Goal: Task Accomplishment & Management: Manage account settings

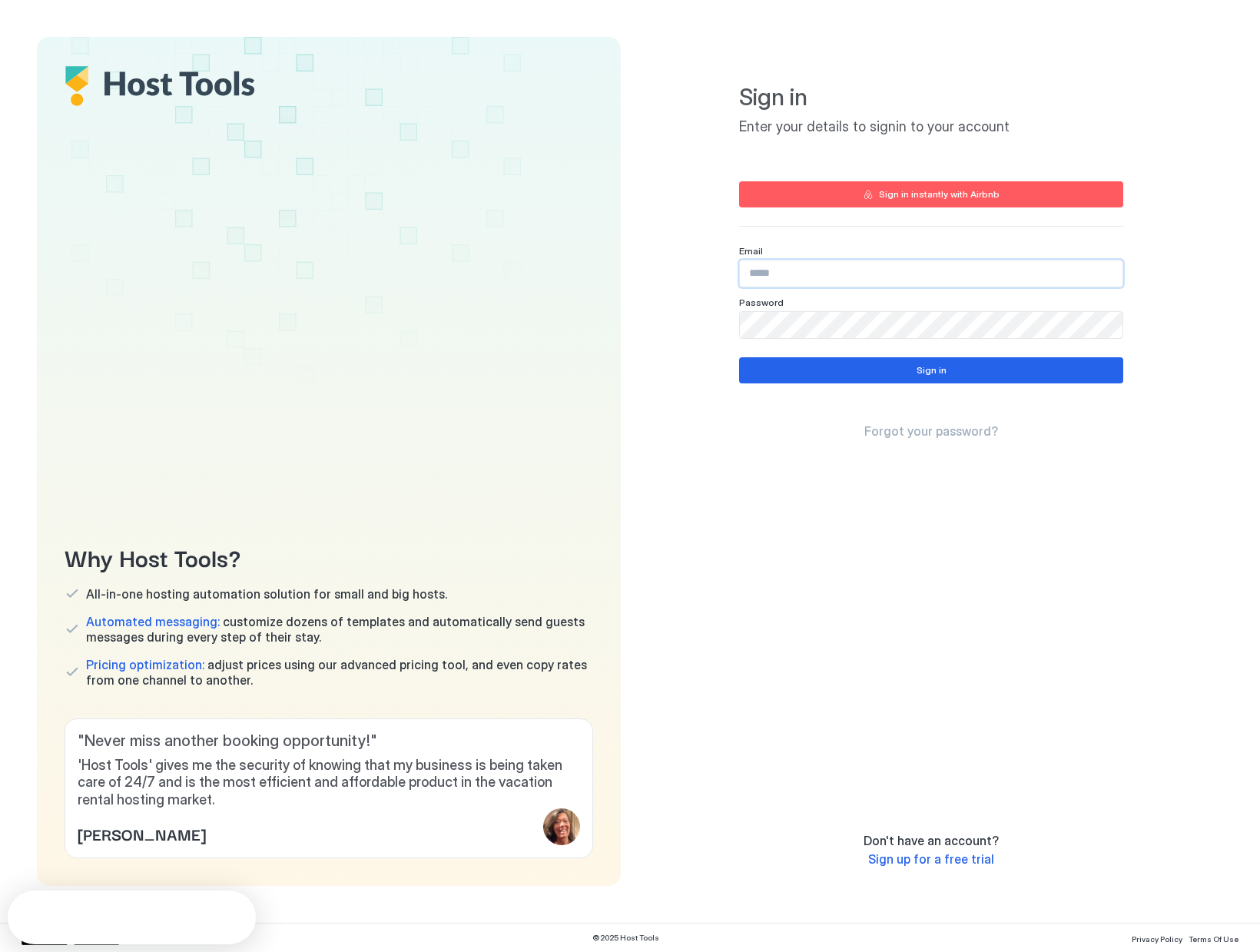
click at [799, 268] on input "Input Field" at bounding box center [931, 273] width 383 height 26
type input "**********"
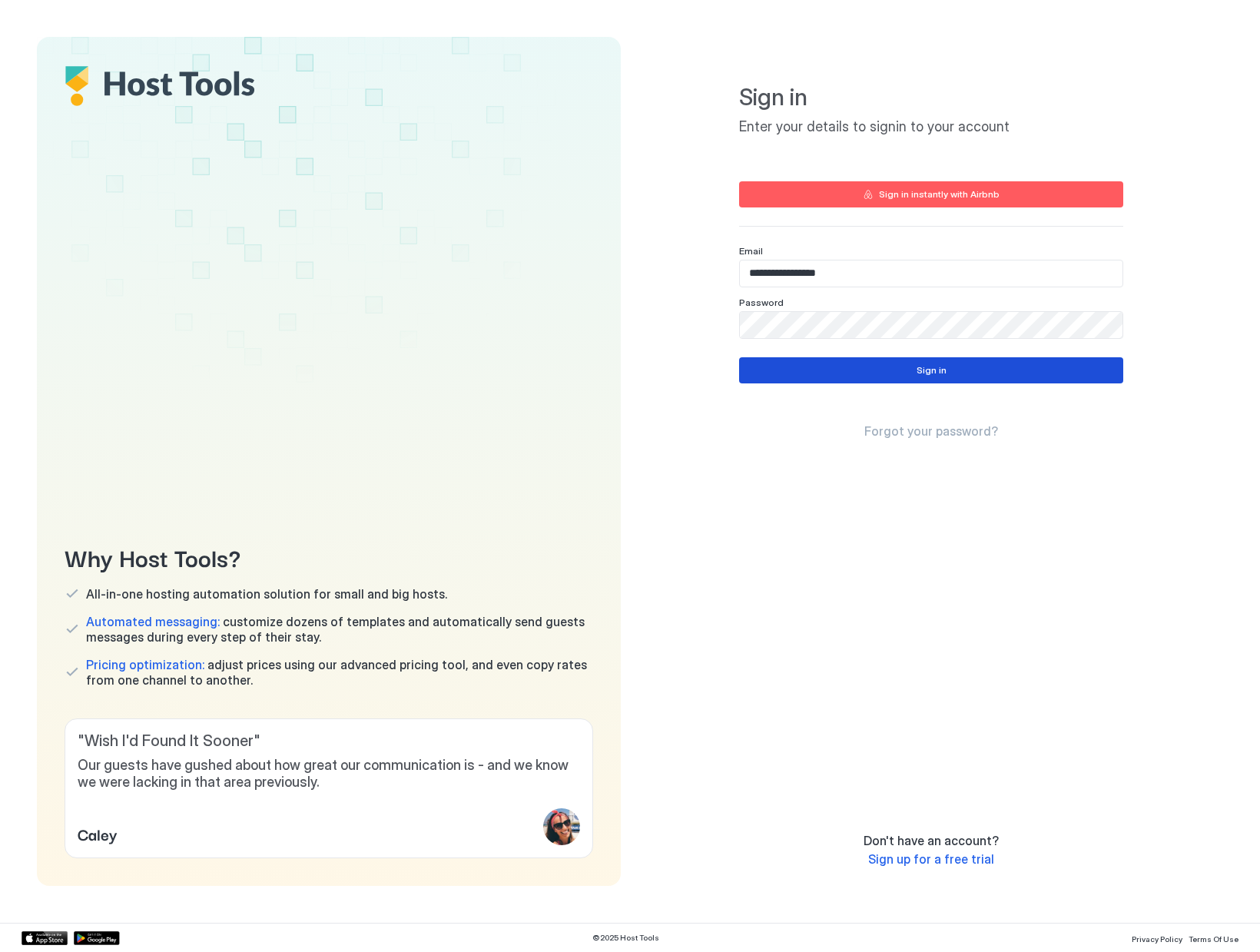
click at [781, 370] on button "Sign in" at bounding box center [931, 370] width 384 height 26
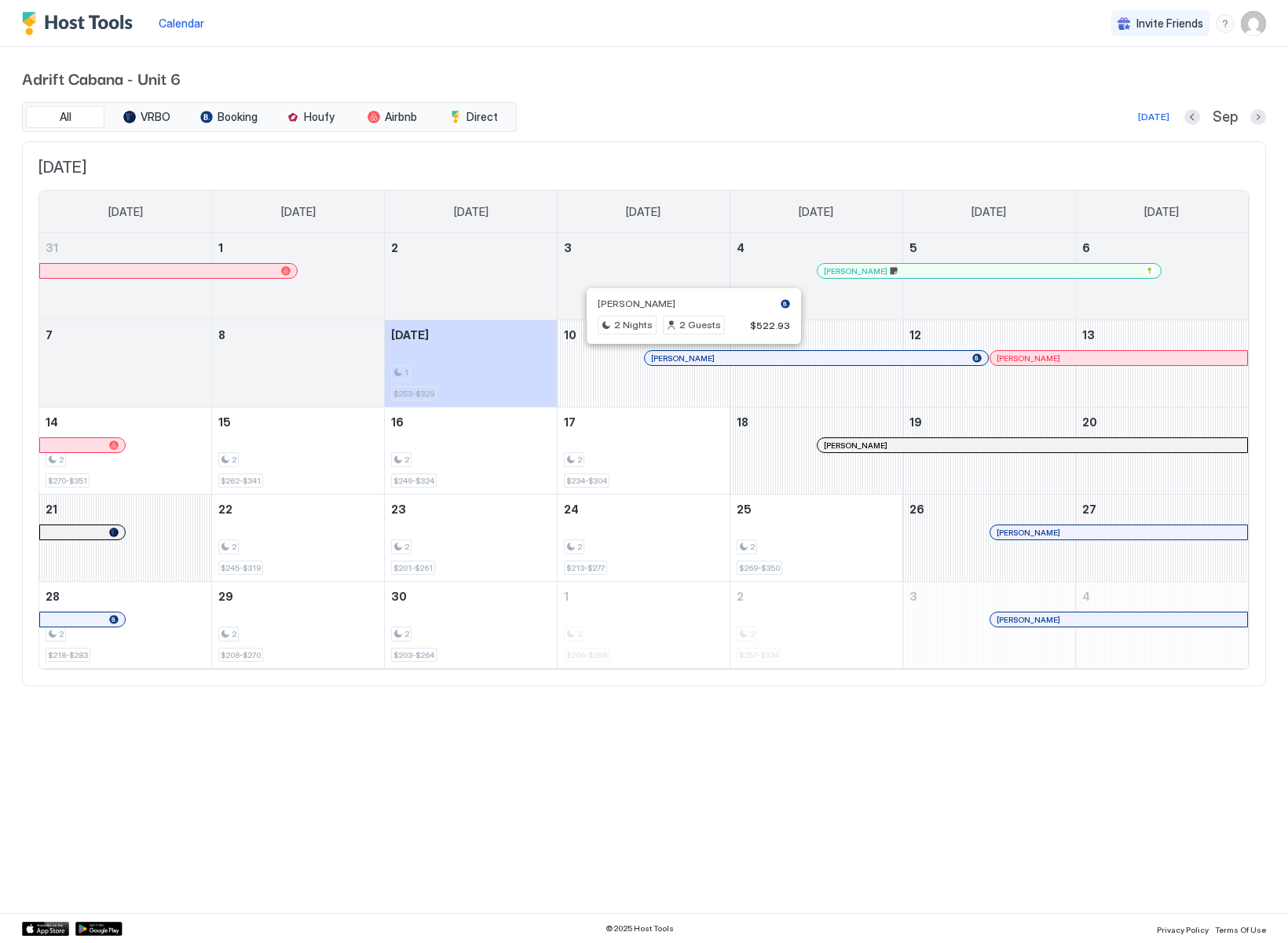
click at [688, 357] on div at bounding box center [688, 358] width 12 height 12
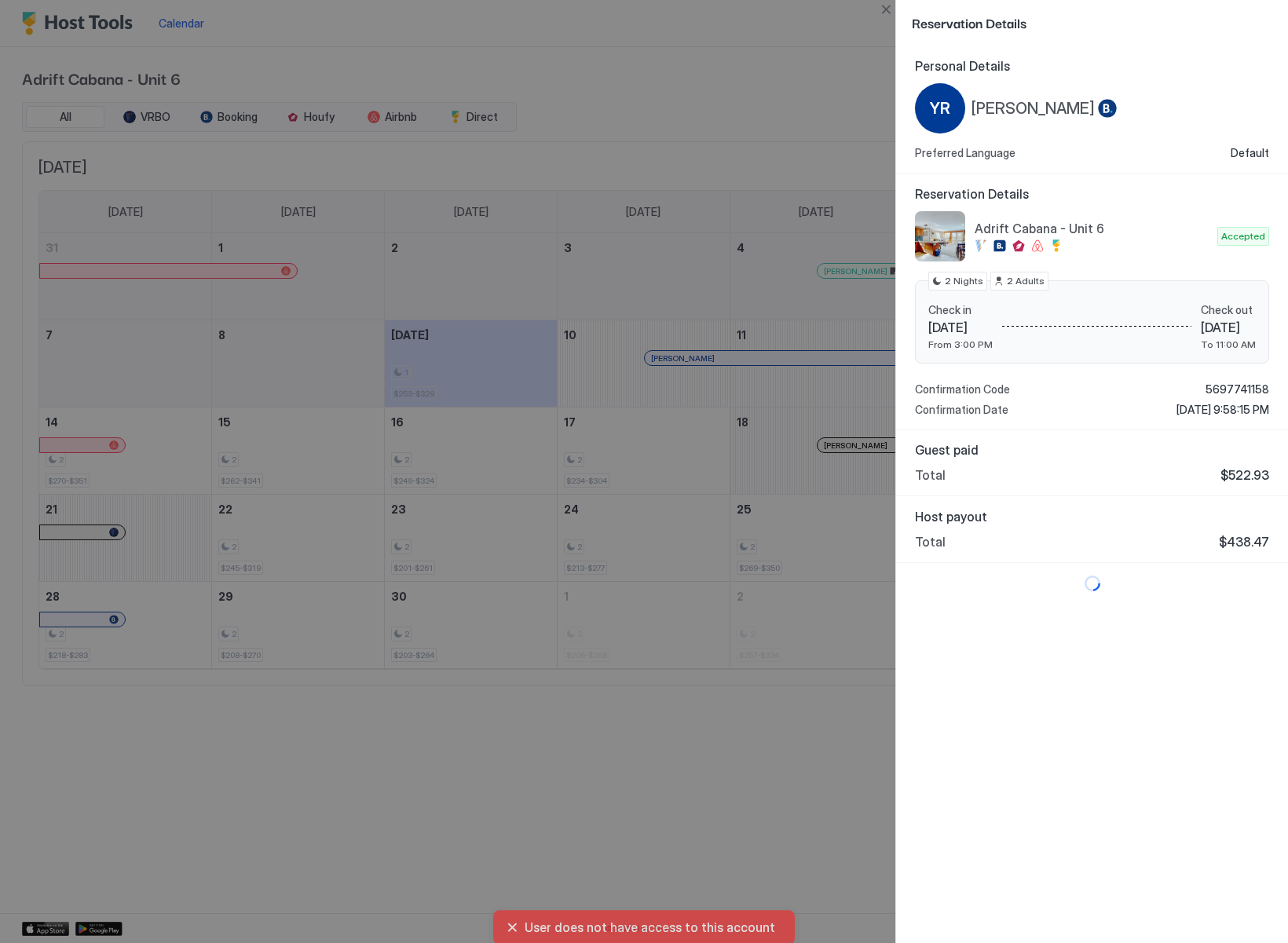
click at [515, 921] on div "User does not have access to this account" at bounding box center [644, 927] width 308 height 41
click at [882, 10] on button "Close" at bounding box center [885, 9] width 19 height 19
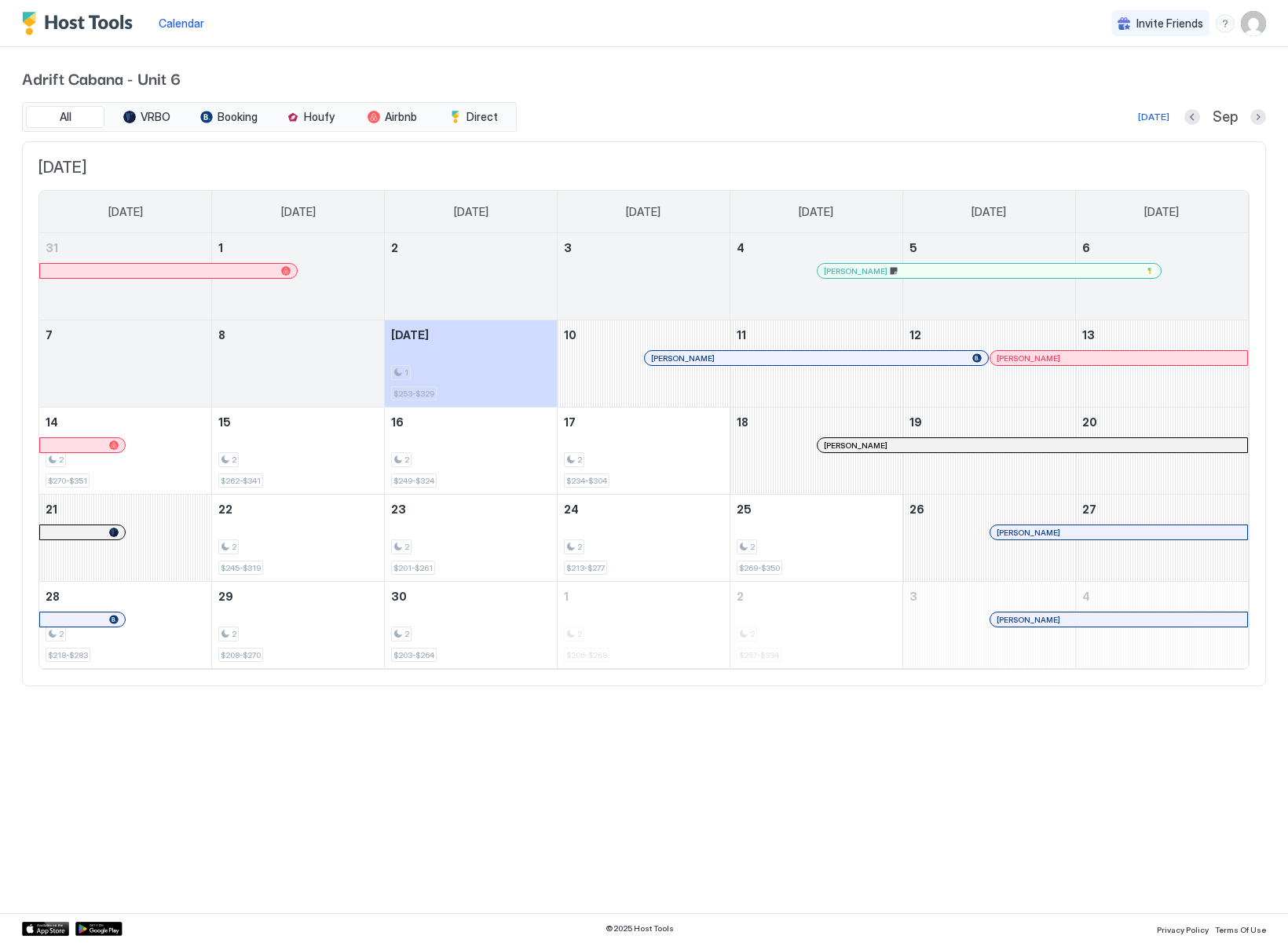
click at [1250, 20] on img "User profile" at bounding box center [1254, 23] width 26 height 26
click at [1256, 20] on div at bounding box center [644, 472] width 1288 height 943
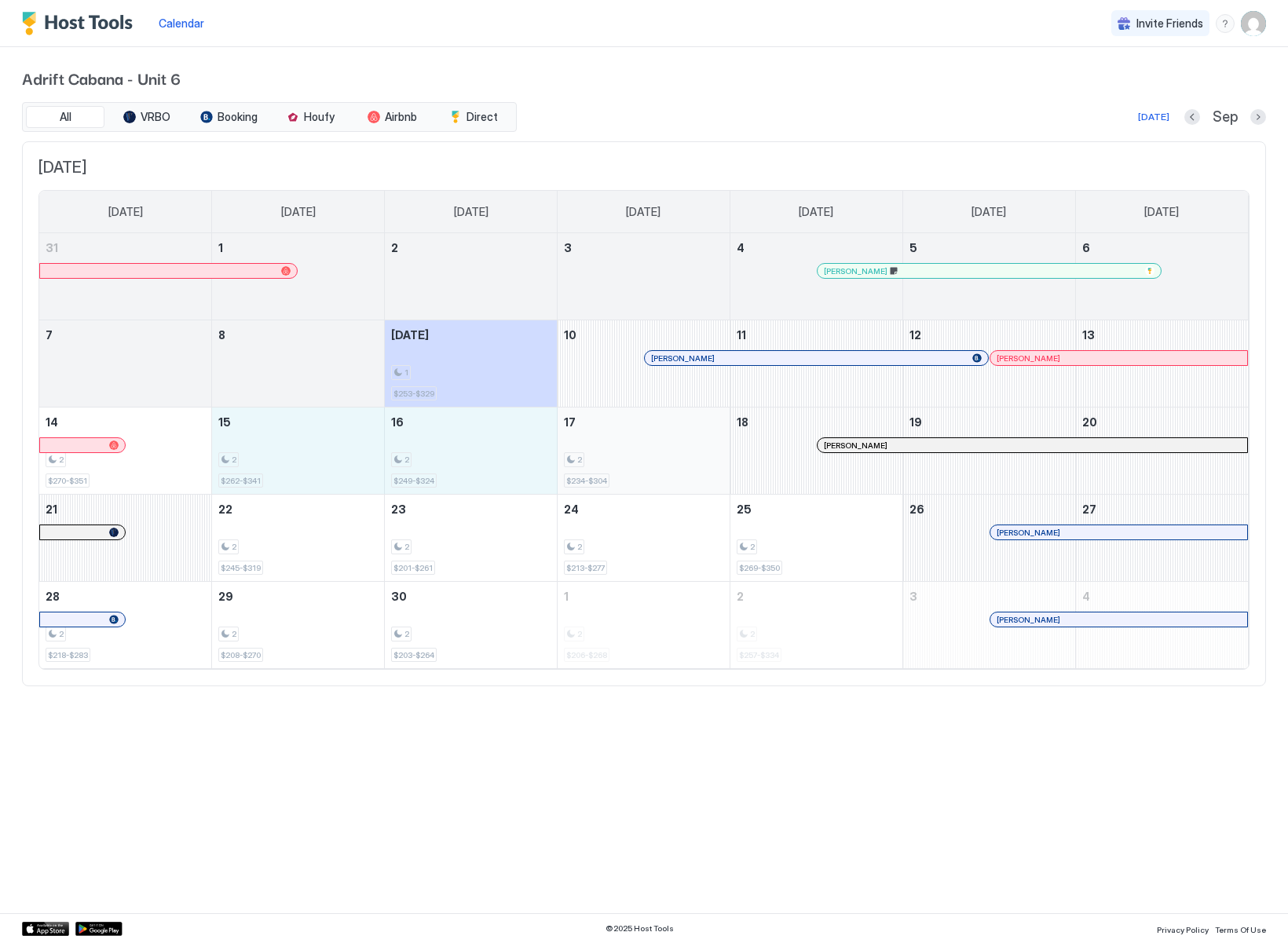
drag, startPoint x: 254, startPoint y: 449, endPoint x: 648, endPoint y: 442, distance: 394.1
click at [648, 442] on tr "14 2 $270-$351 15 2 $262-$341 16 2 $249-$324 17 2 $234-$304 18 Austin Olson 19 …" at bounding box center [644, 450] width 1209 height 87
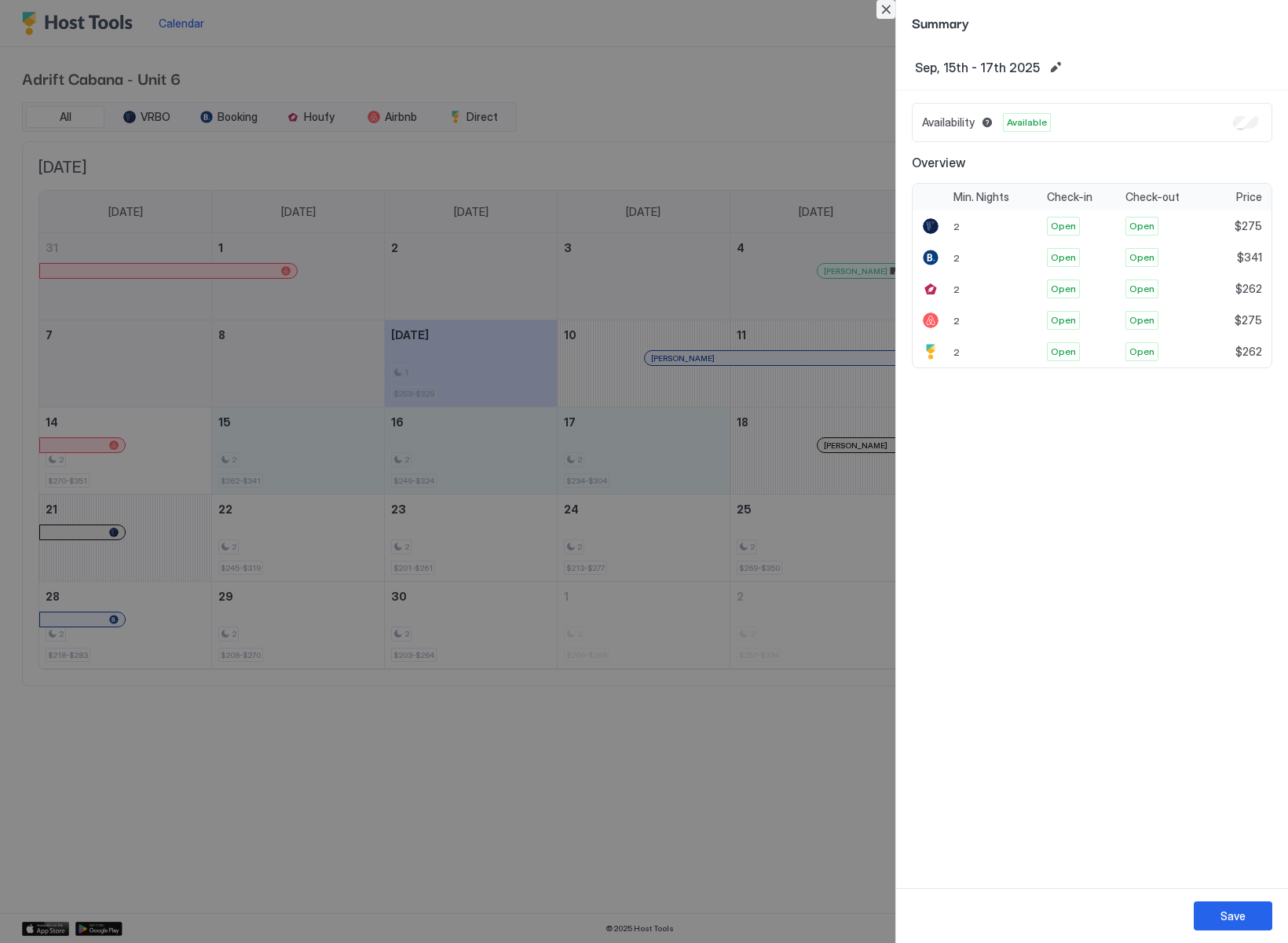
click at [889, 8] on button "Close" at bounding box center [885, 9] width 19 height 19
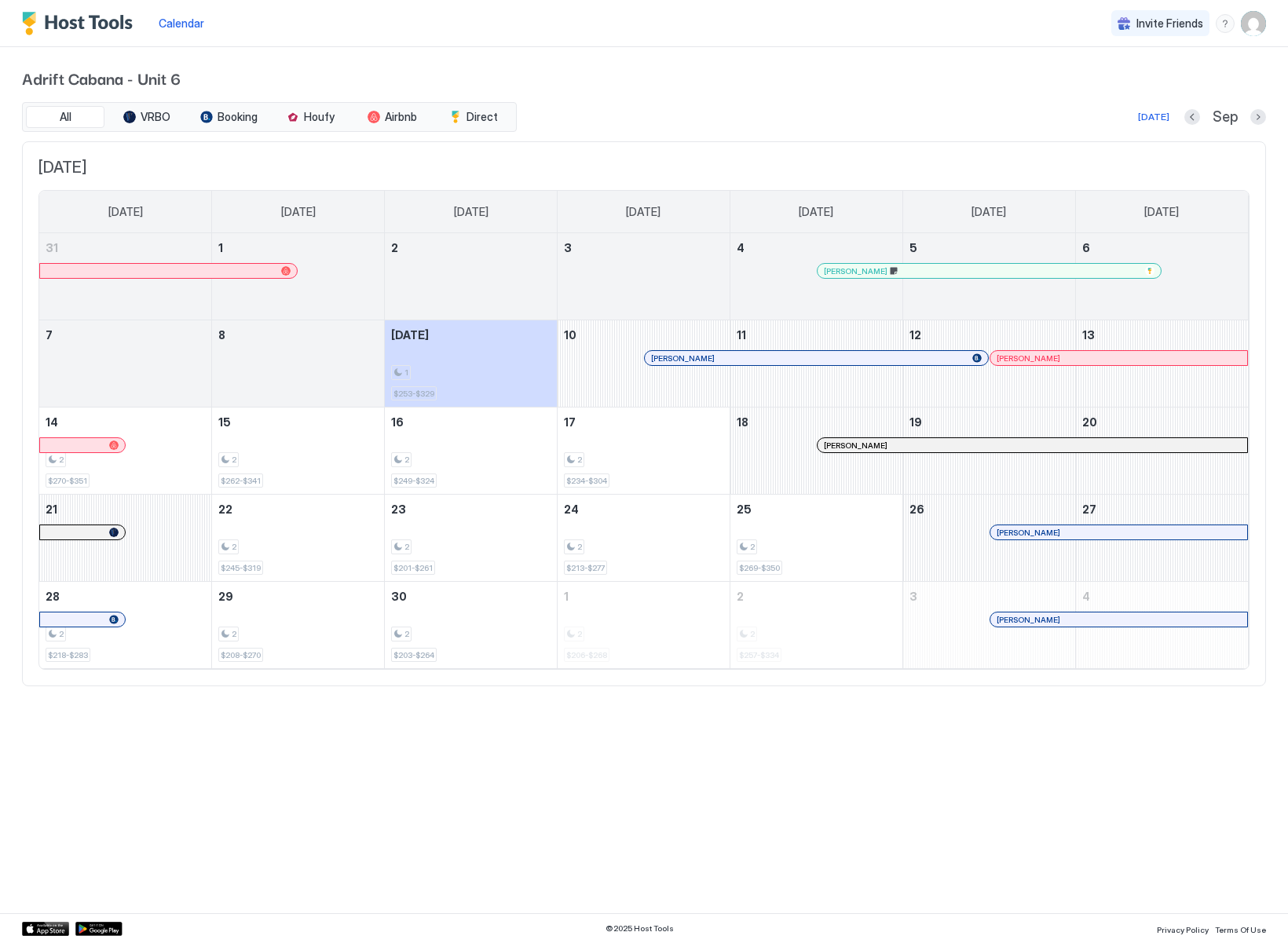
click at [563, 813] on div "Calendar Invite Friends AM Adrift Cabana - Unit 6 All VRBO Booking Houfy Airbnb…" at bounding box center [644, 472] width 1288 height 943
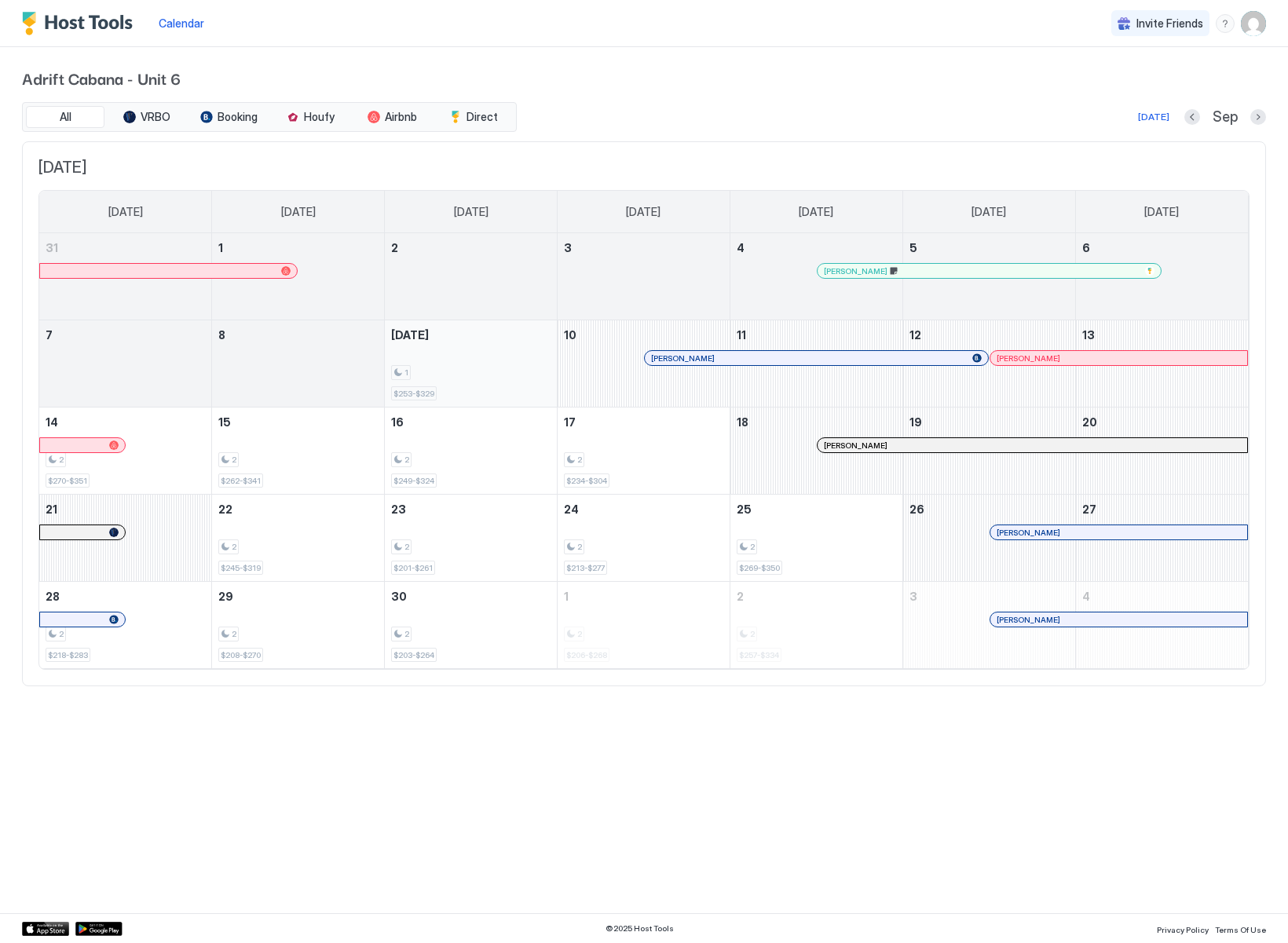
click at [465, 368] on div "1" at bounding box center [471, 372] width 160 height 15
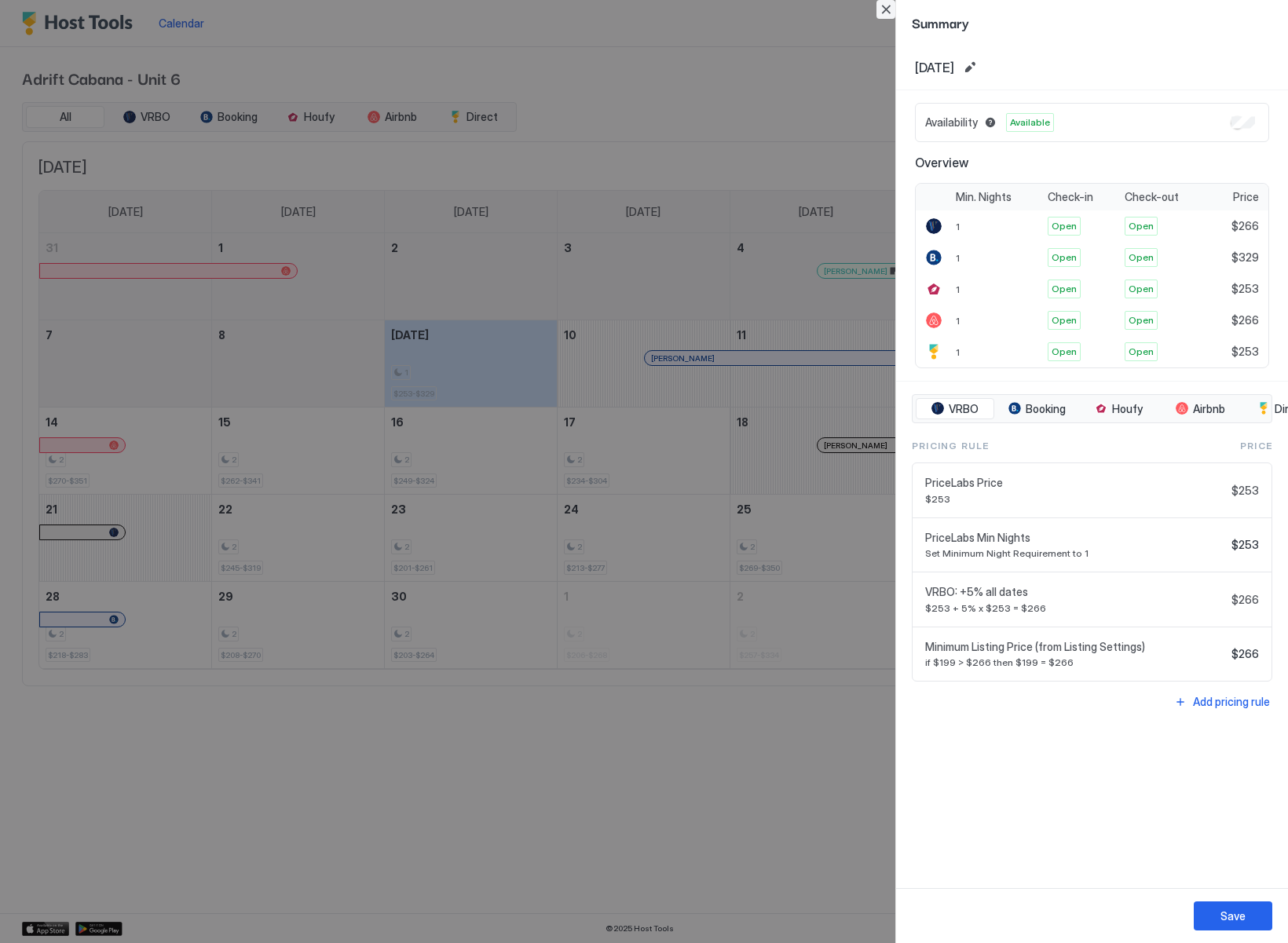
click at [882, 7] on button "Close" at bounding box center [885, 9] width 19 height 19
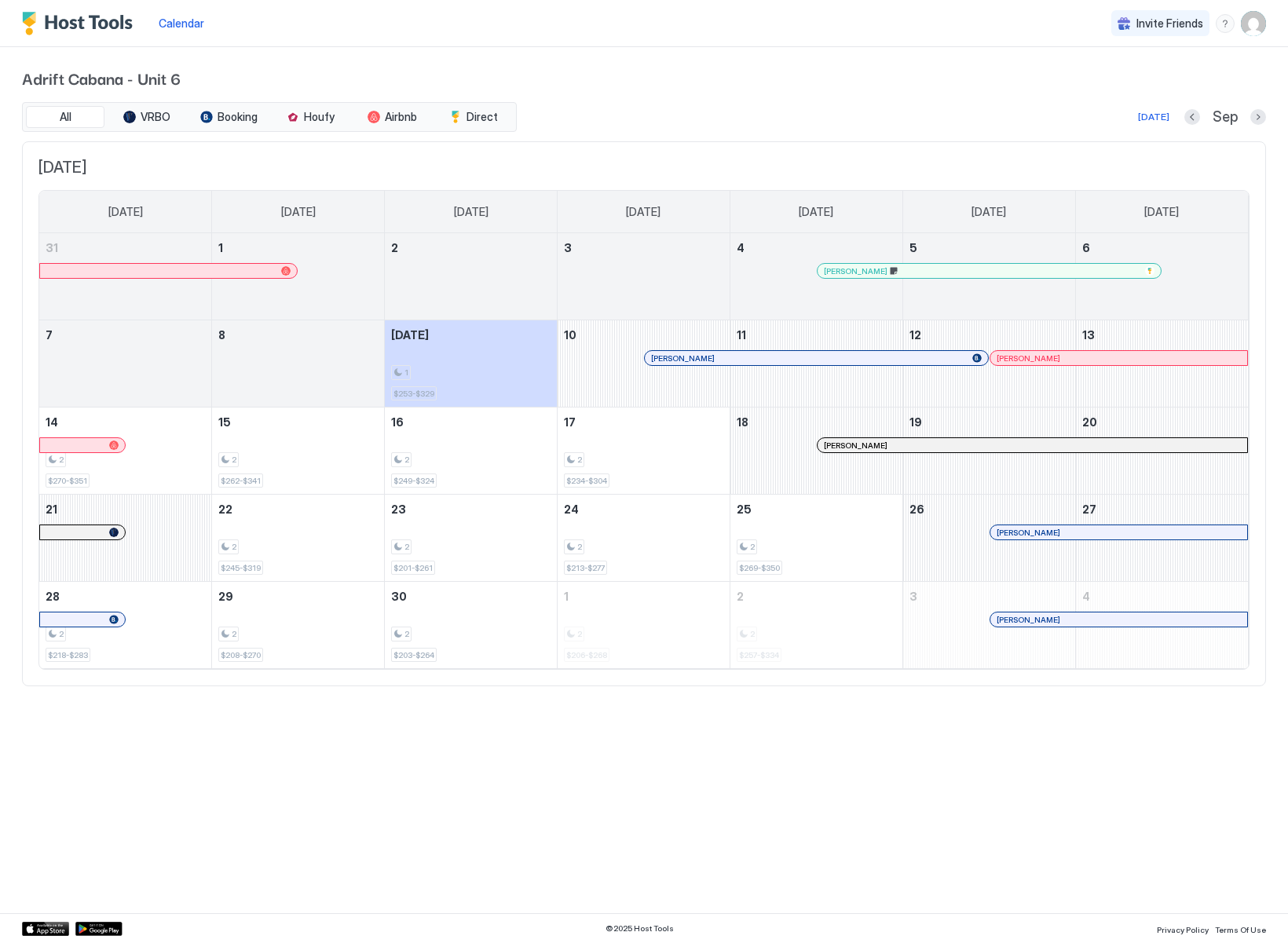
click at [634, 78] on span "Adrift Cabana - Unit 6" at bounding box center [644, 78] width 1244 height 24
click at [612, 759] on div "Calendar Invite Friends AM Adrift Cabana - Unit 6 All VRBO Booking Houfy Airbnb…" at bounding box center [644, 472] width 1288 height 943
click at [607, 803] on div "Calendar Inbox Messaging Pricing Invite Friends AM Adrift Cabana - Unit 6 All V…" at bounding box center [644, 472] width 1288 height 943
click at [672, 356] on div at bounding box center [672, 358] width 12 height 12
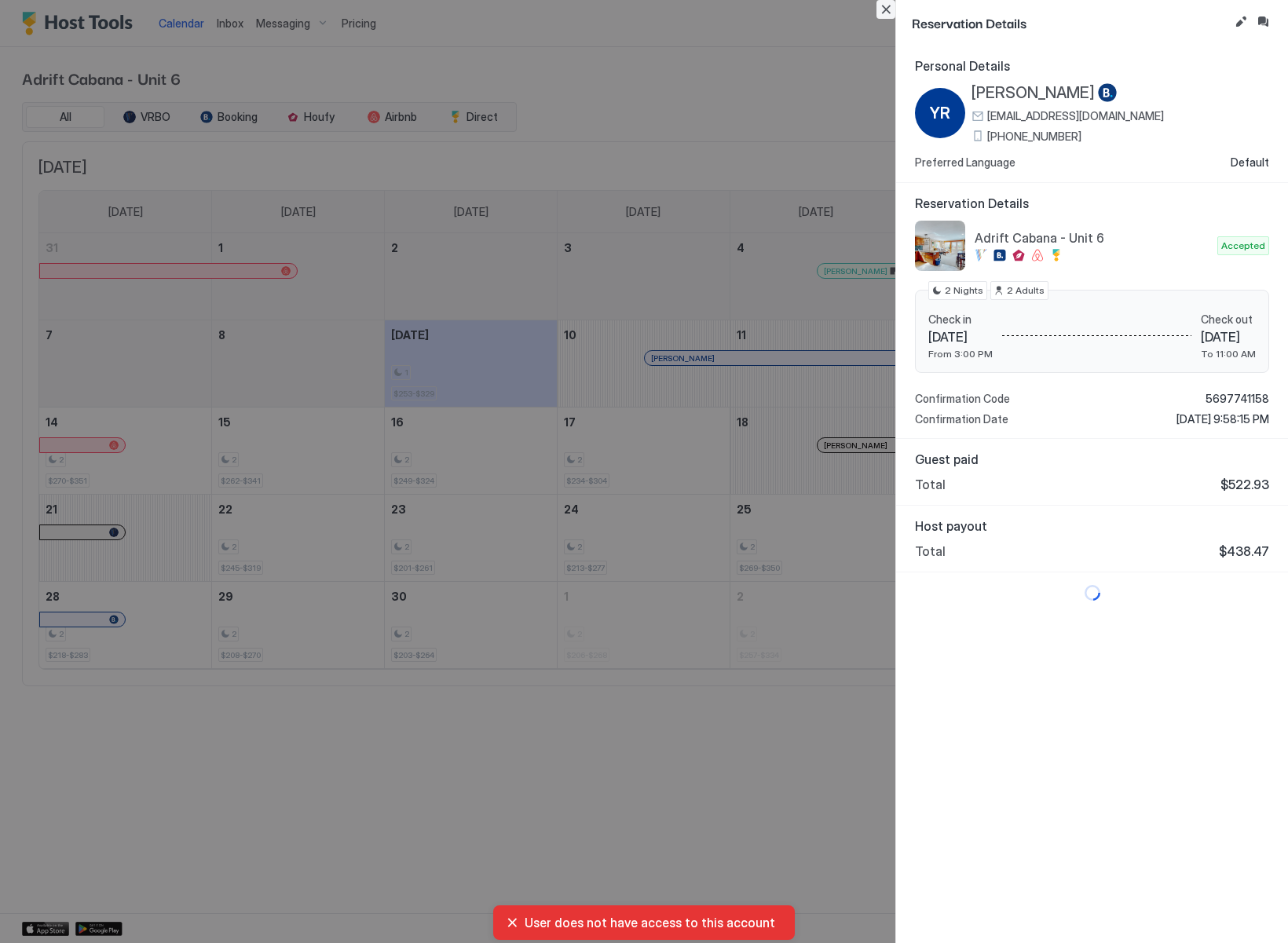
click at [882, 11] on button "Close" at bounding box center [885, 9] width 19 height 19
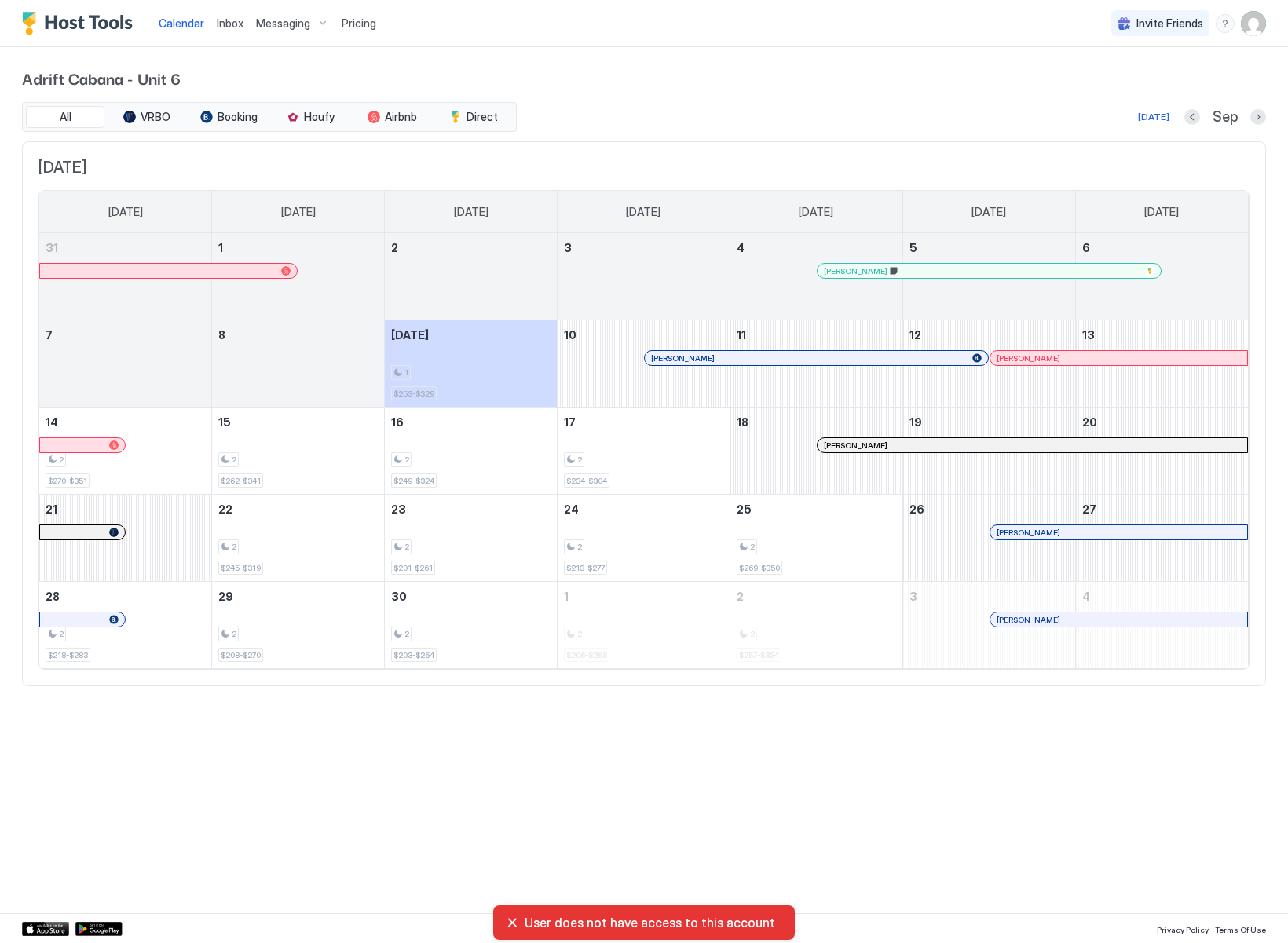
click at [363, 23] on span "Pricing" at bounding box center [359, 24] width 34 height 14
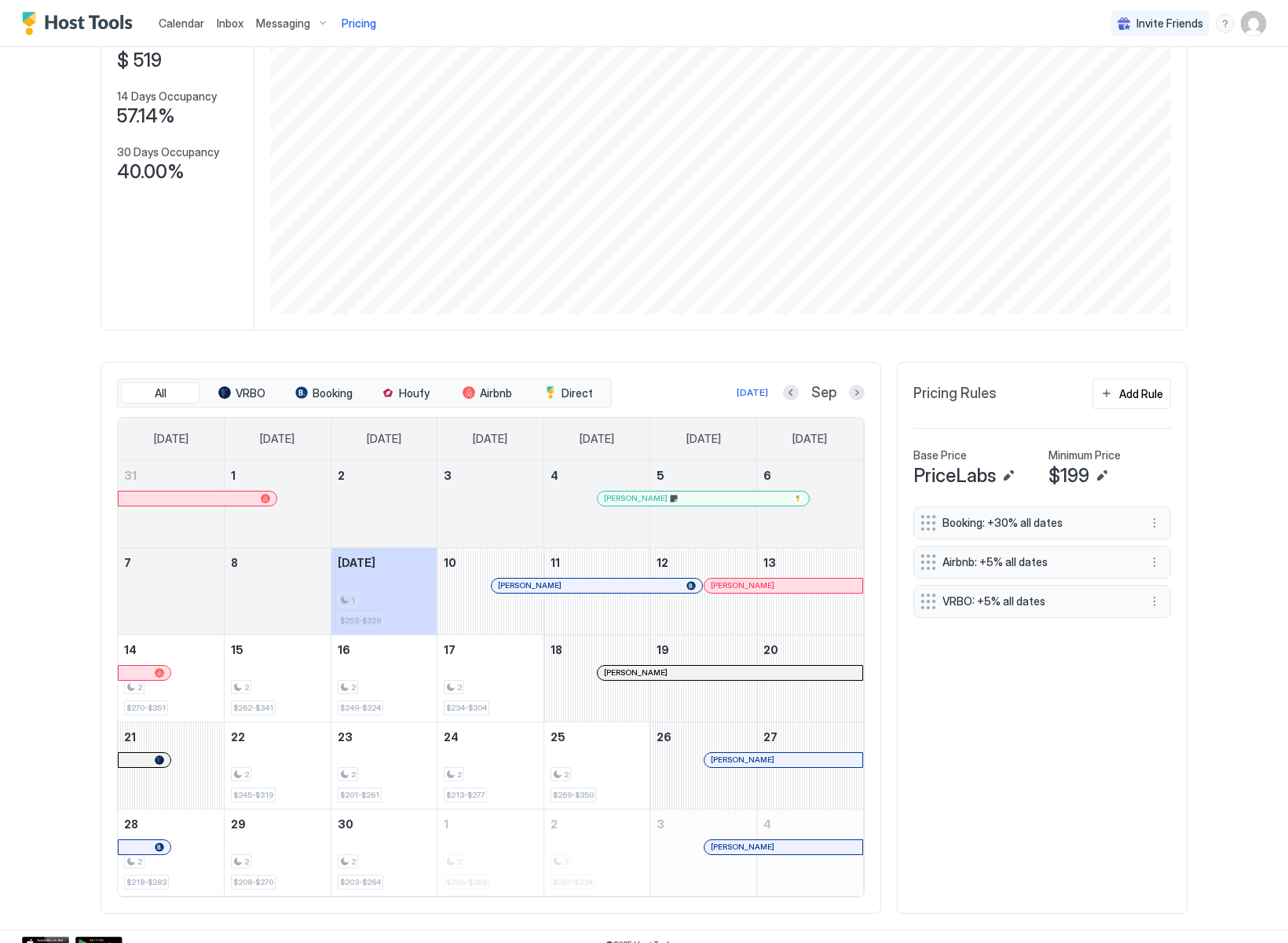
scroll to position [180, 0]
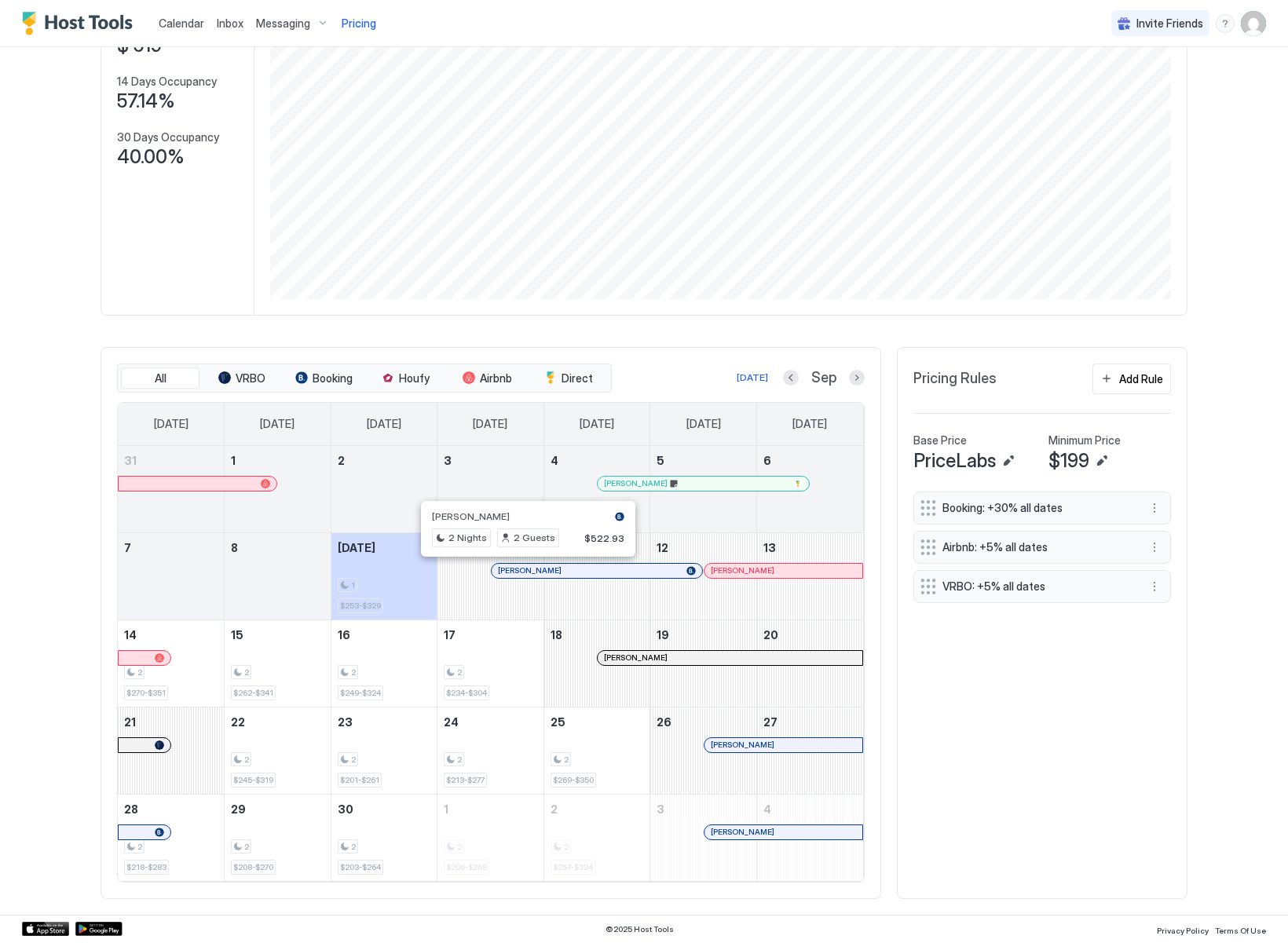
click at [522, 570] on div at bounding box center [528, 571] width 12 height 12
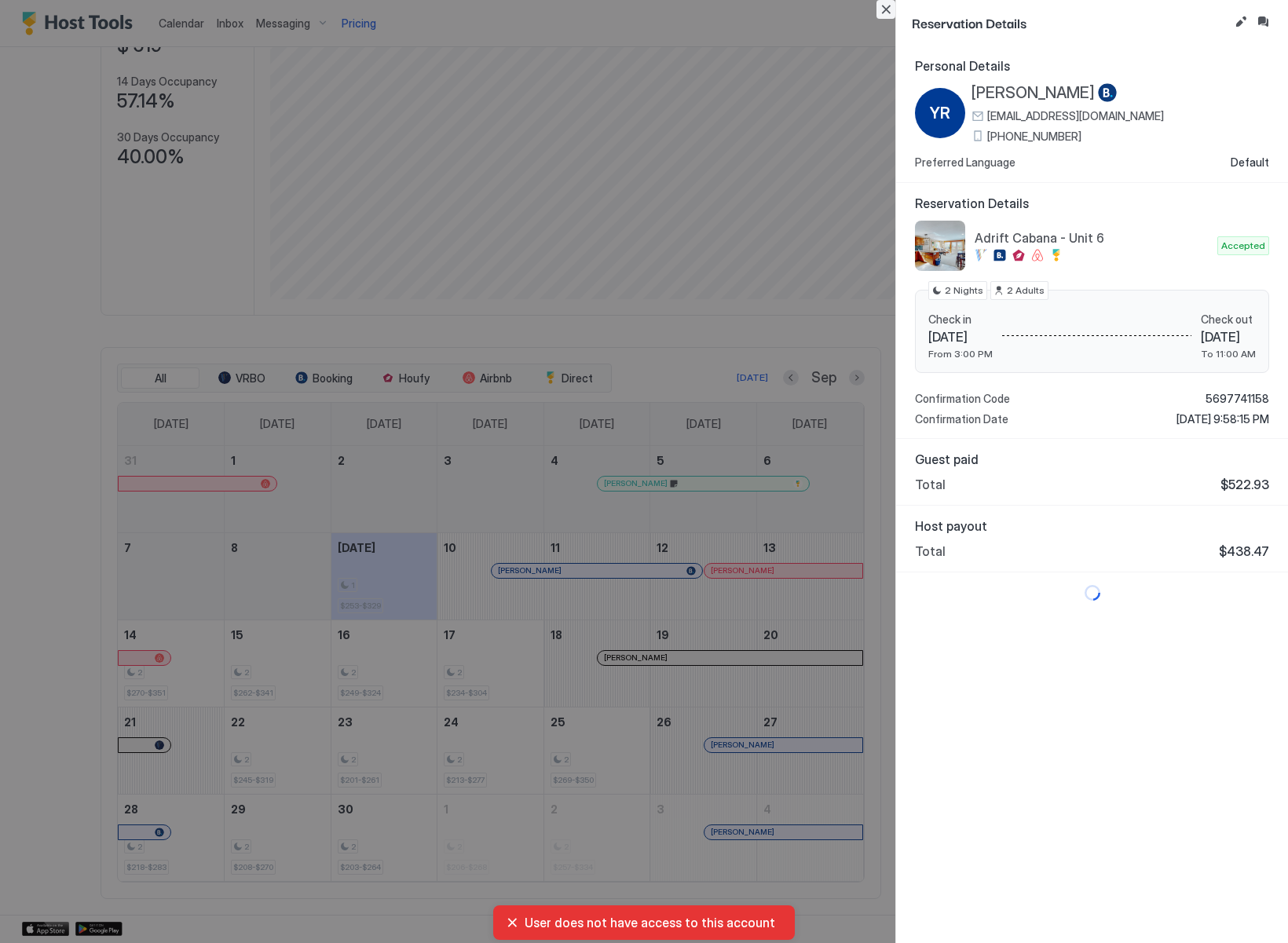
click at [885, 5] on button "Close" at bounding box center [885, 9] width 19 height 19
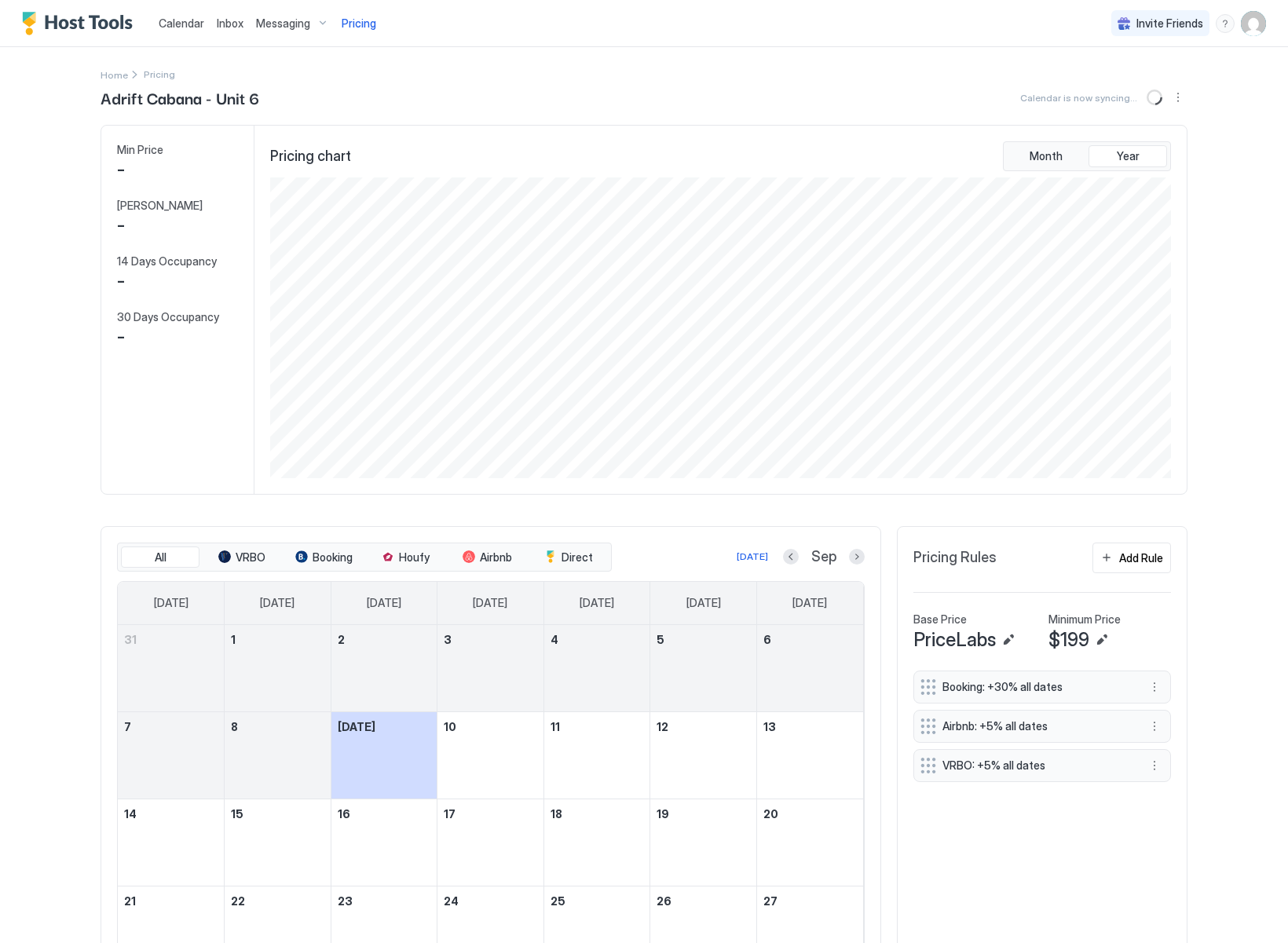
scroll to position [301, 904]
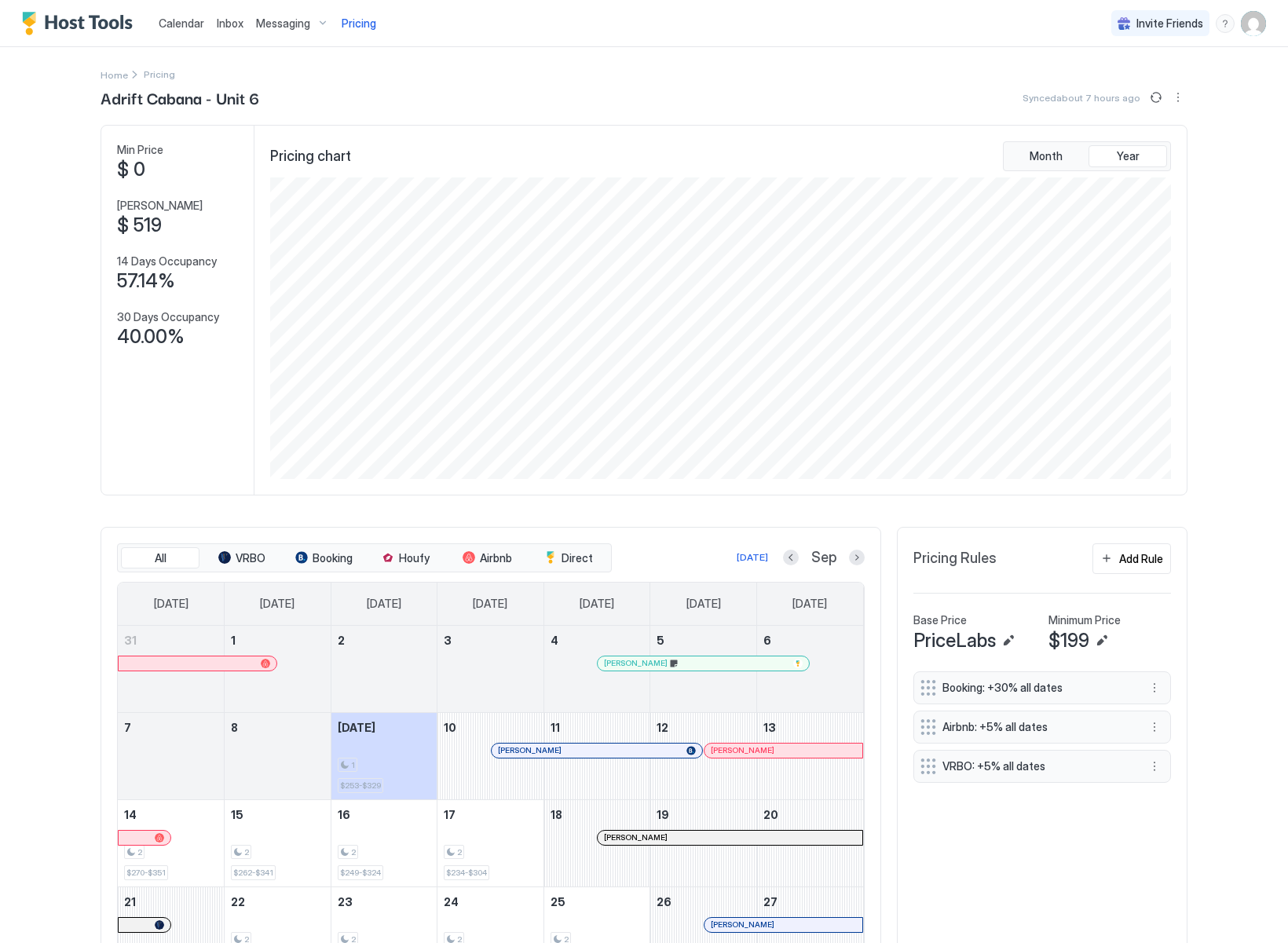
click at [547, 752] on div at bounding box center [552, 751] width 12 height 12
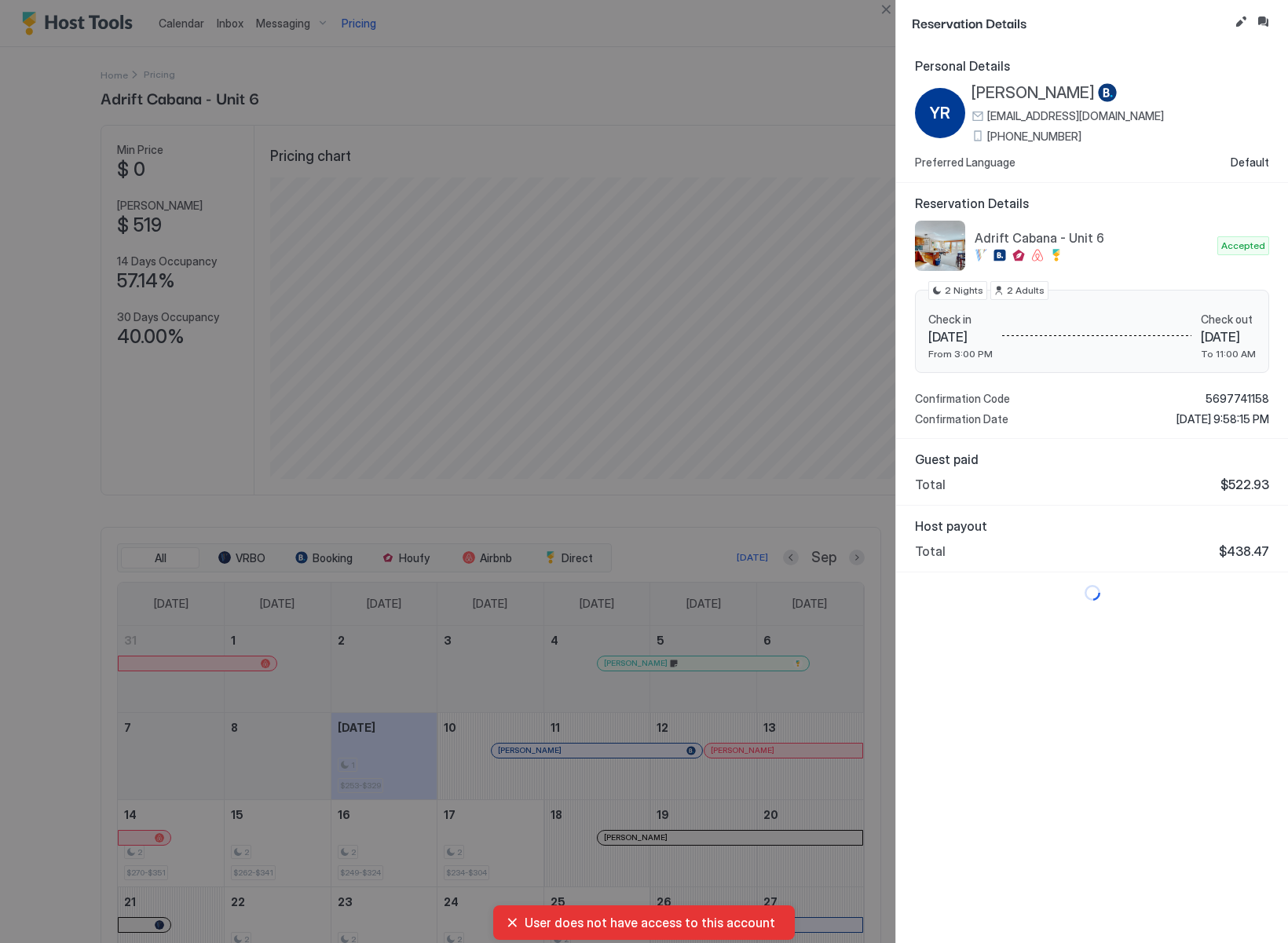
click at [514, 920] on div "User does not have access to this account" at bounding box center [644, 923] width 277 height 16
click at [510, 926] on div "User does not have access to this account" at bounding box center [644, 923] width 277 height 16
click at [1105, 793] on div "Personal Details YR Yuliia Rybak yrybak.638725@guest.booking.com +1 (206) 944-8…" at bounding box center [1091, 494] width 392 height 897
click at [889, 10] on button "Close" at bounding box center [885, 9] width 19 height 19
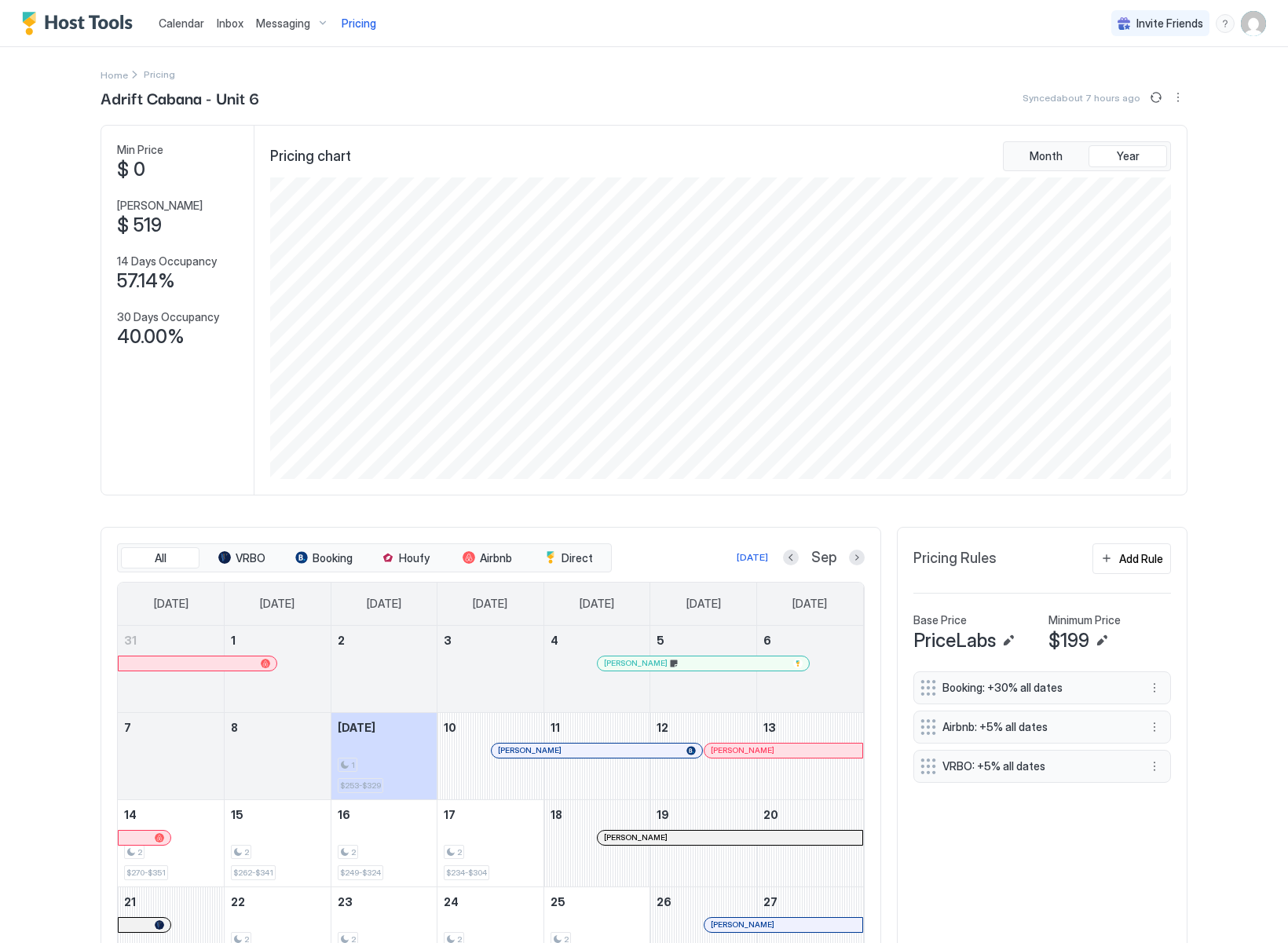
click at [60, 449] on div "Calendar Inbox Messaging Pricing Invite Friends AM Home Pricing Adrift Cabana -…" at bounding box center [644, 472] width 1288 height 943
click at [44, 444] on div "Calendar Inbox Messaging Pricing Invite Friends AM Home Pricing Adrift Cabana -…" at bounding box center [644, 472] width 1288 height 943
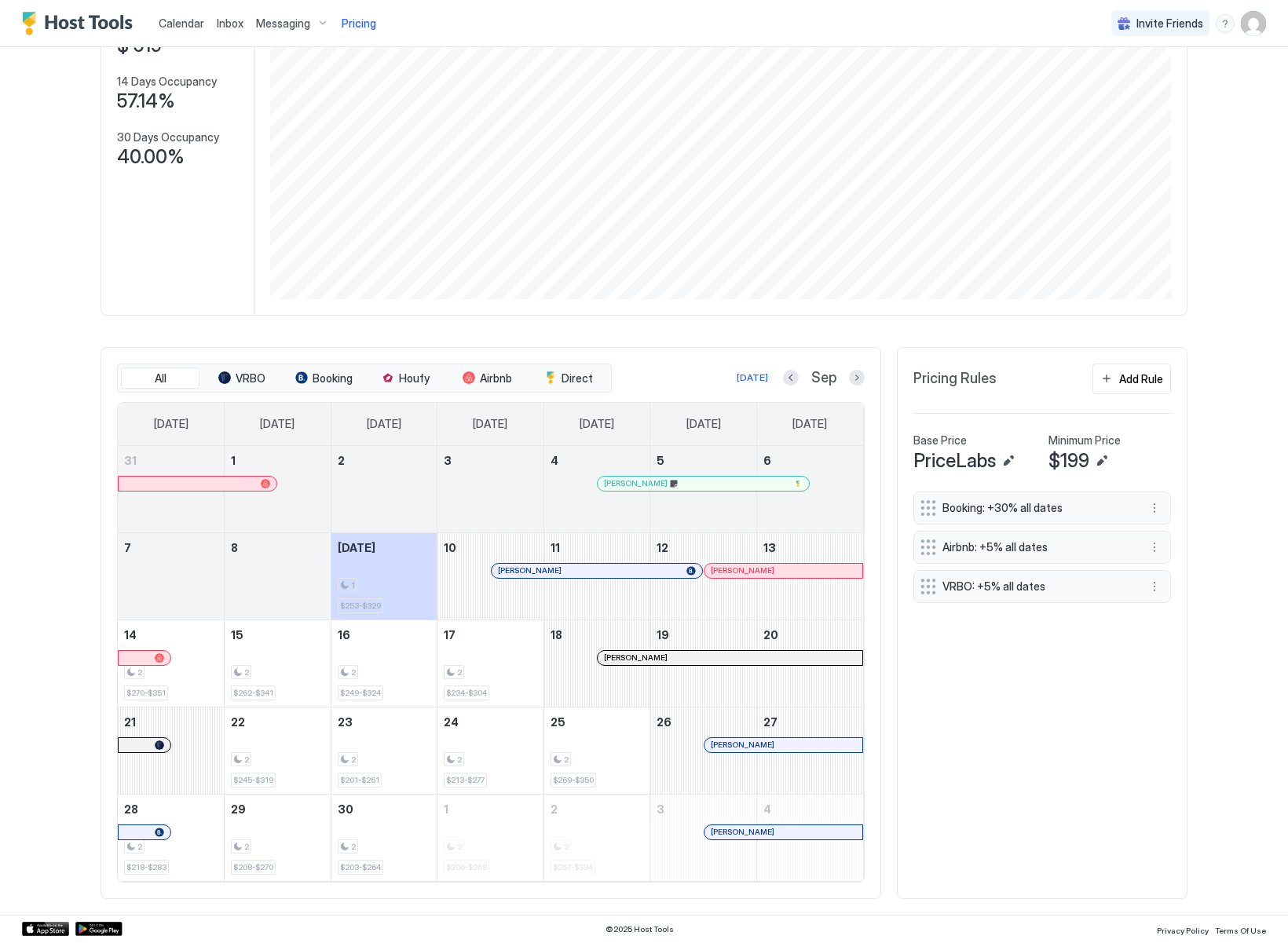
scroll to position [0, 0]
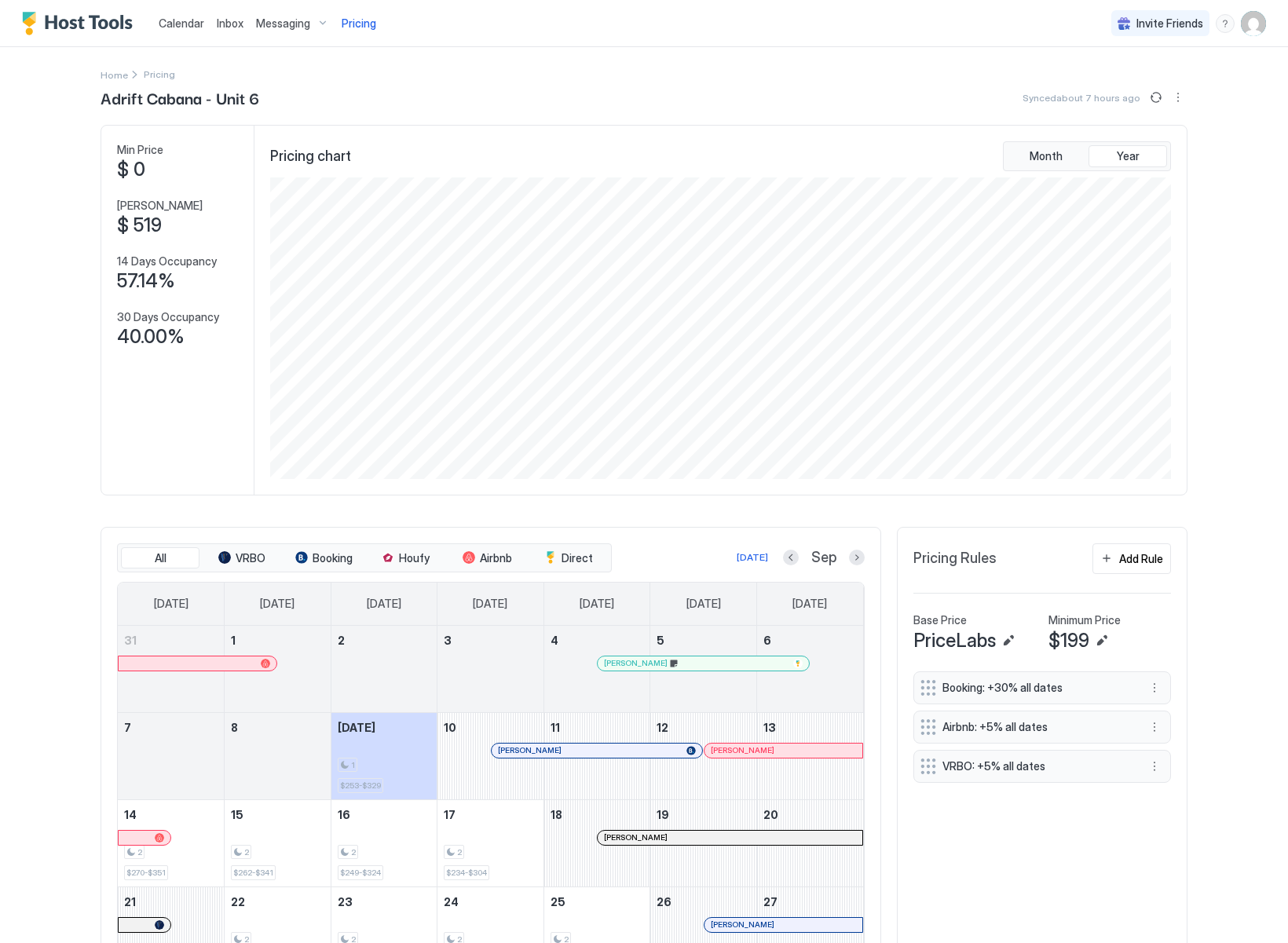
click at [184, 19] on span "Calendar" at bounding box center [182, 23] width 46 height 13
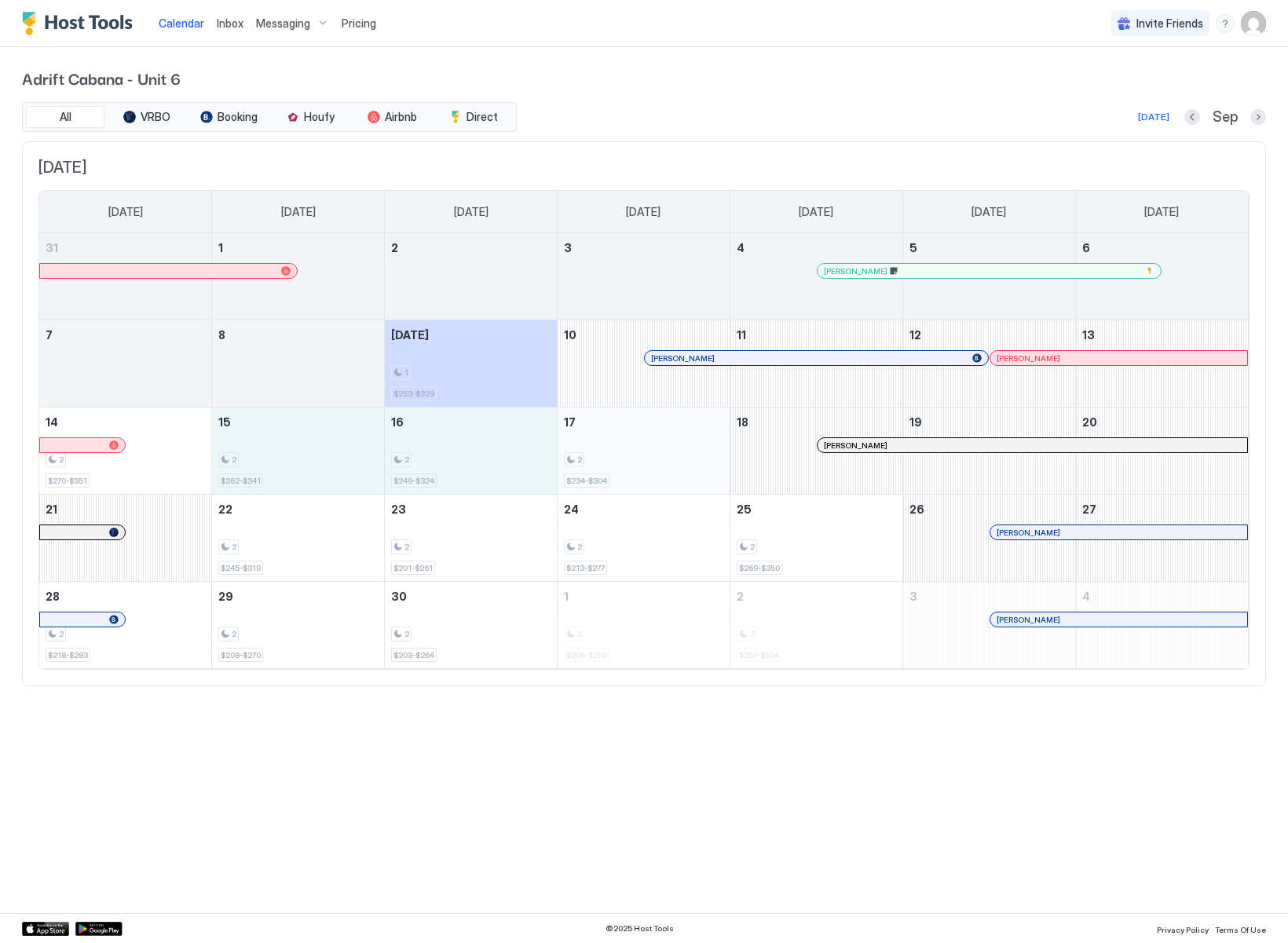
drag, startPoint x: 281, startPoint y: 460, endPoint x: 586, endPoint y: 455, distance: 305.0
click at [586, 455] on tr "14 2 $270-$351 15 2 $262-$341 16 2 $249-$324 17 2 $234-$304 18 Austin Olson 19 …" at bounding box center [644, 450] width 1209 height 87
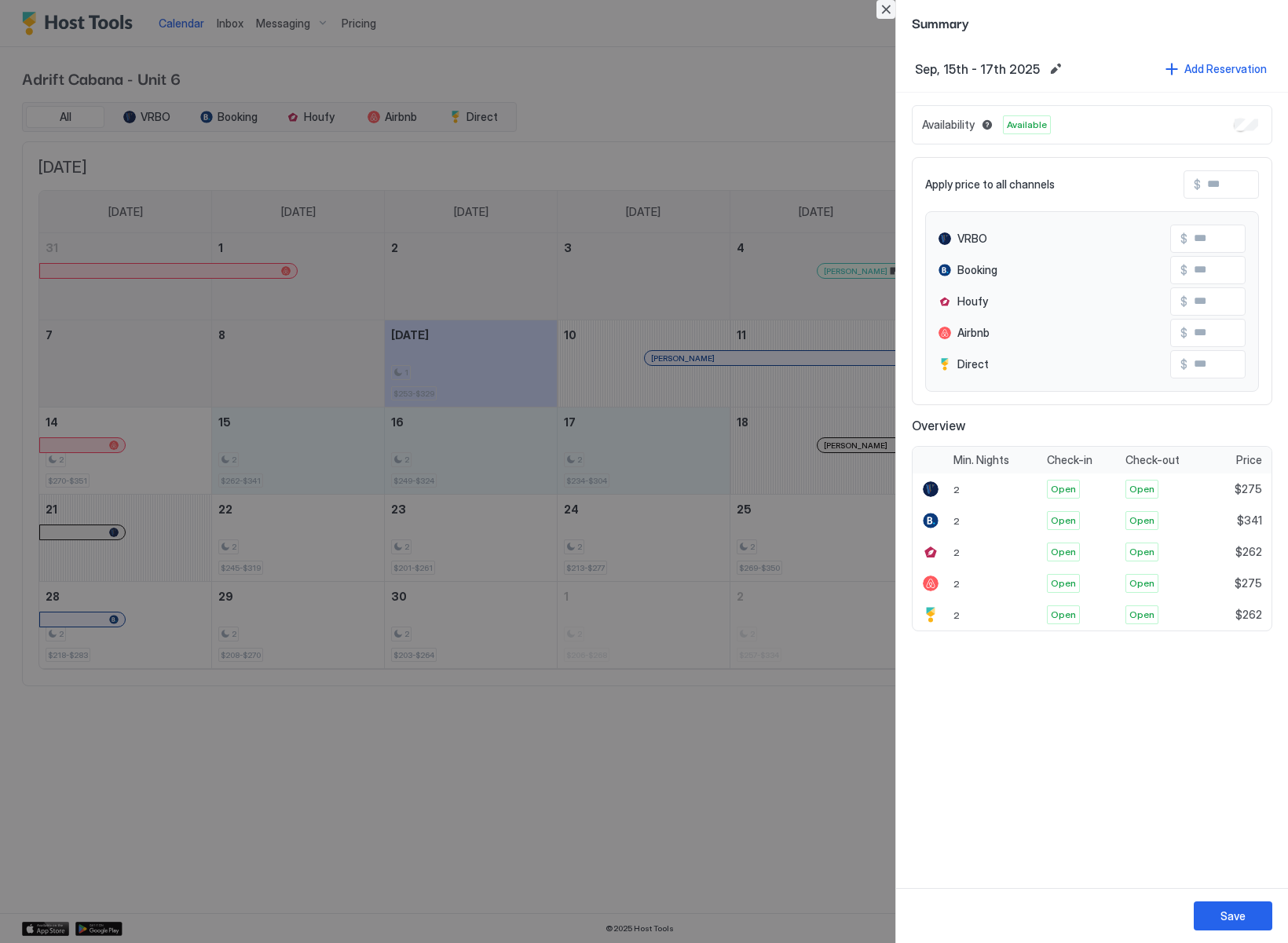
click at [882, 7] on button "Close" at bounding box center [885, 9] width 19 height 19
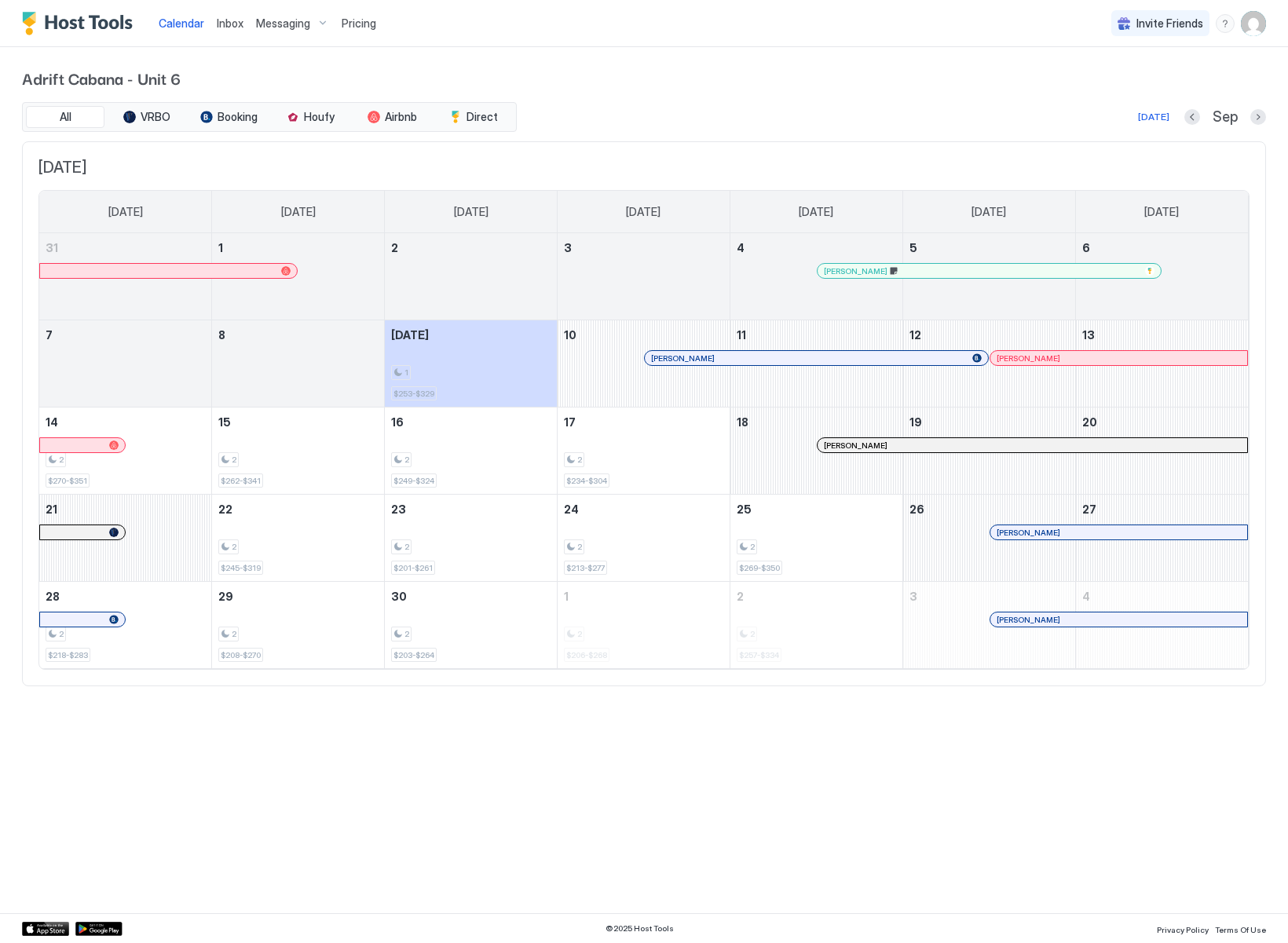
click at [720, 87] on span "Adrift Cabana - Unit 6" at bounding box center [644, 78] width 1244 height 24
click at [689, 105] on div "All VRBO Booking Houfy Airbnb Direct Today Sep" at bounding box center [644, 117] width 1244 height 30
click at [661, 360] on div at bounding box center [661, 358] width 12 height 12
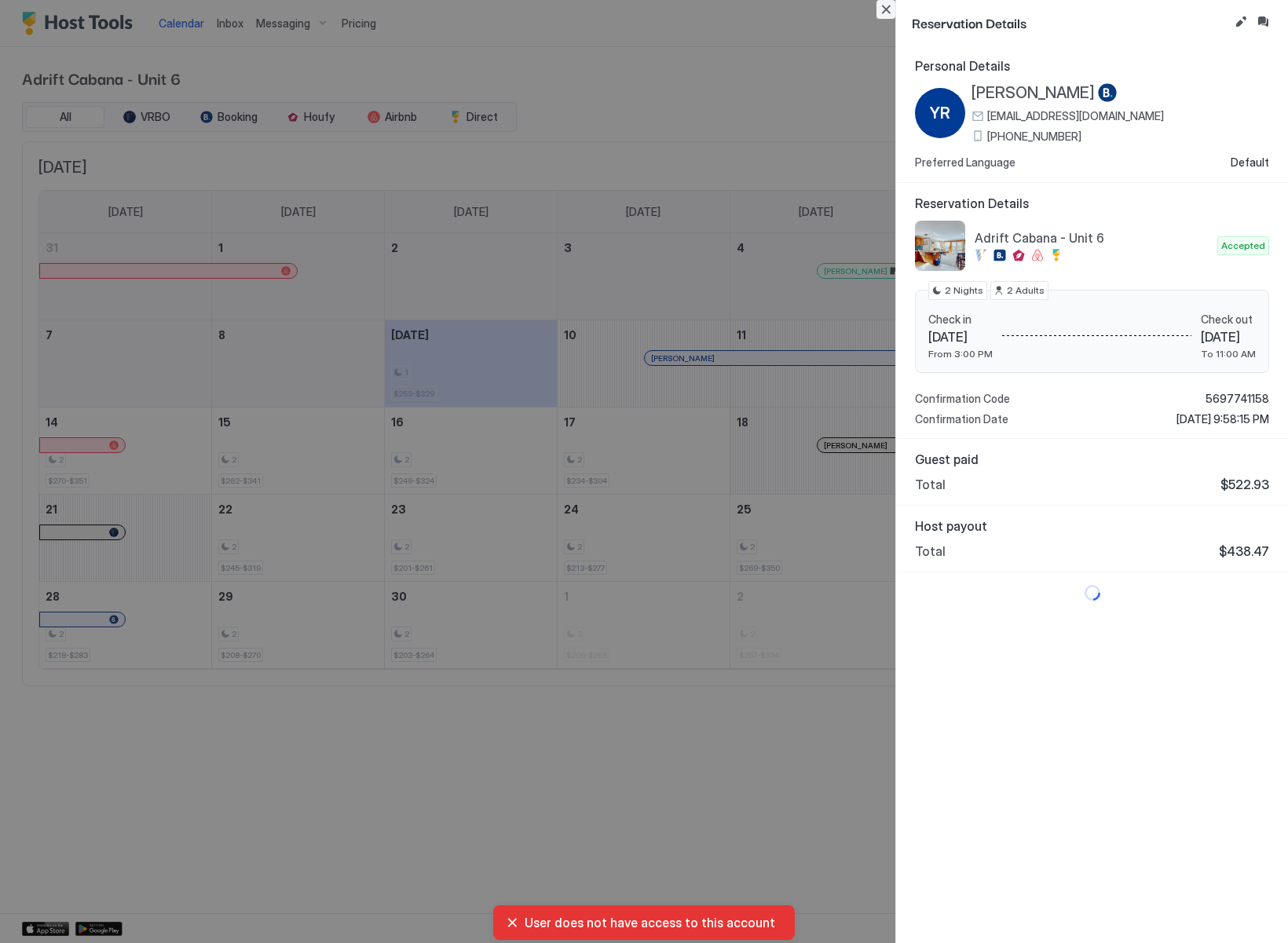
click at [888, 4] on button "Close" at bounding box center [885, 9] width 19 height 19
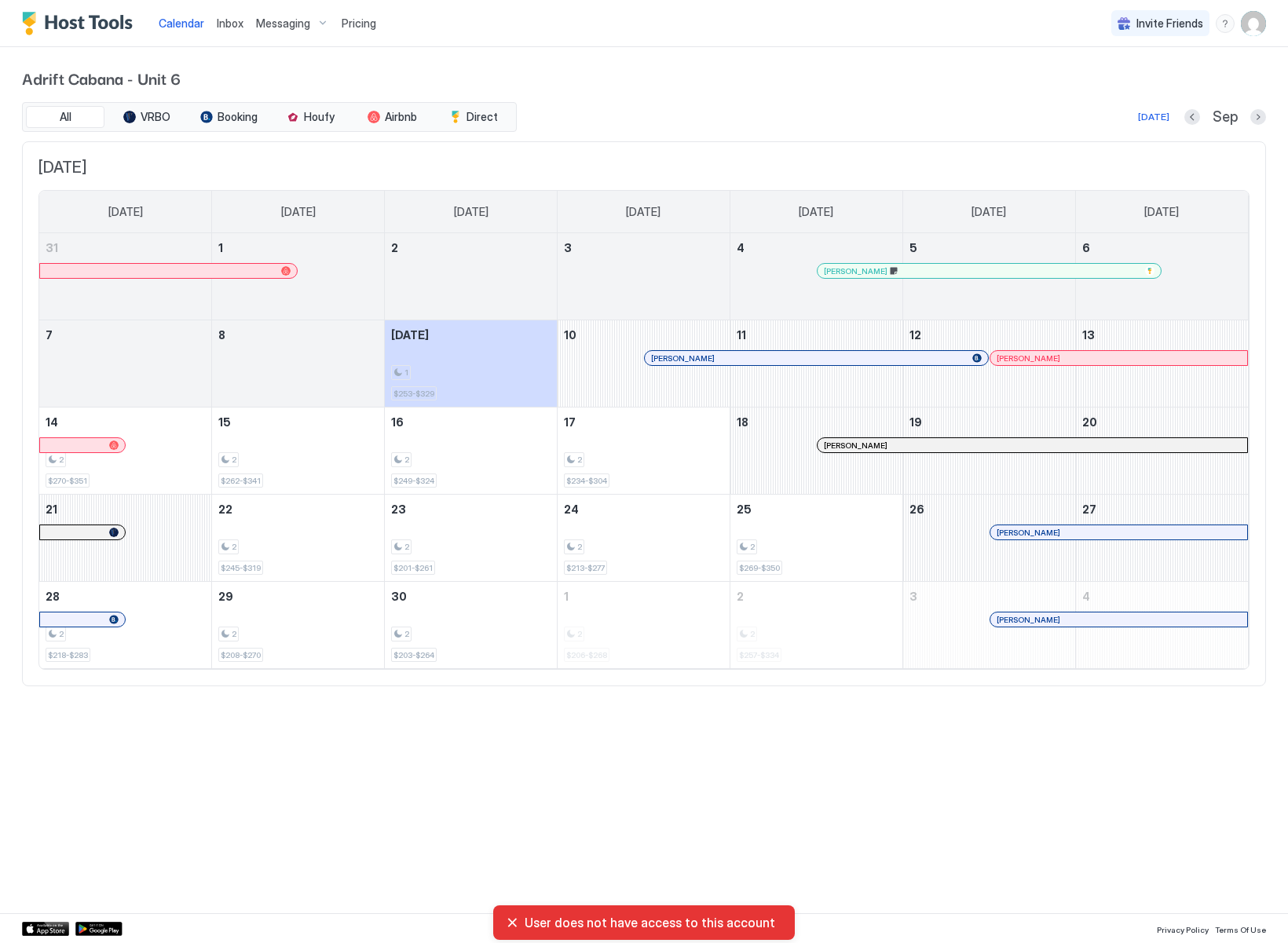
click at [687, 85] on span "Adrift Cabana - Unit 6" at bounding box center [644, 78] width 1244 height 24
click at [1108, 777] on div "Calendar Inbox Messaging Pricing Invite Friends AM Adrift Cabana - Unit 6 All V…" at bounding box center [644, 472] width 1288 height 943
click at [1255, 25] on img "User profile" at bounding box center [1254, 23] width 26 height 26
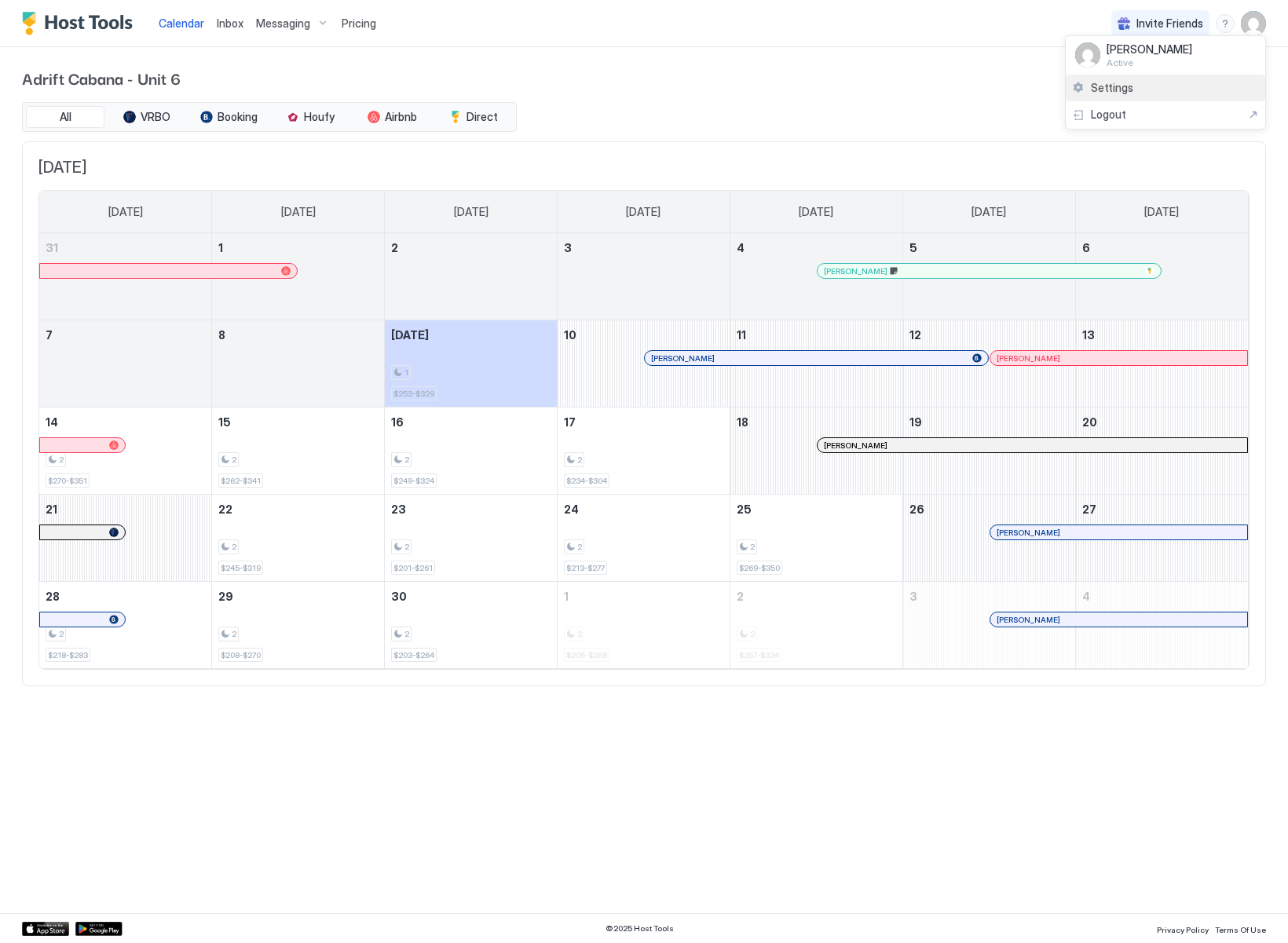
click at [1128, 90] on span "Settings" at bounding box center [1112, 88] width 42 height 14
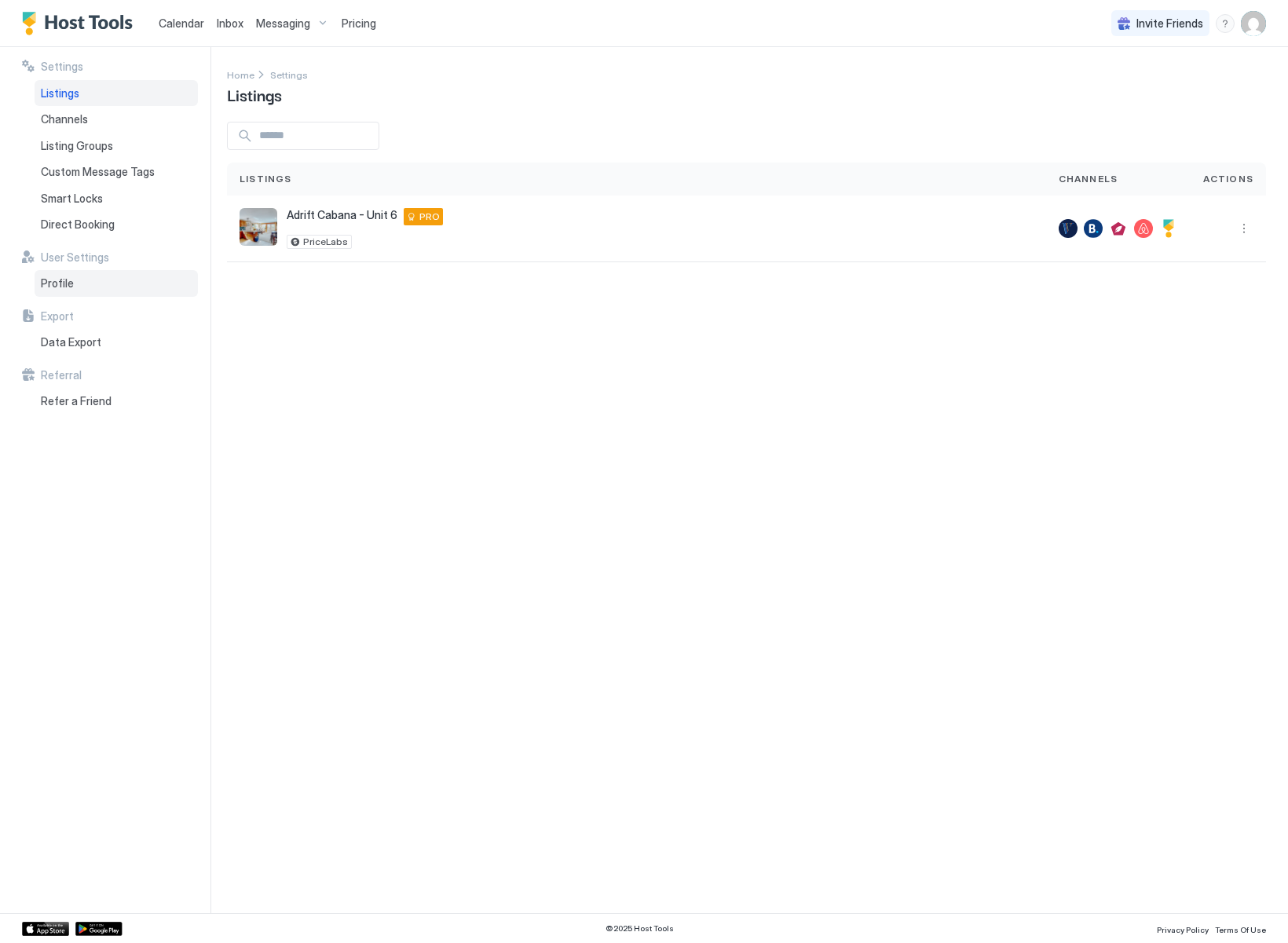
click at [75, 292] on div "Profile" at bounding box center [115, 283] width 163 height 26
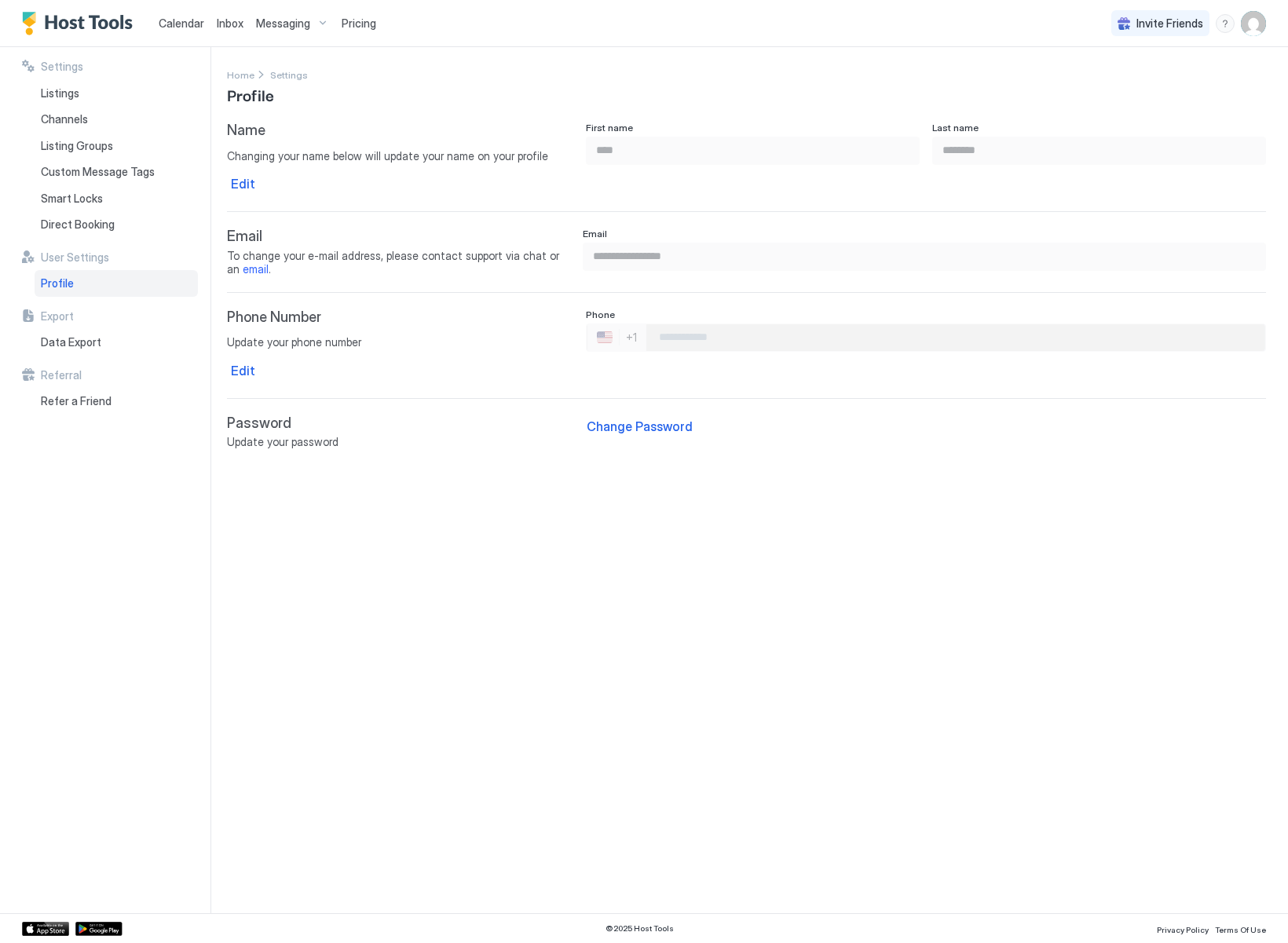
click at [698, 568] on div "**********" at bounding box center [757, 479] width 1061 height 866
click at [772, 586] on div "**********" at bounding box center [757, 479] width 1061 height 866
click at [72, 145] on span "Listing Groups" at bounding box center [77, 146] width 72 height 14
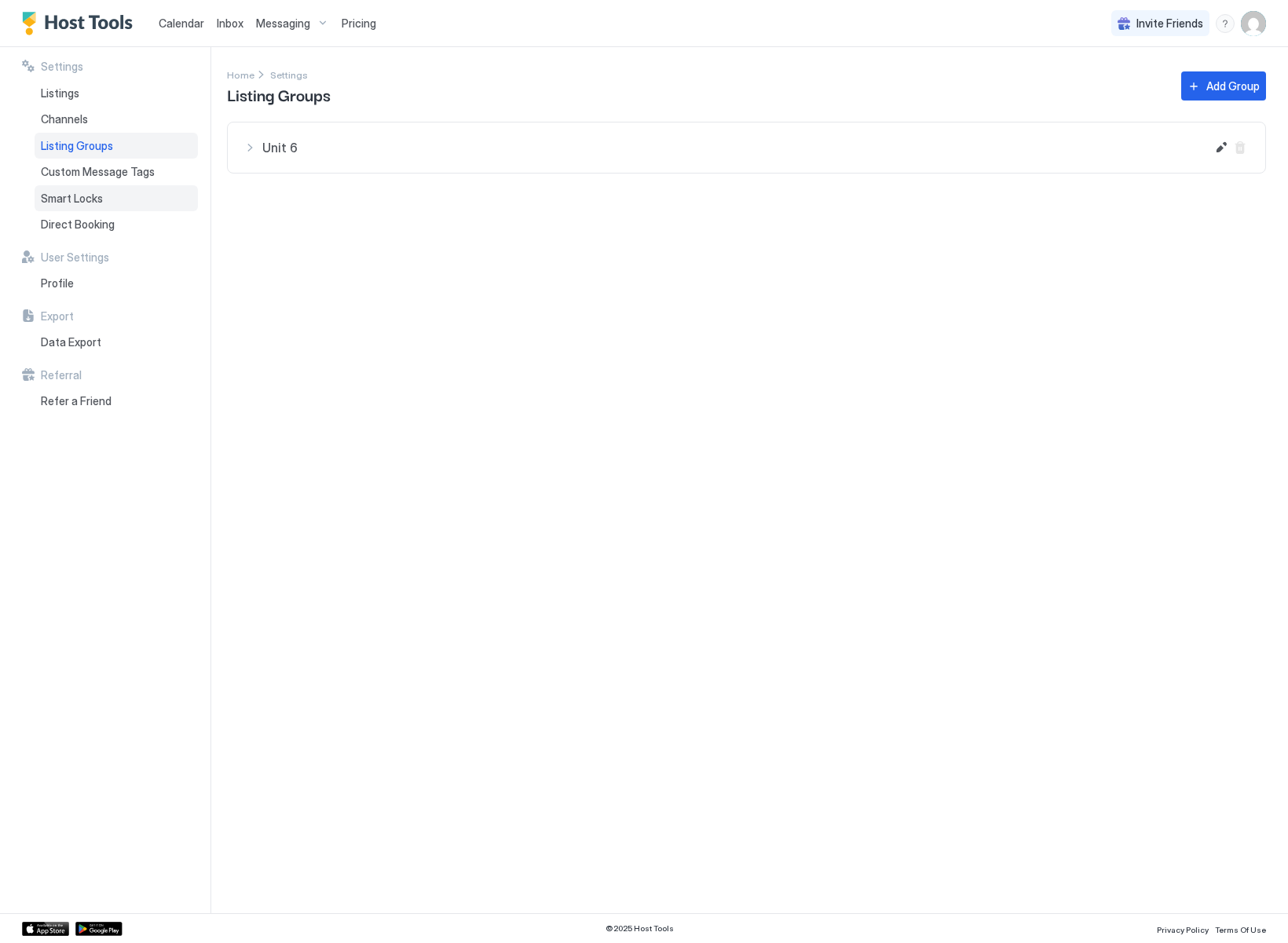
click at [80, 198] on span "Smart Locks" at bounding box center [71, 198] width 62 height 14
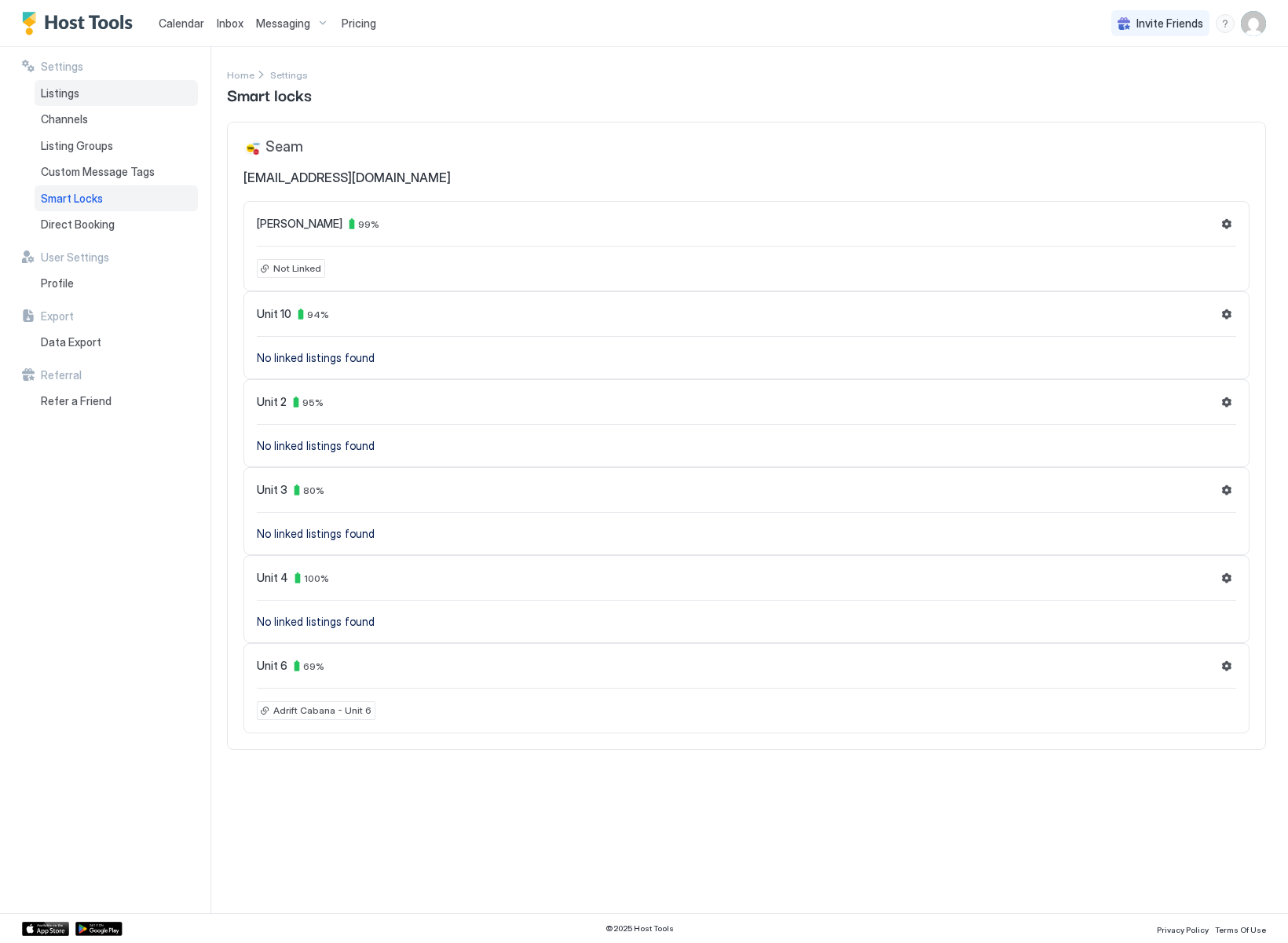
click at [52, 95] on span "Listings" at bounding box center [60, 93] width 39 height 14
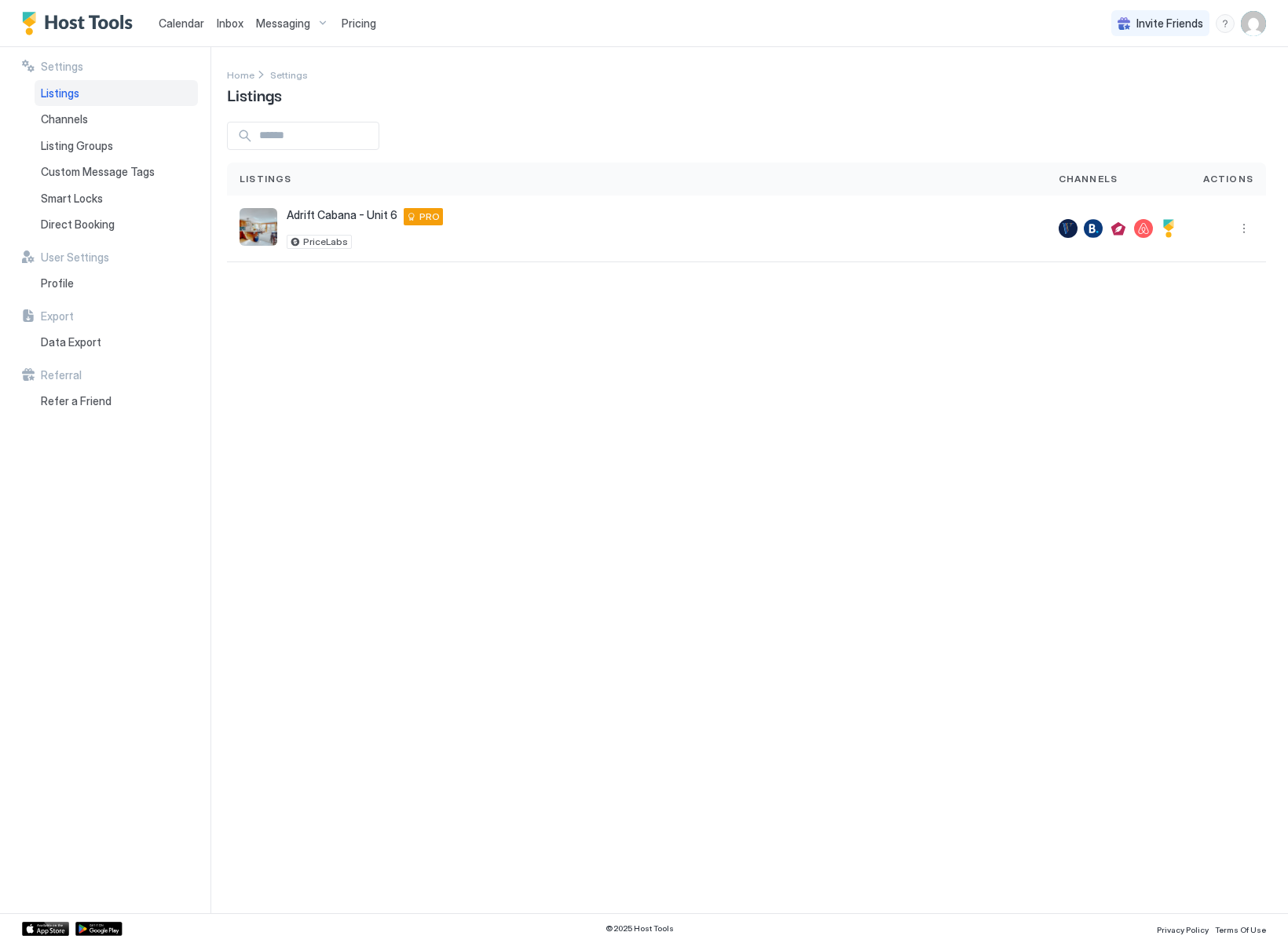
click at [175, 24] on span "Calendar" at bounding box center [182, 23] width 46 height 13
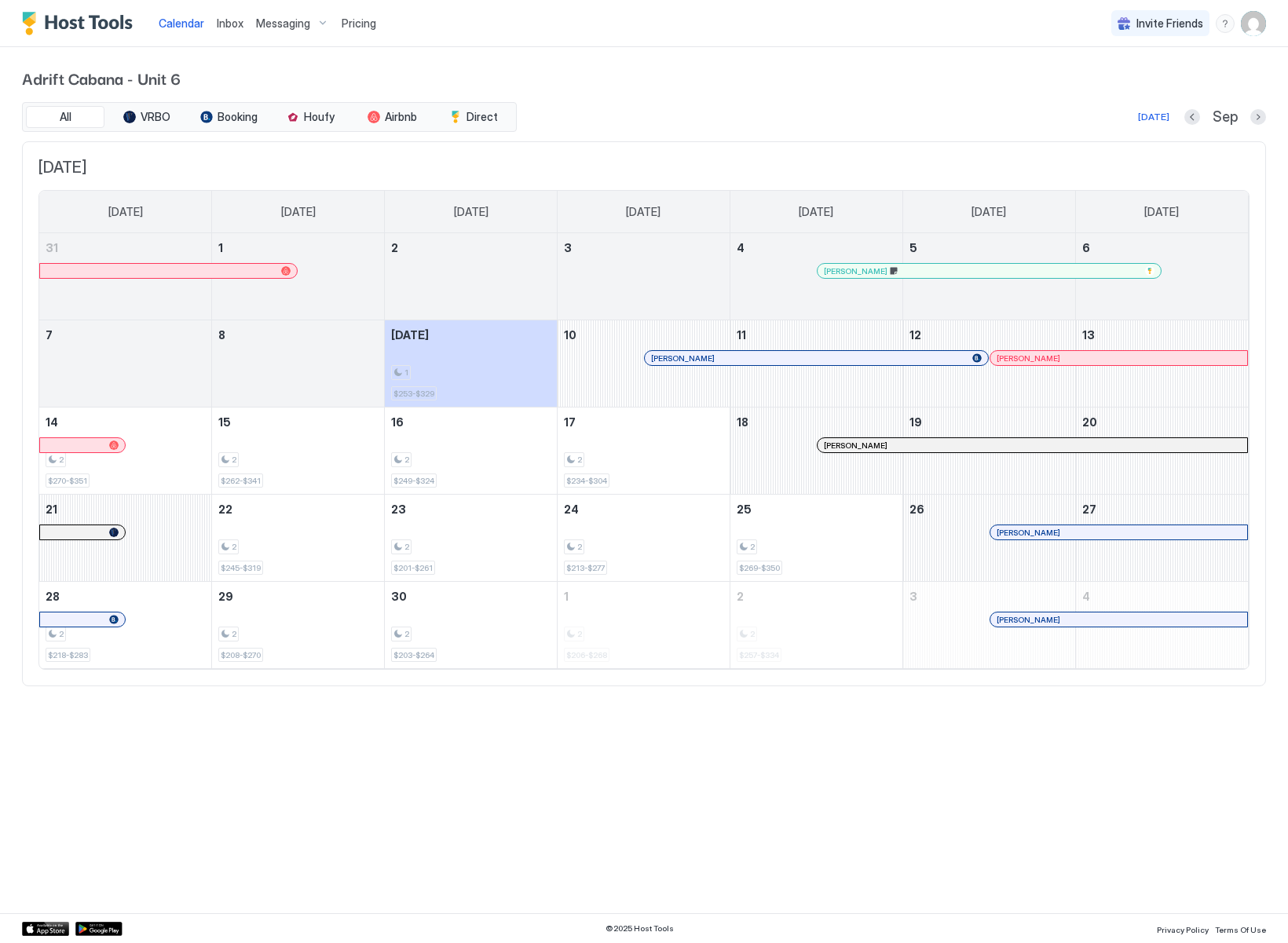
click at [1258, 26] on img "User profile" at bounding box center [1254, 23] width 26 height 26
click at [1118, 90] on span "Settings" at bounding box center [1112, 88] width 42 height 14
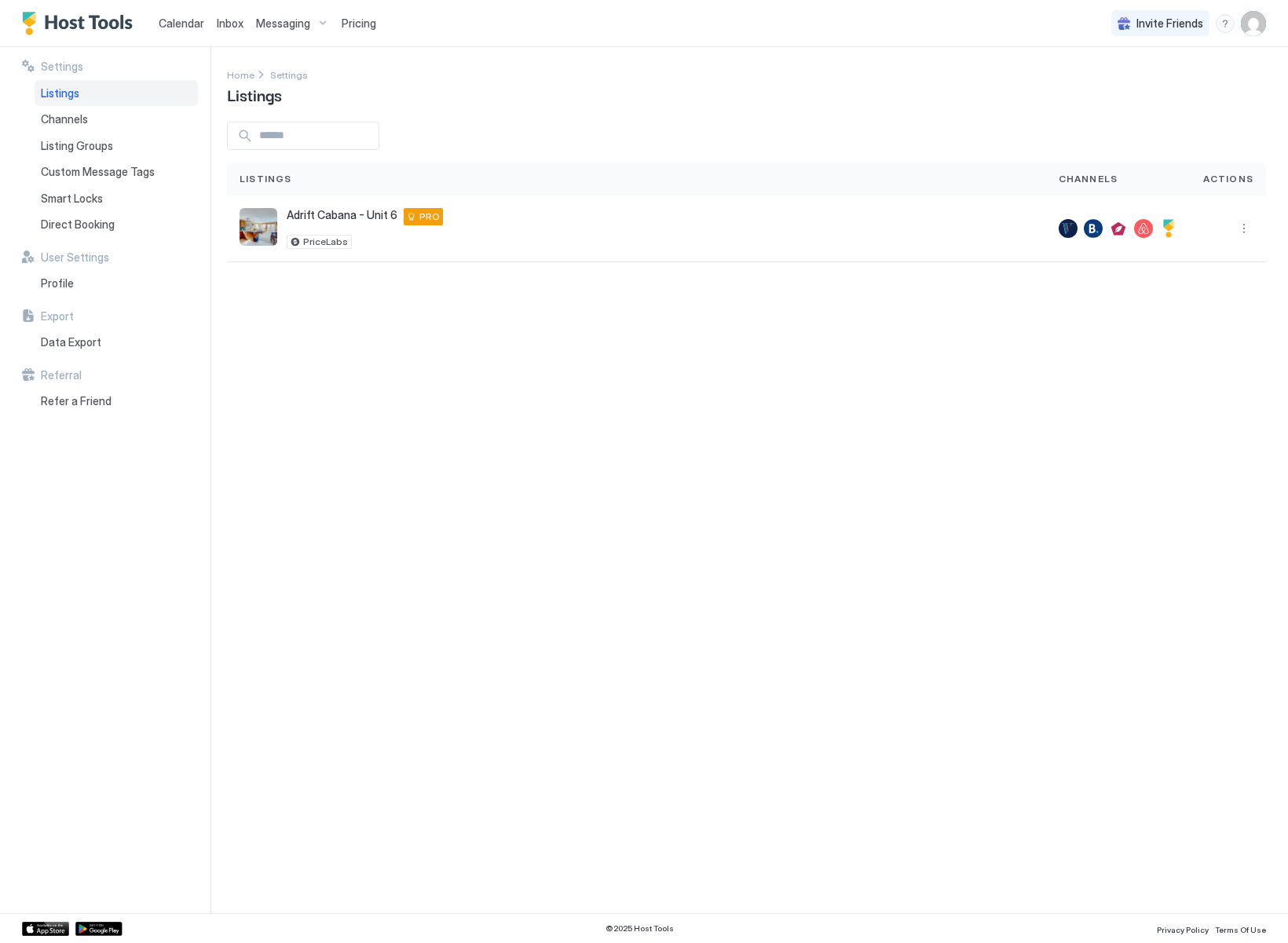
click at [650, 98] on div "Home Settings Listings" at bounding box center [746, 85] width 1039 height 40
click at [70, 279] on span "Profile" at bounding box center [56, 284] width 33 height 14
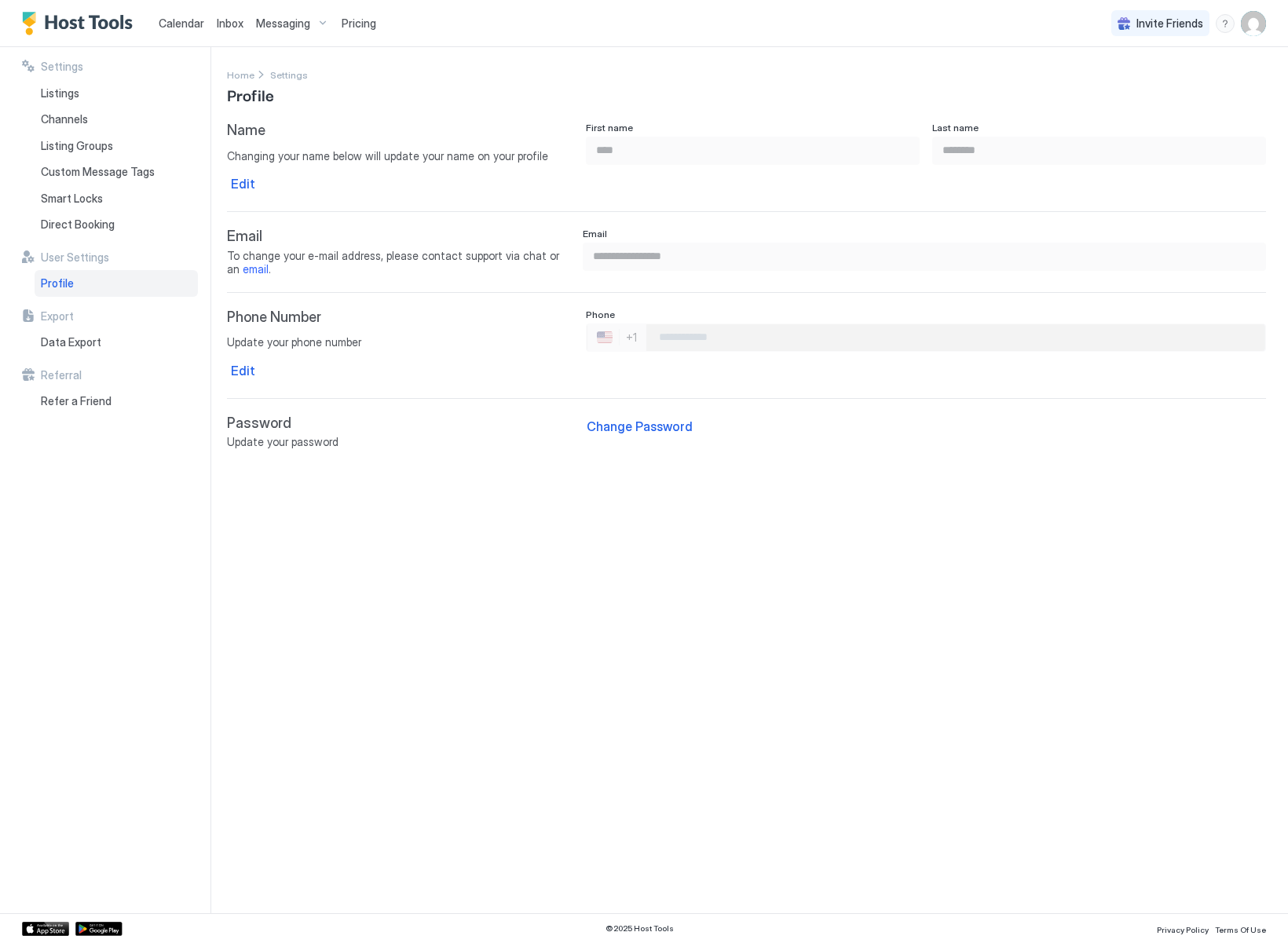
click at [896, 560] on div "**********" at bounding box center [757, 479] width 1061 height 866
click at [631, 566] on div "**********" at bounding box center [757, 479] width 1061 height 866
click at [82, 190] on div "Smart Locks" at bounding box center [115, 198] width 163 height 26
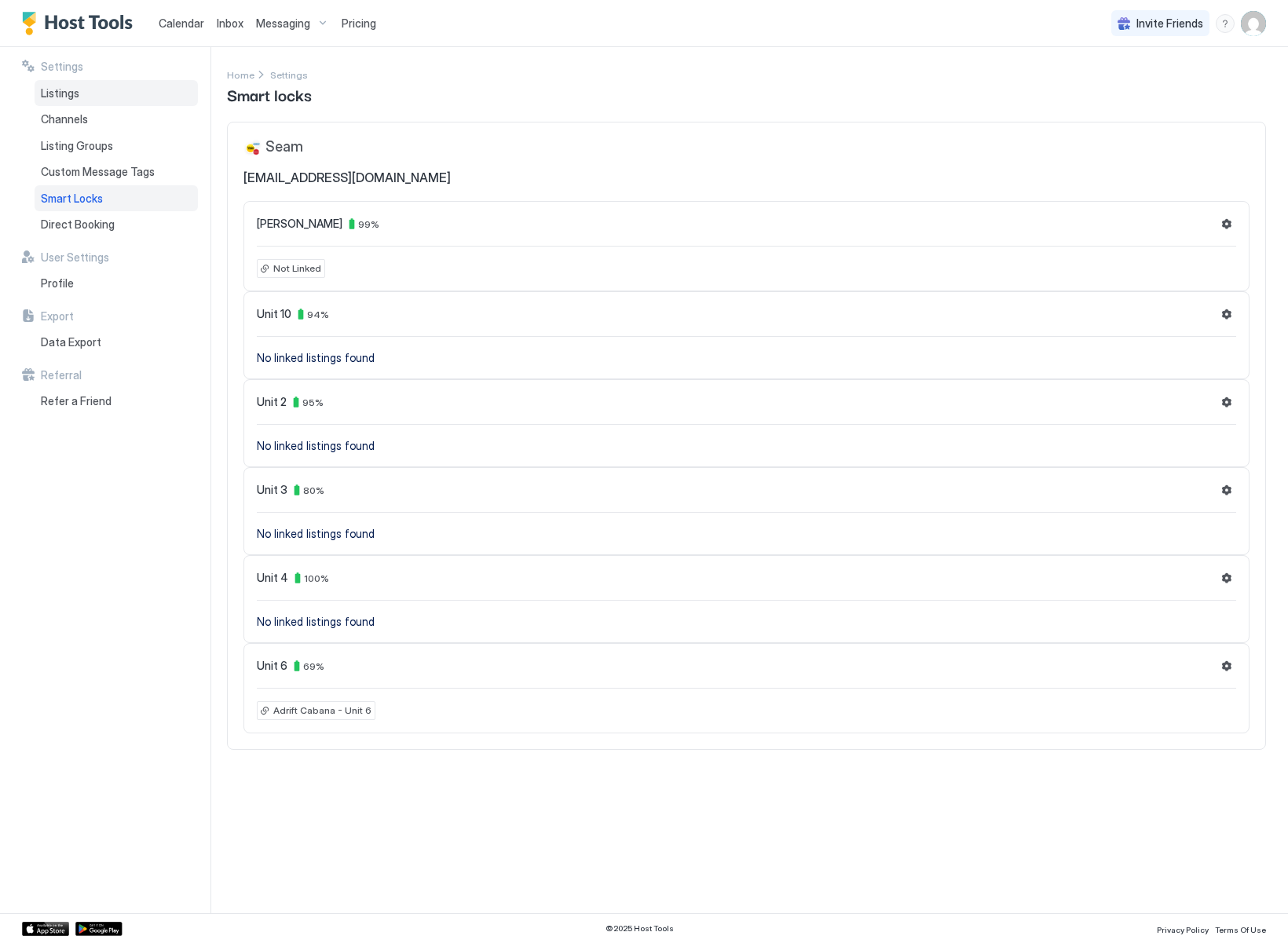
click at [56, 91] on span "Listings" at bounding box center [60, 93] width 39 height 14
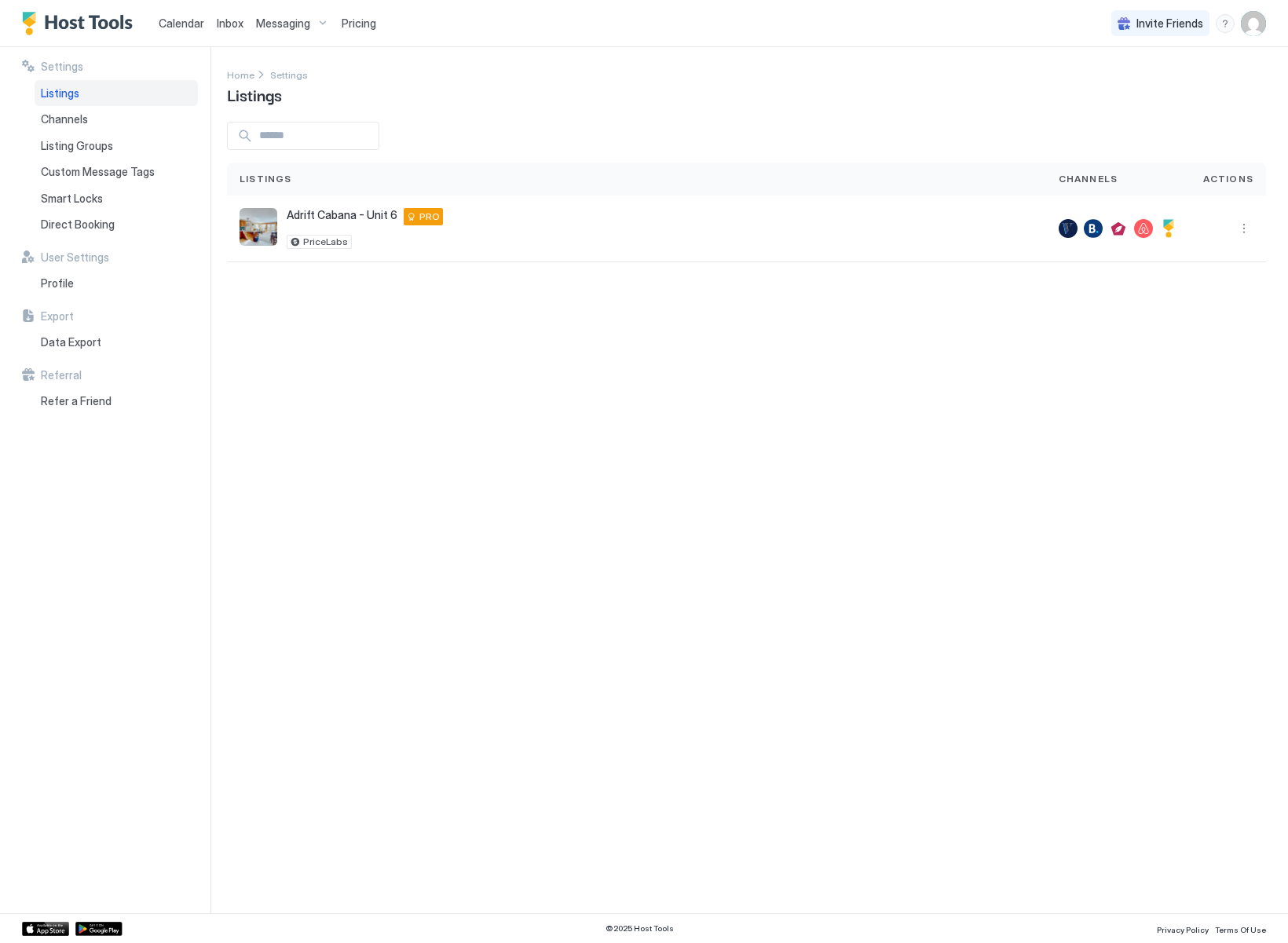
click at [164, 25] on span "Calendar" at bounding box center [182, 23] width 46 height 13
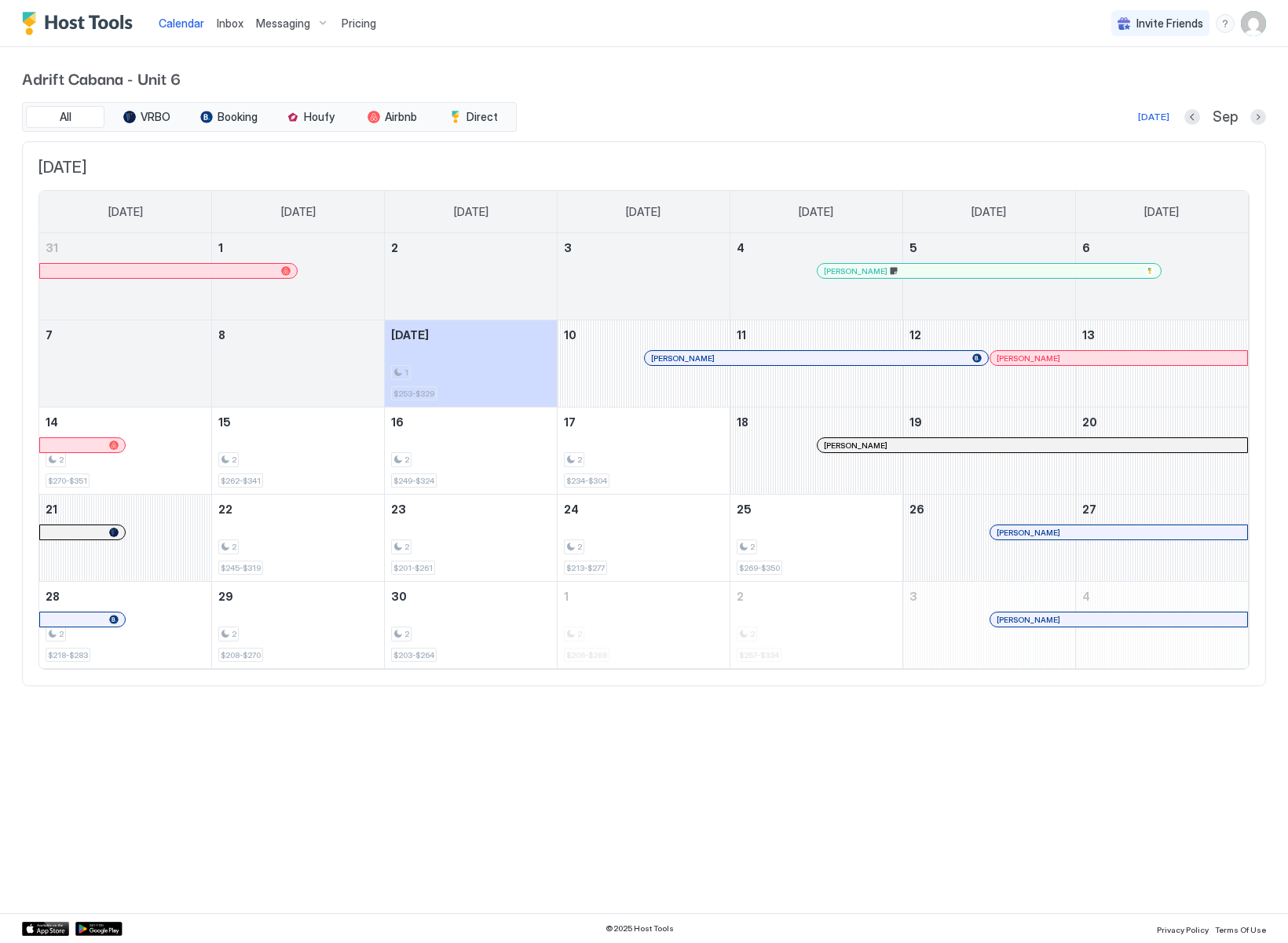
click at [816, 799] on div "Calendar Inbox Messaging Pricing Invite Friends AM Adrift Cabana - Unit 6 All V…" at bounding box center [644, 472] width 1288 height 943
click at [911, 753] on div "Calendar Inbox Messaging Pricing Invite Friends AM Adrift Cabana - Unit 6 All V…" at bounding box center [644, 472] width 1288 height 943
click at [1250, 24] on img "User profile" at bounding box center [1254, 23] width 26 height 26
click at [1100, 93] on span "Settings" at bounding box center [1112, 88] width 42 height 14
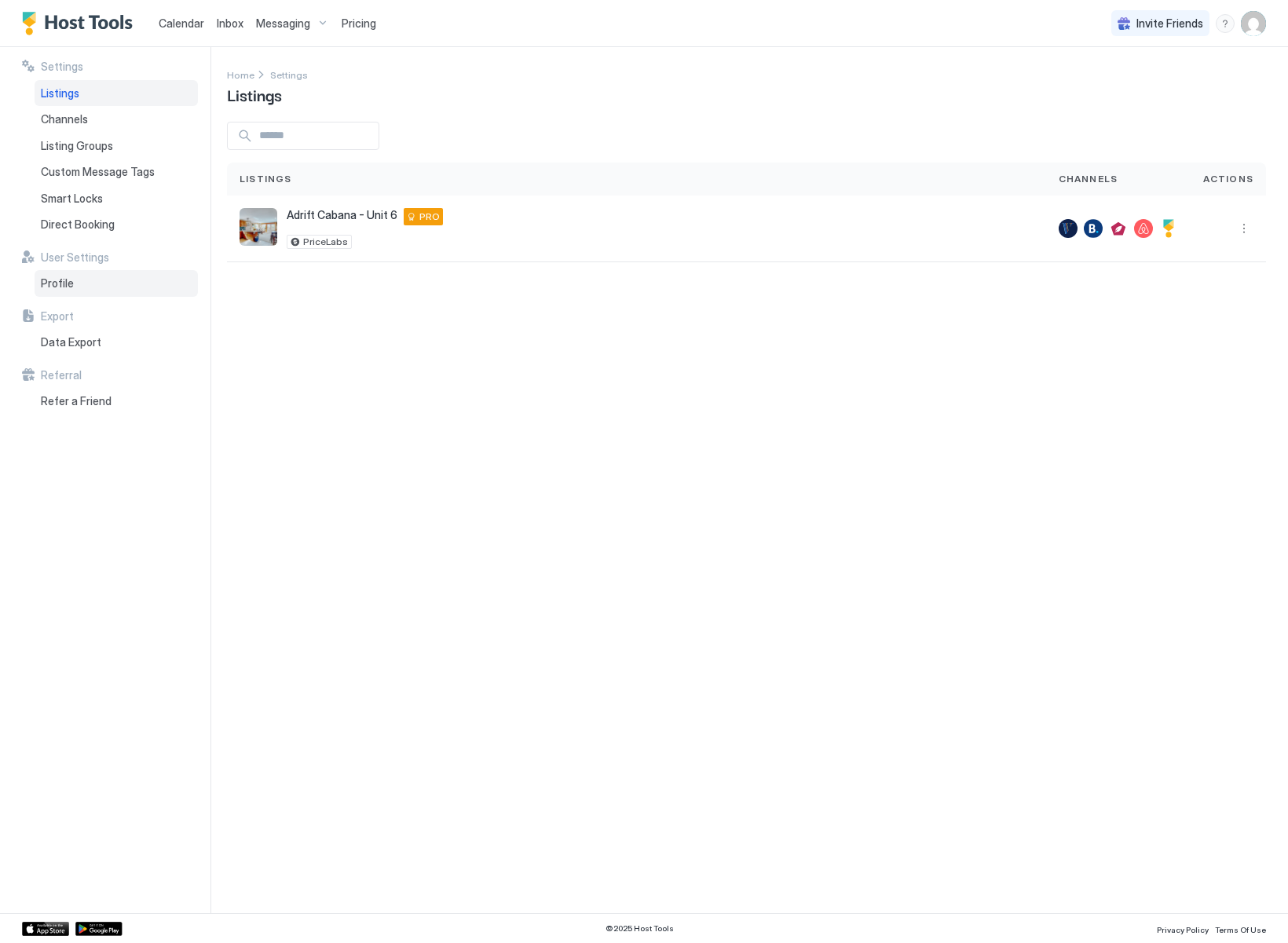
click at [69, 288] on span "Profile" at bounding box center [56, 284] width 33 height 14
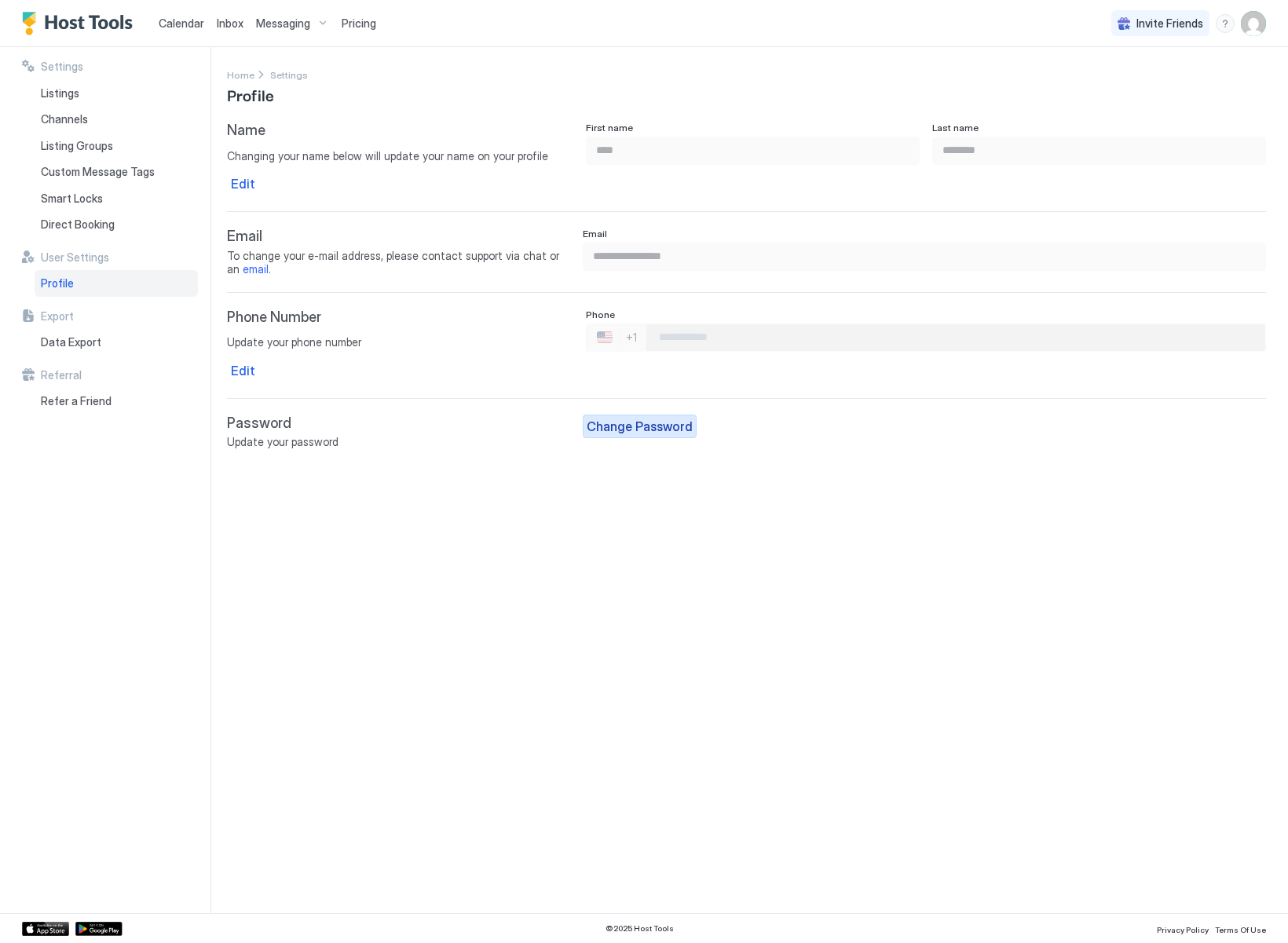
click at [622, 428] on div "Change Password" at bounding box center [639, 426] width 106 height 19
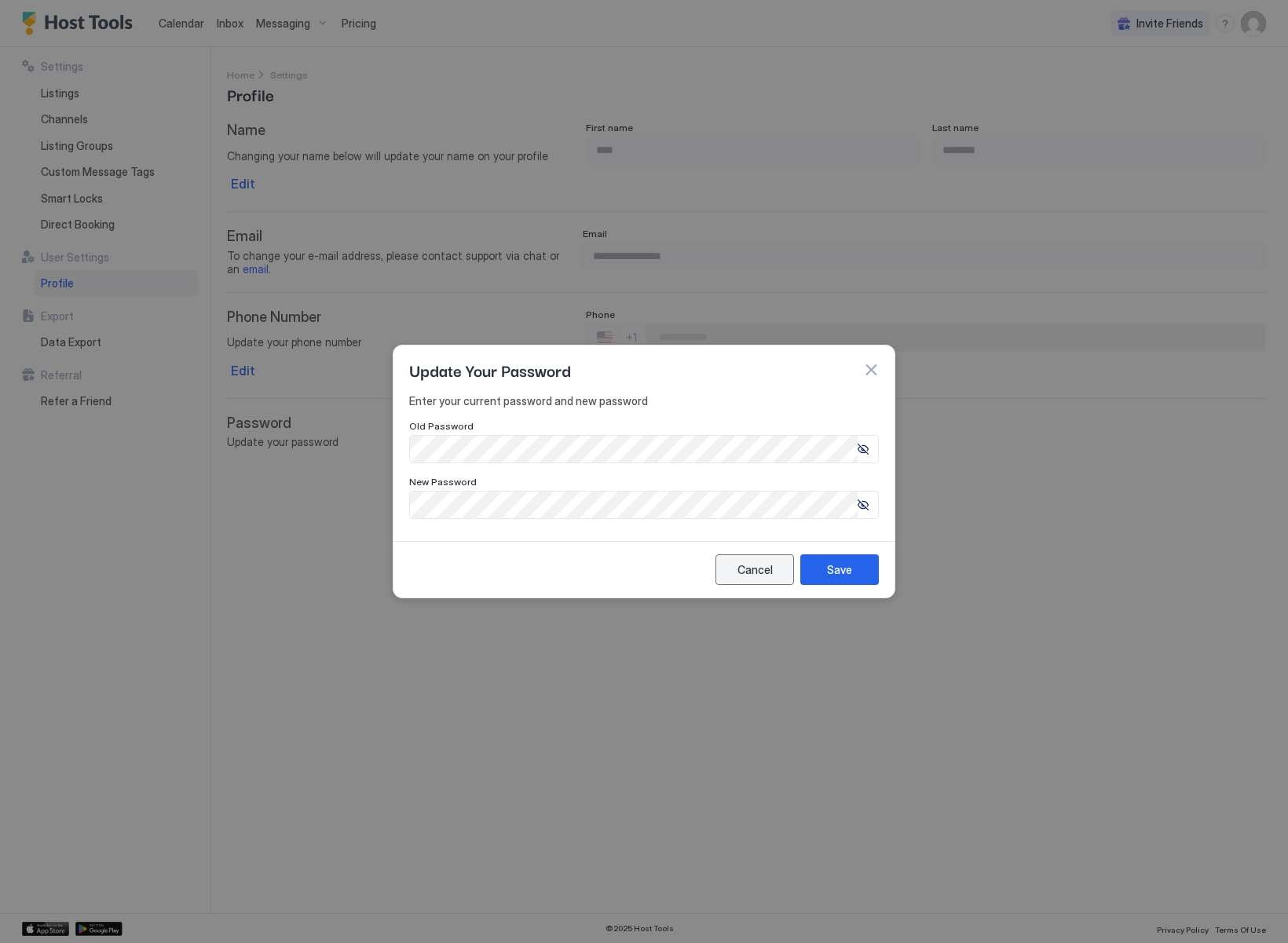
click at [756, 571] on div "Cancel" at bounding box center [756, 569] width 35 height 17
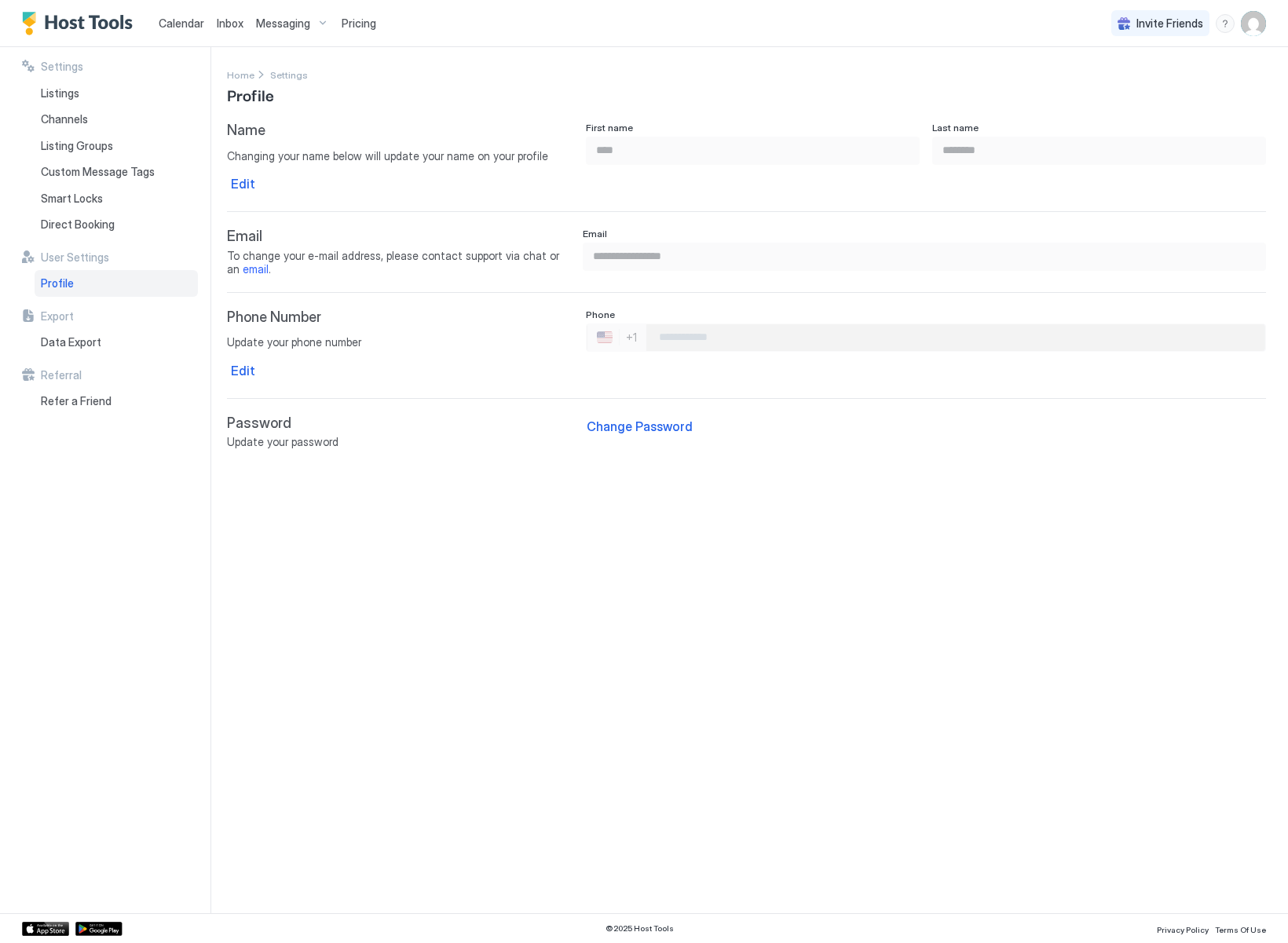
click at [757, 570] on div "**********" at bounding box center [757, 479] width 1061 height 866
click at [190, 20] on span "Calendar" at bounding box center [182, 23] width 46 height 13
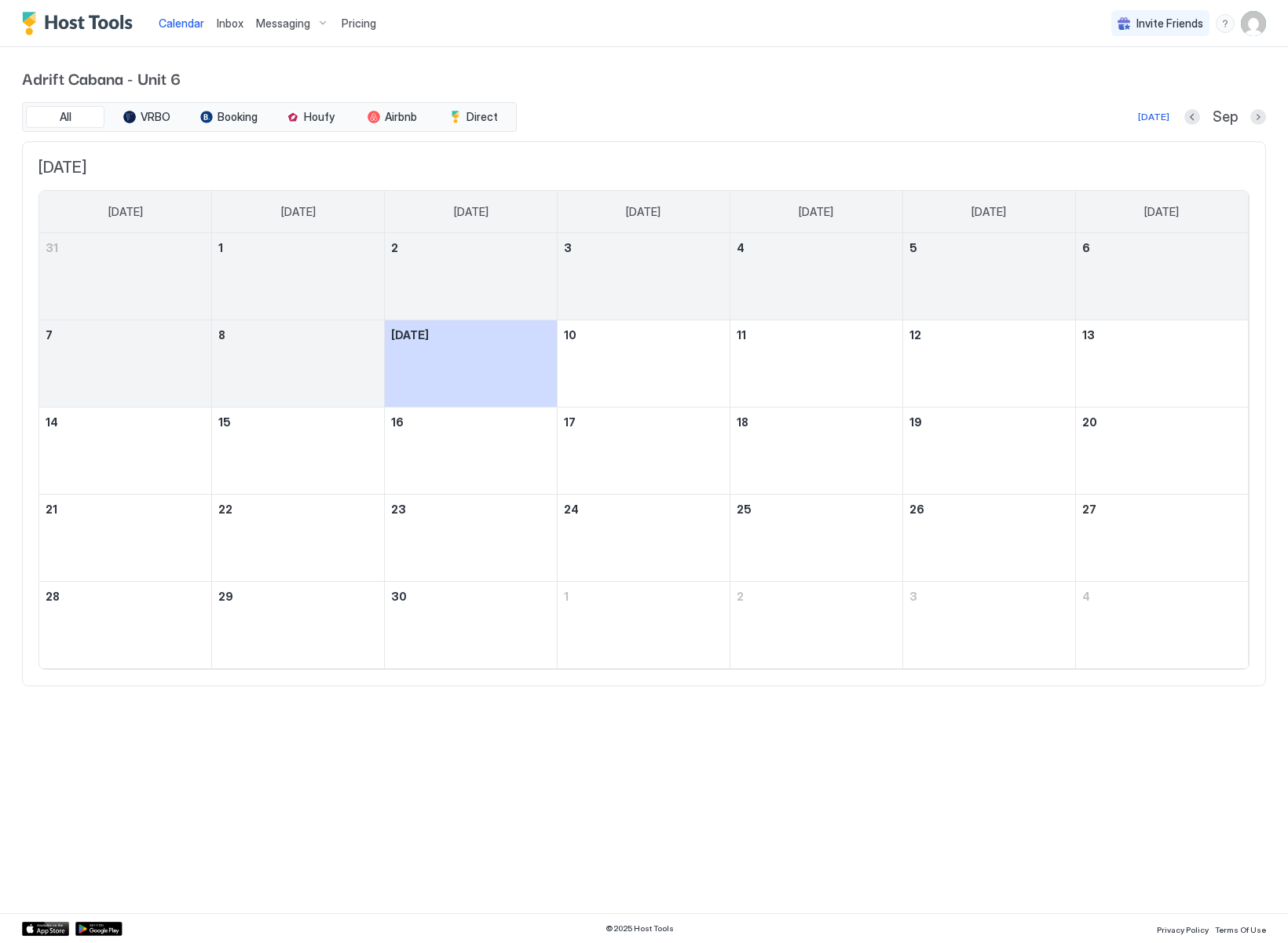
click at [1250, 21] on img "User profile" at bounding box center [1254, 23] width 26 height 26
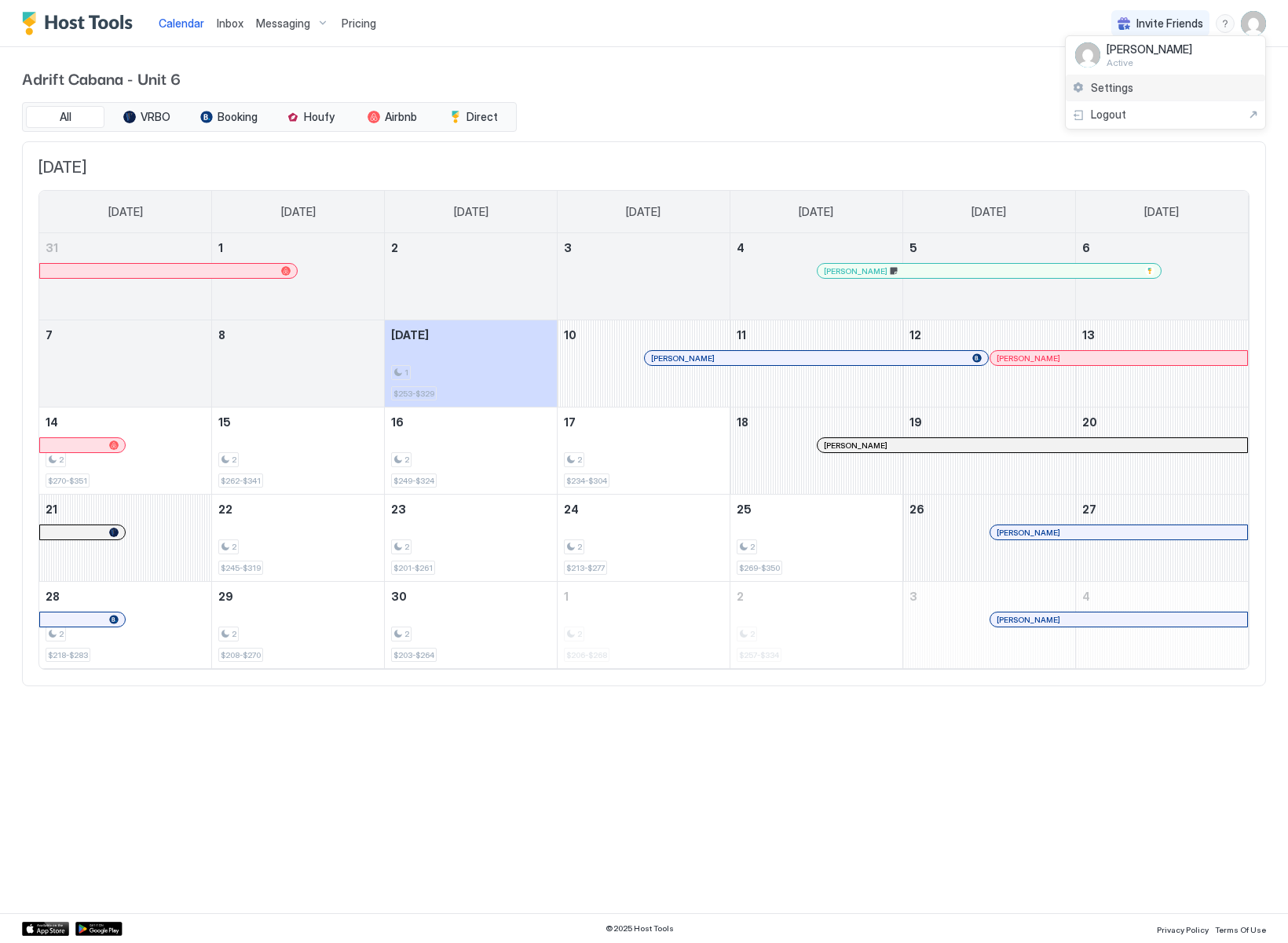
click at [1127, 92] on span "Settings" at bounding box center [1112, 88] width 42 height 14
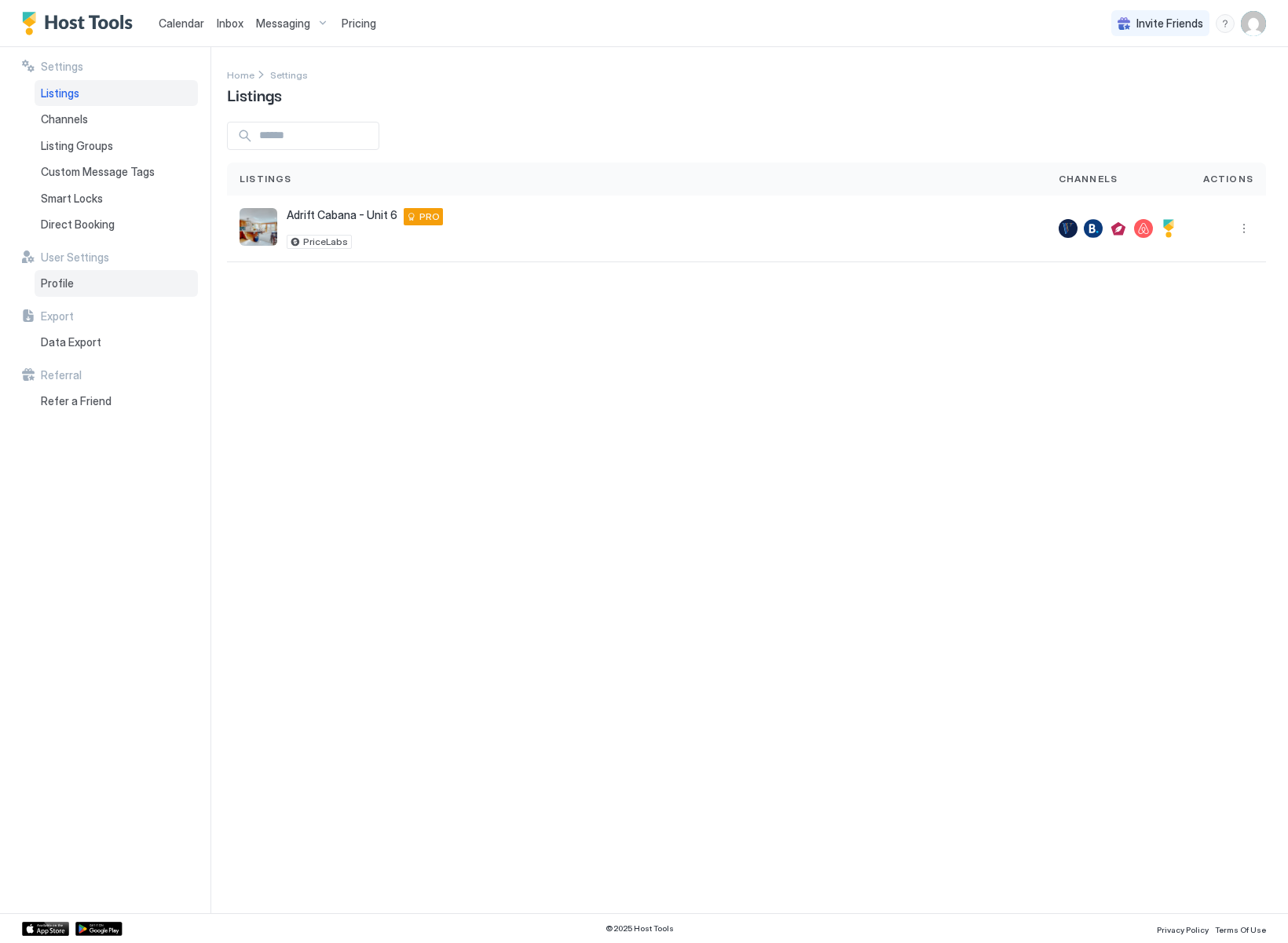
click at [73, 278] on div "Profile" at bounding box center [115, 283] width 163 height 26
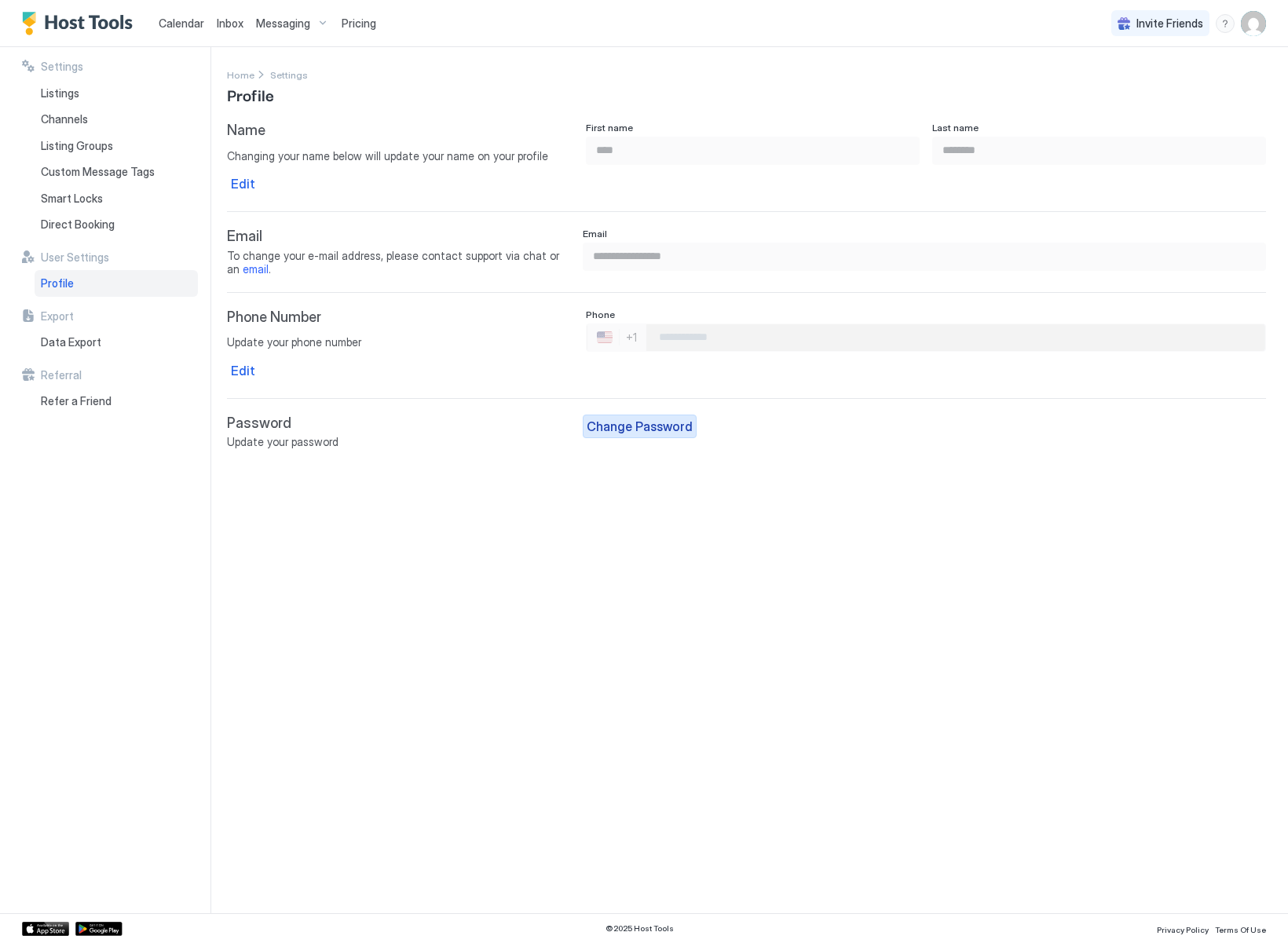
click at [644, 422] on div "Change Password" at bounding box center [639, 426] width 106 height 19
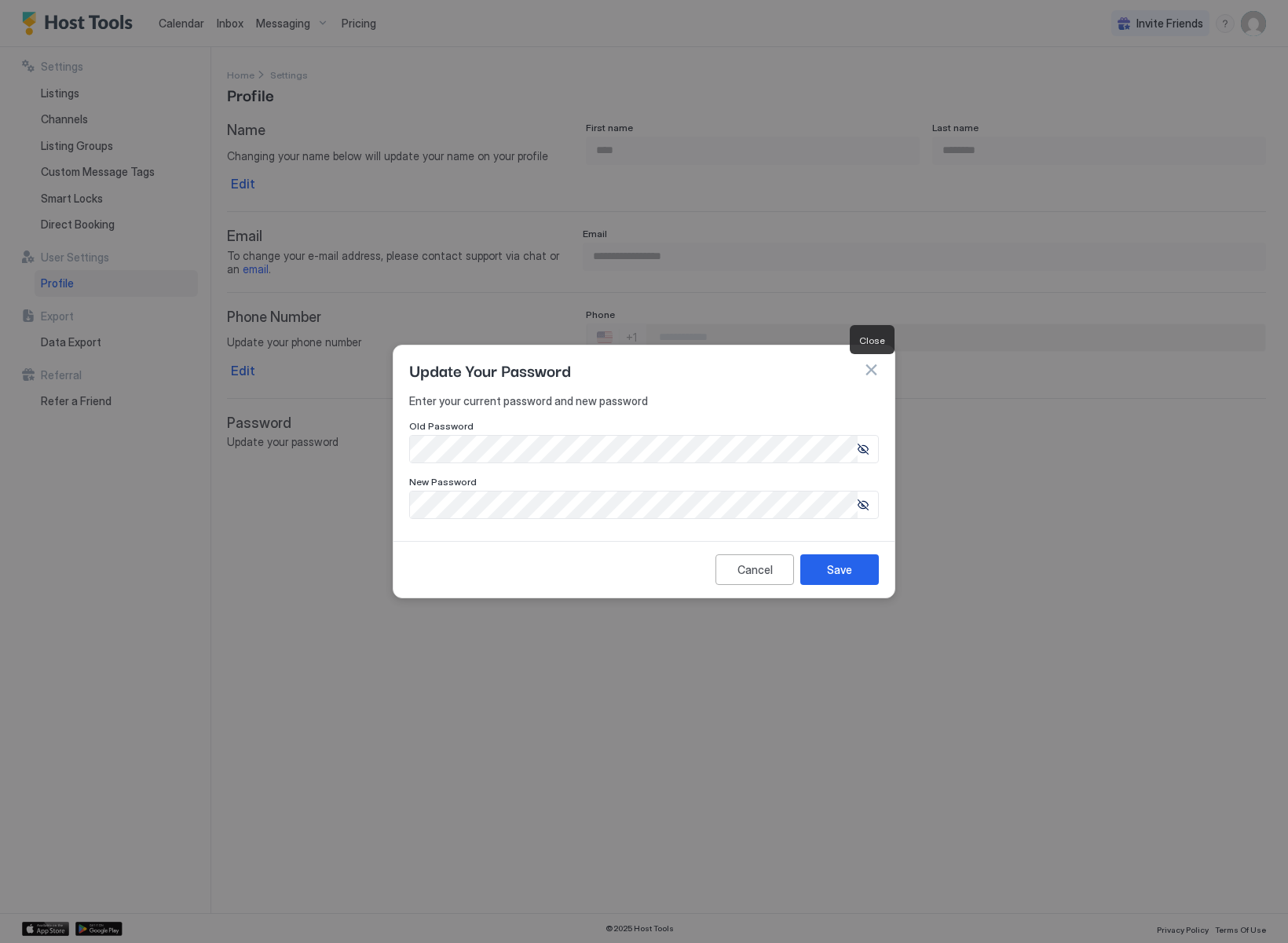
click at [874, 370] on button "button" at bounding box center [871, 370] width 16 height 16
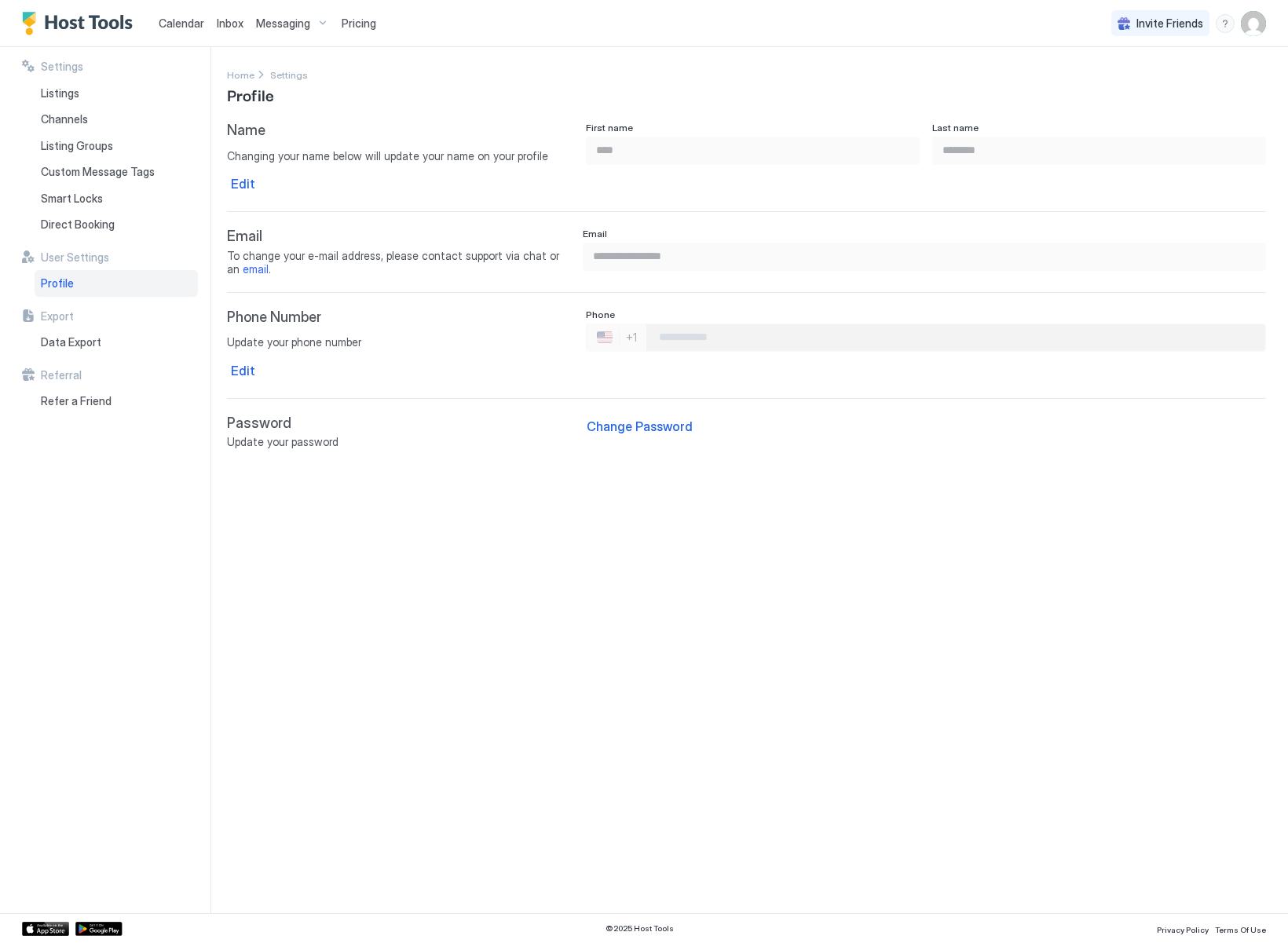
click at [629, 543] on div "**********" at bounding box center [757, 479] width 1061 height 866
click at [930, 553] on div "**********" at bounding box center [757, 479] width 1061 height 866
click at [930, 552] on div "**********" at bounding box center [757, 479] width 1061 height 866
drag, startPoint x: 843, startPoint y: 518, endPoint x: 834, endPoint y: 509, distance: 12.7
click at [840, 517] on div "**********" at bounding box center [757, 479] width 1061 height 866
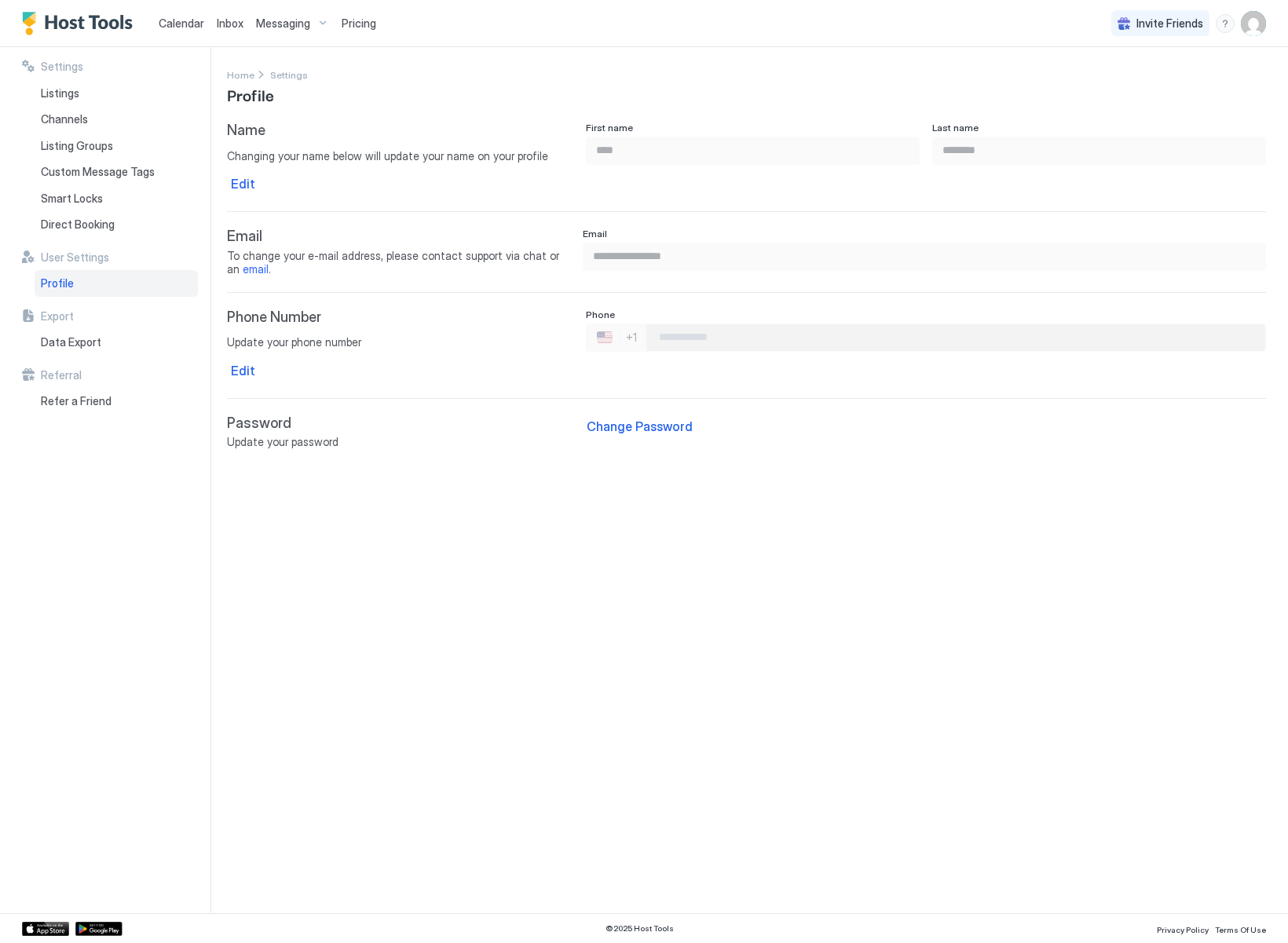
click at [311, 573] on div "**********" at bounding box center [757, 479] width 1061 height 866
click at [748, 665] on div "**********" at bounding box center [757, 479] width 1061 height 866
click at [183, 22] on span "Calendar" at bounding box center [182, 23] width 46 height 13
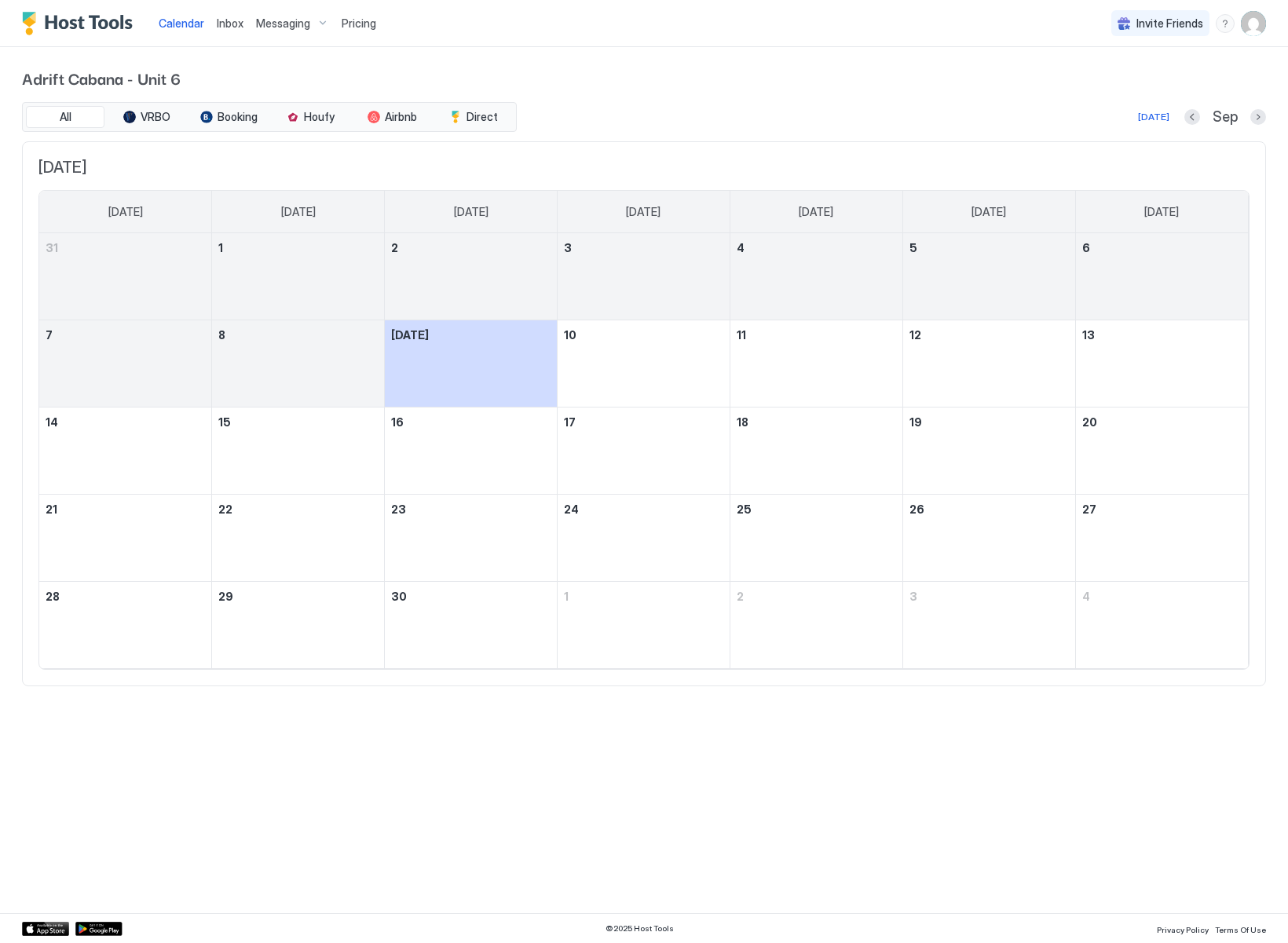
click at [654, 830] on div "Calendar Inbox Messaging Pricing Invite Friends AM Adrift Cabana - Unit 6 All V…" at bounding box center [644, 472] width 1288 height 943
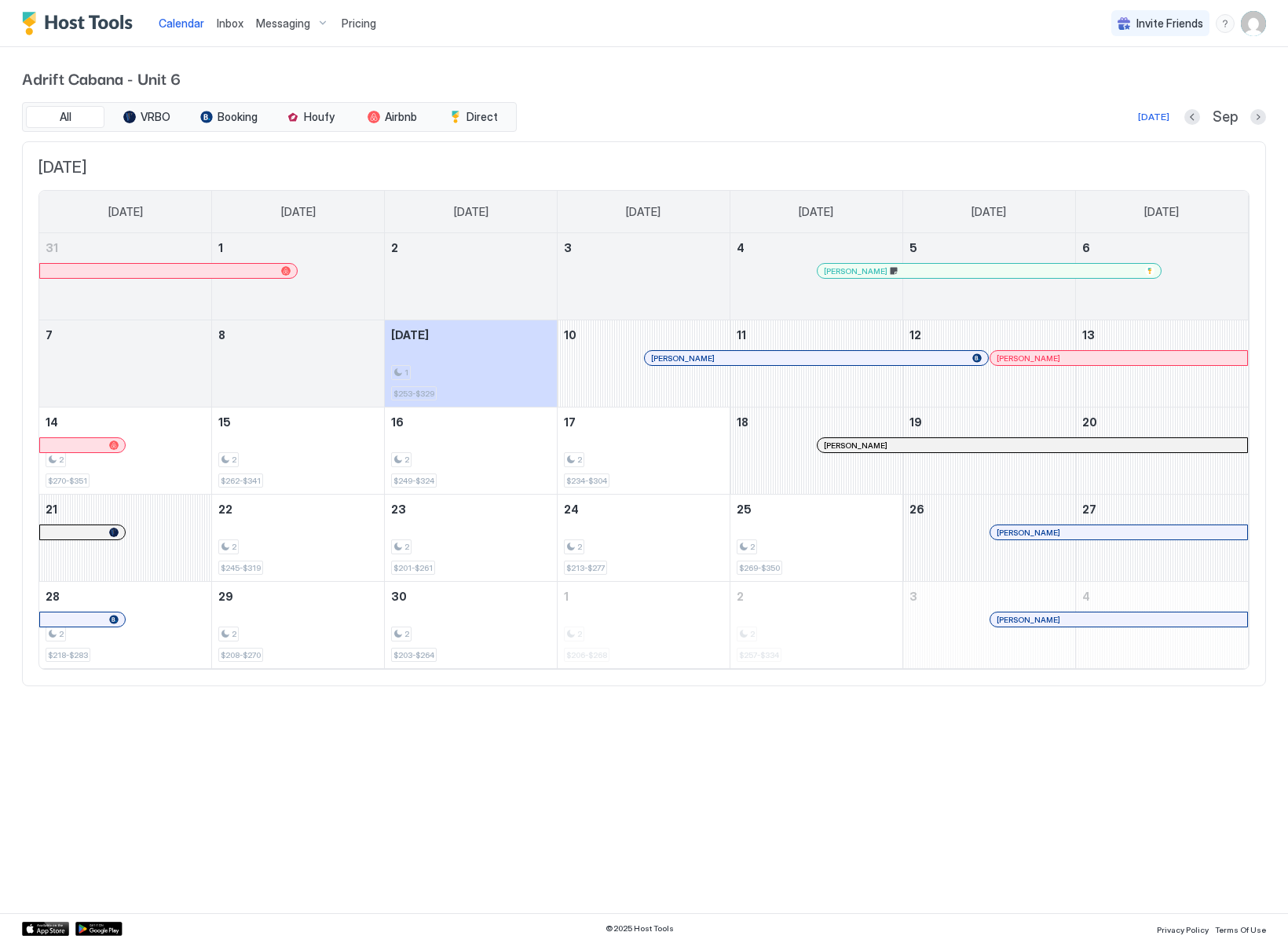
click at [866, 824] on div "Calendar Inbox Messaging Pricing Invite Friends AM Adrift Cabana - Unit 6 All V…" at bounding box center [644, 472] width 1288 height 943
click at [724, 117] on div "Today Sep" at bounding box center [893, 116] width 746 height 19
click at [811, 360] on div at bounding box center [811, 358] width 12 height 12
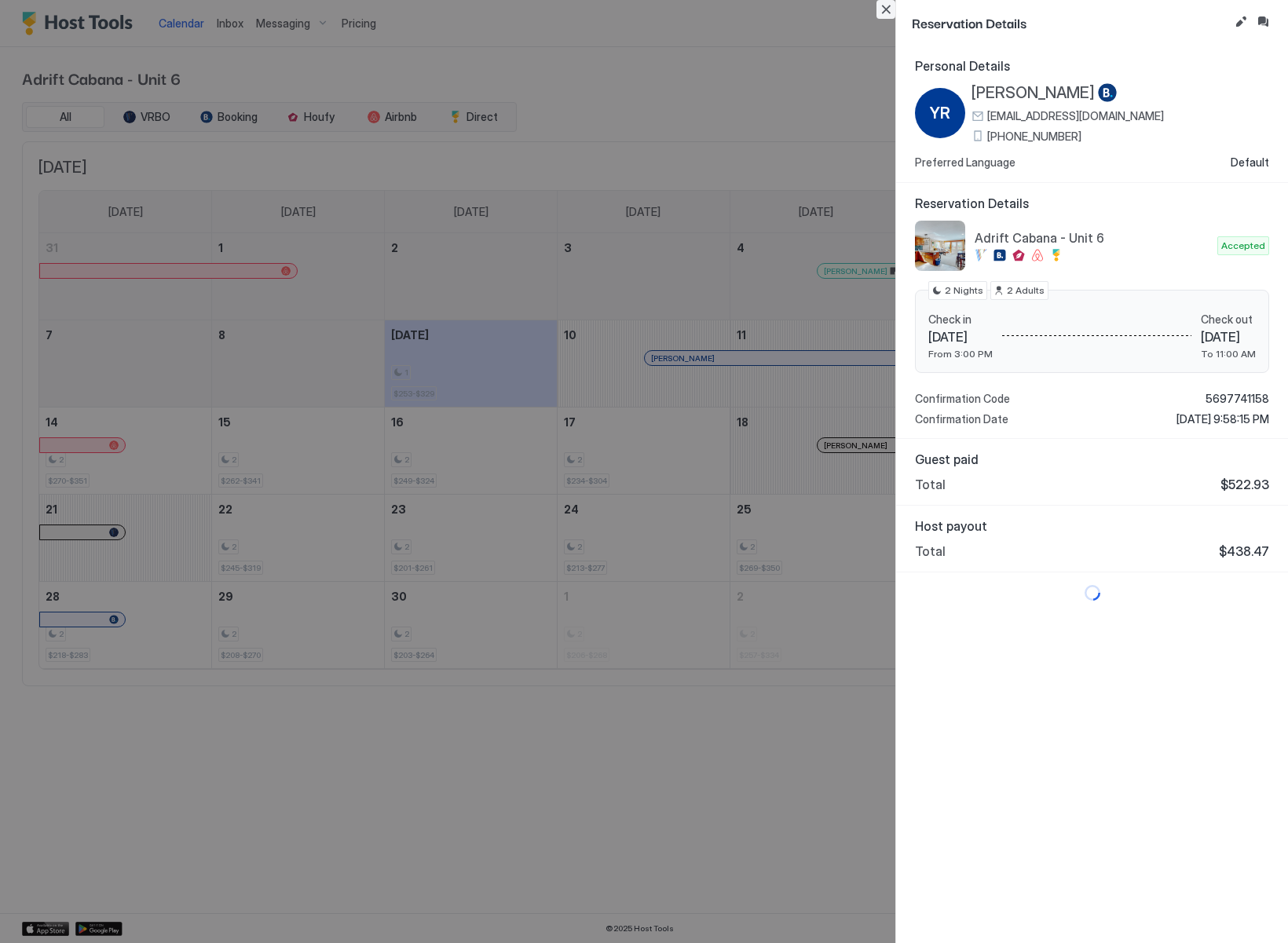
click at [882, 13] on button "Close" at bounding box center [885, 9] width 19 height 19
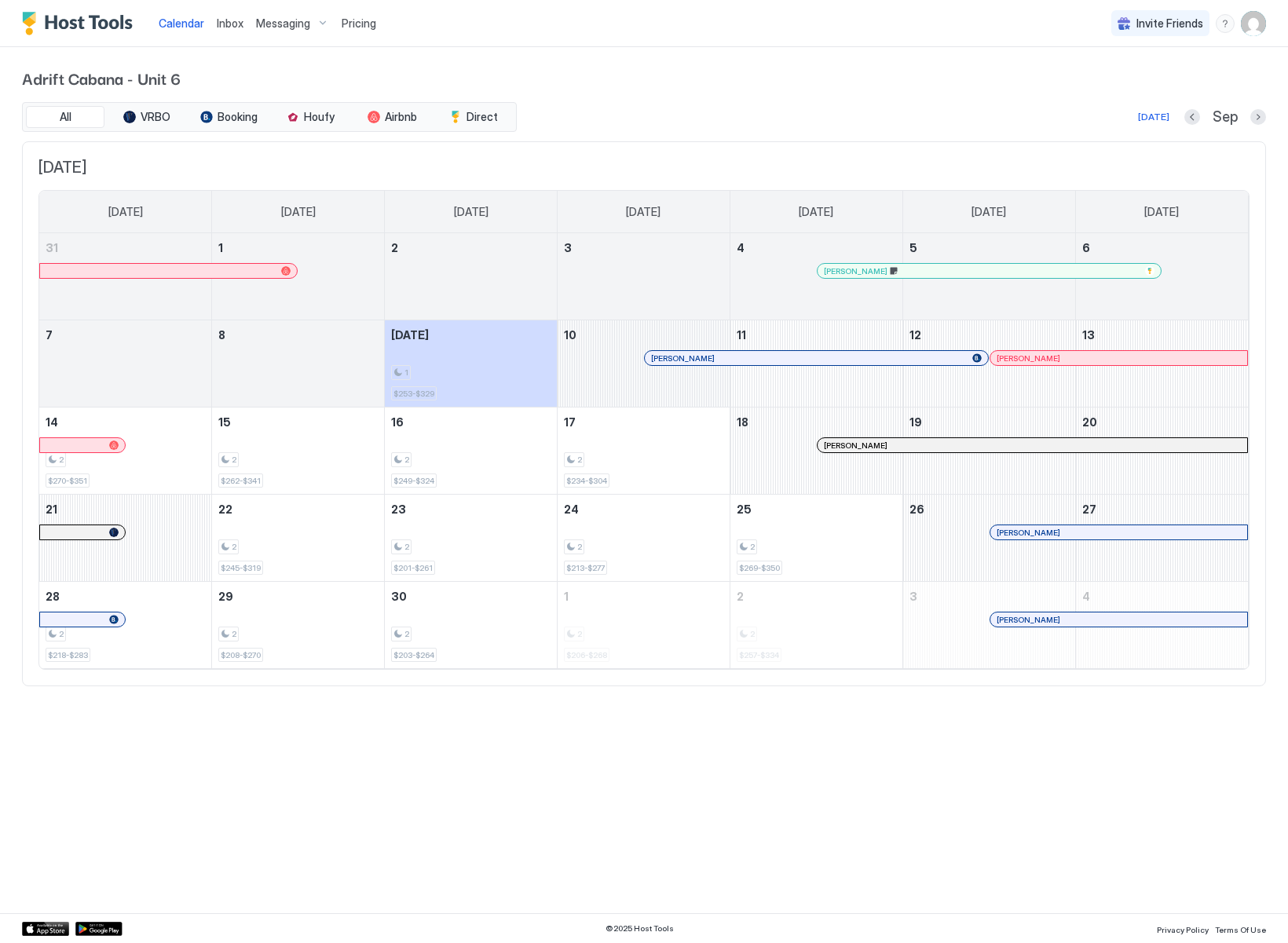
click at [670, 349] on div "September 10, 2025" at bounding box center [644, 363] width 172 height 86
click at [670, 359] on div at bounding box center [670, 358] width 12 height 12
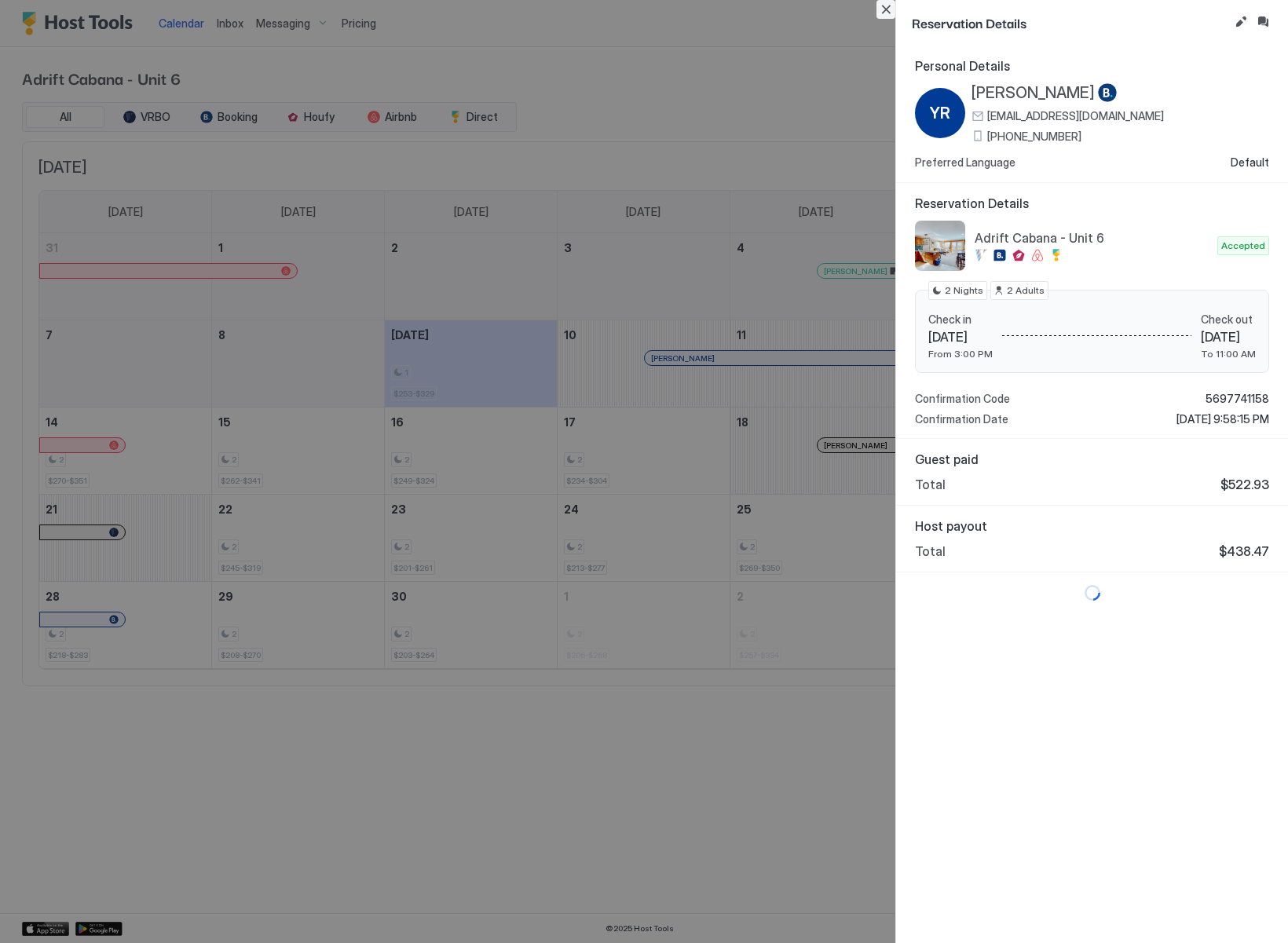
click at [883, 10] on button "Close" at bounding box center [885, 9] width 19 height 19
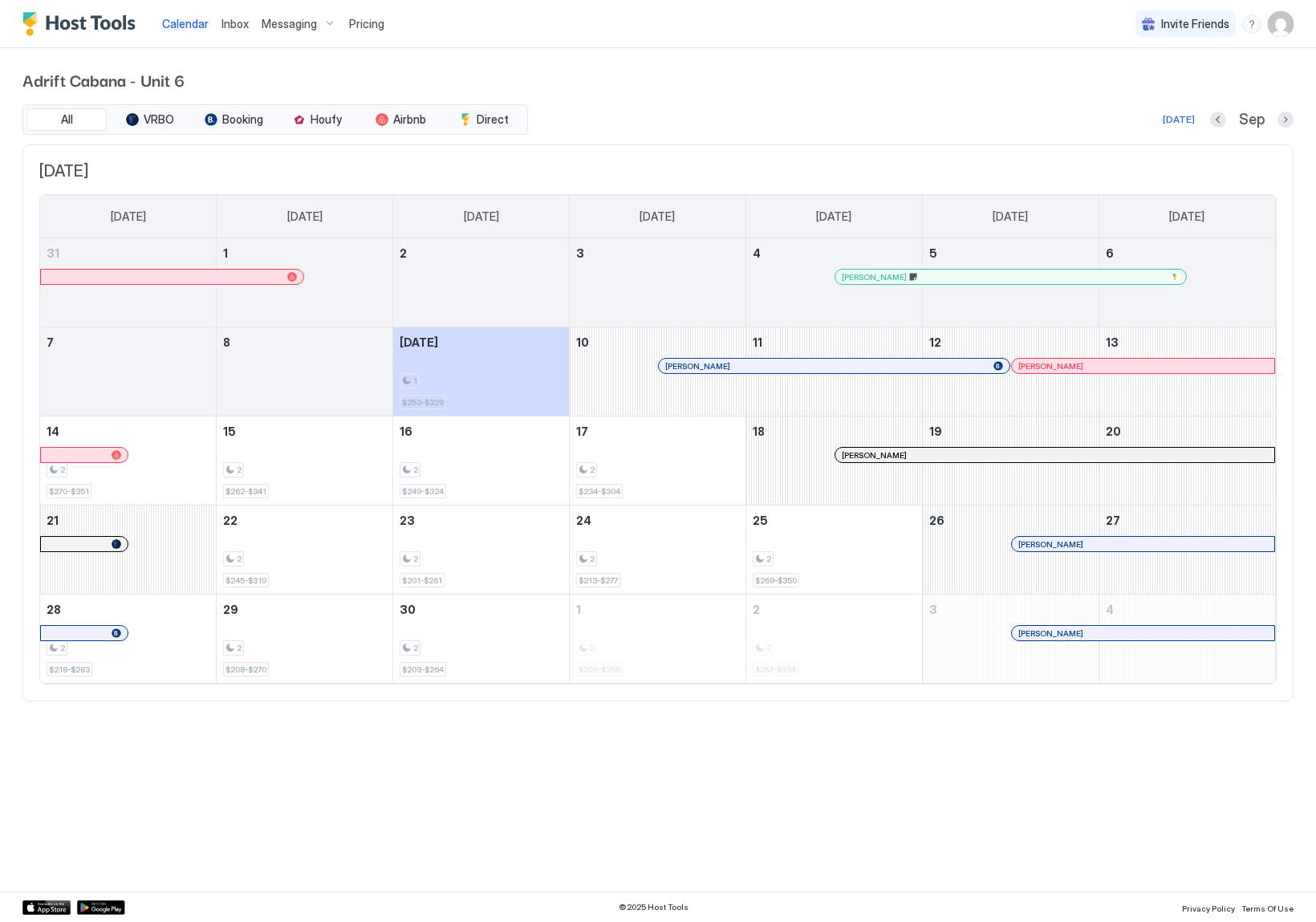
click at [806, 791] on div "Calendar Inbox Messaging Pricing Invite Friends AM Adrift Cabana - Unit 6 All V…" at bounding box center [658, 461] width 1316 height 922
click at [718, 371] on div "[PERSON_NAME]" at bounding box center [833, 366] width 350 height 14
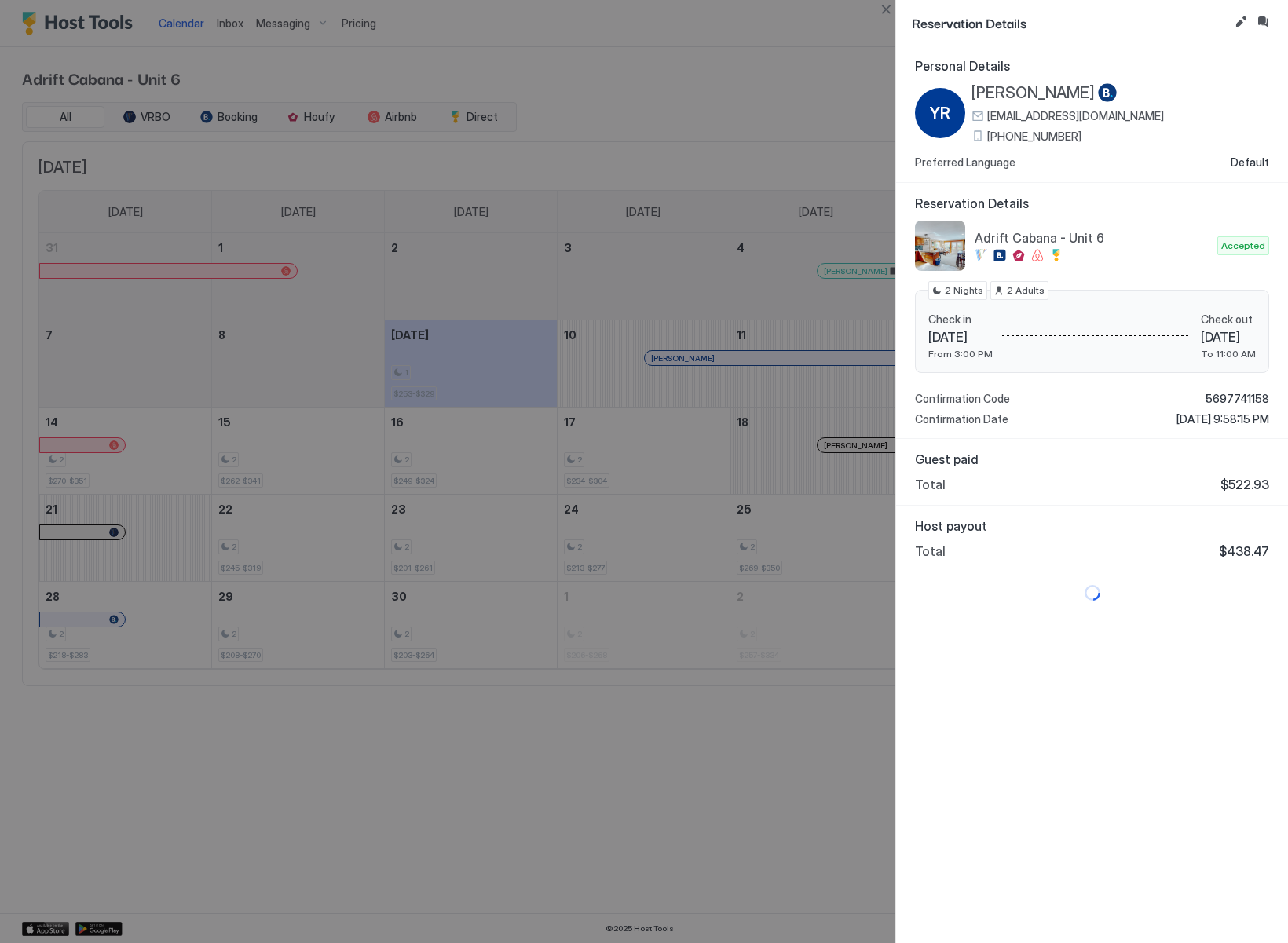
click at [483, 26] on div at bounding box center [644, 472] width 1288 height 943
click at [888, 12] on button "Close" at bounding box center [885, 9] width 19 height 19
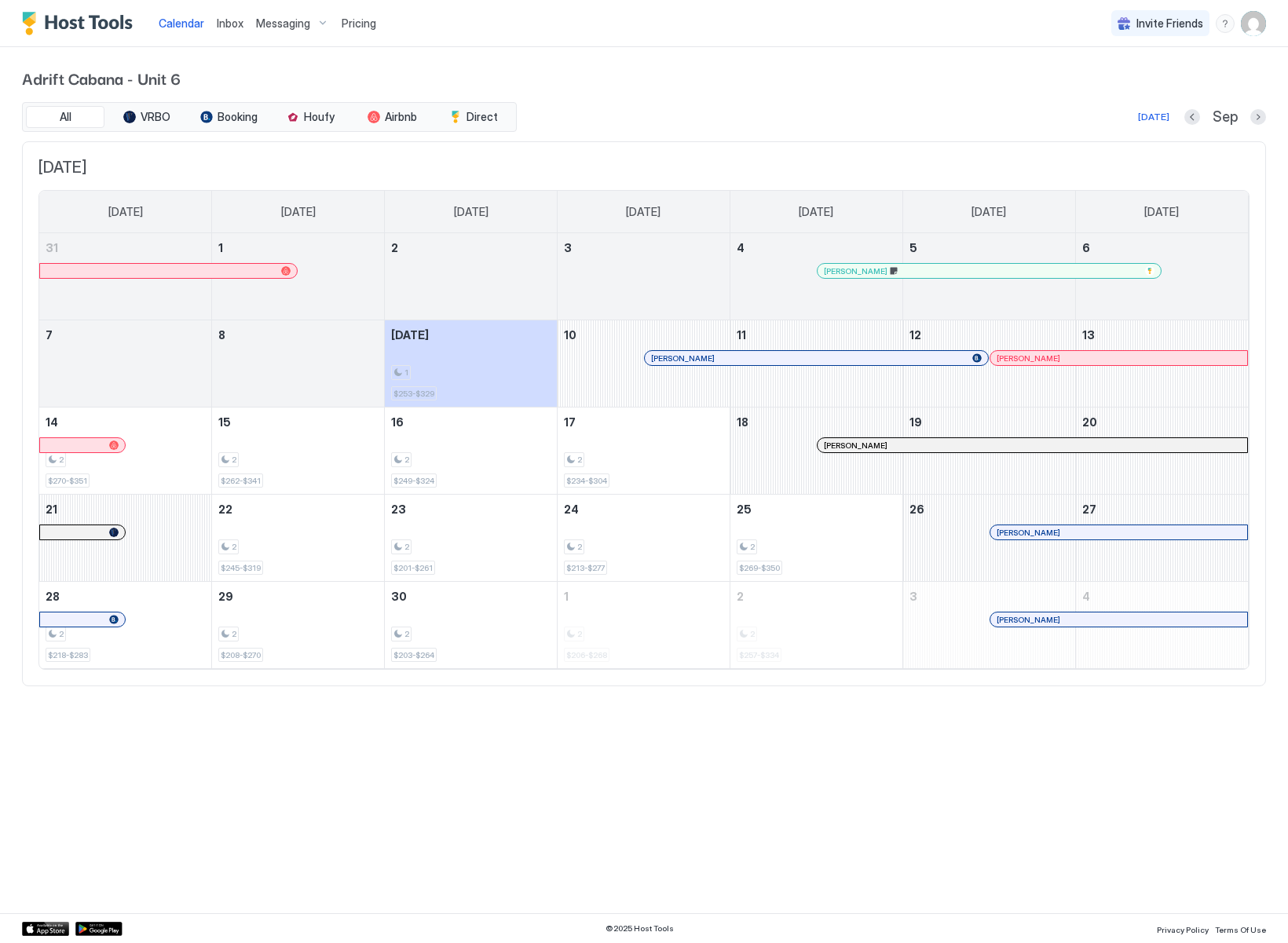
click at [508, 828] on div "Calendar Inbox Messaging Pricing Invite Friends AM Adrift Cabana - Unit 6 All V…" at bounding box center [644, 472] width 1288 height 943
